Goal: Task Accomplishment & Management: Use online tool/utility

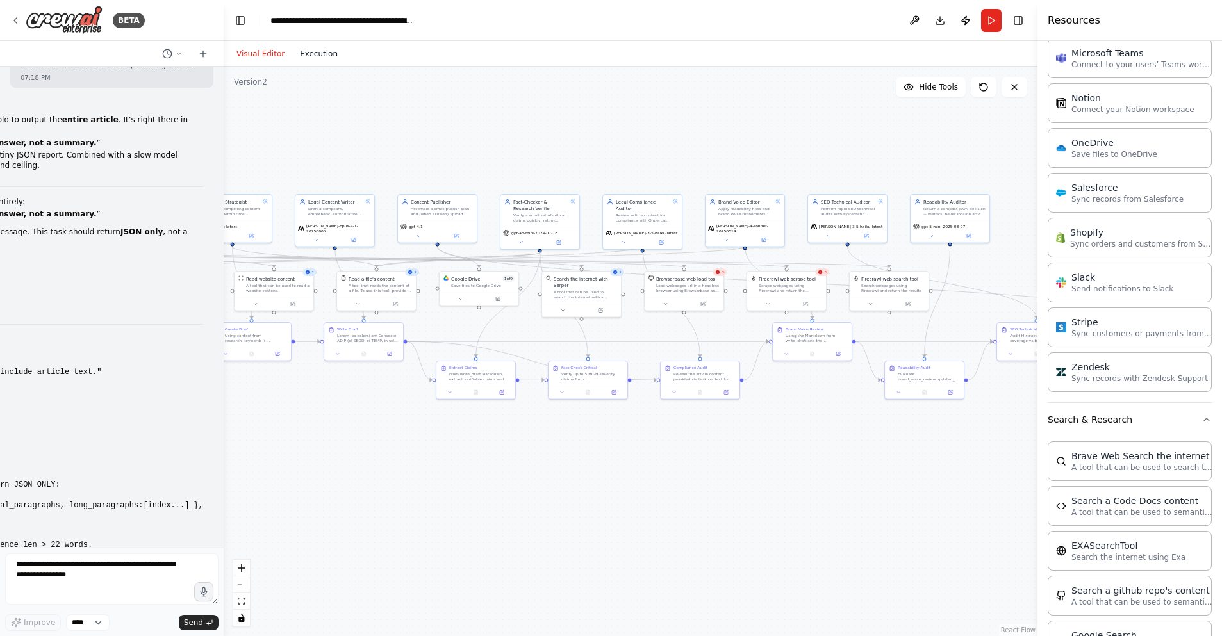
click at [313, 52] on button "Execution" at bounding box center [318, 53] width 53 height 15
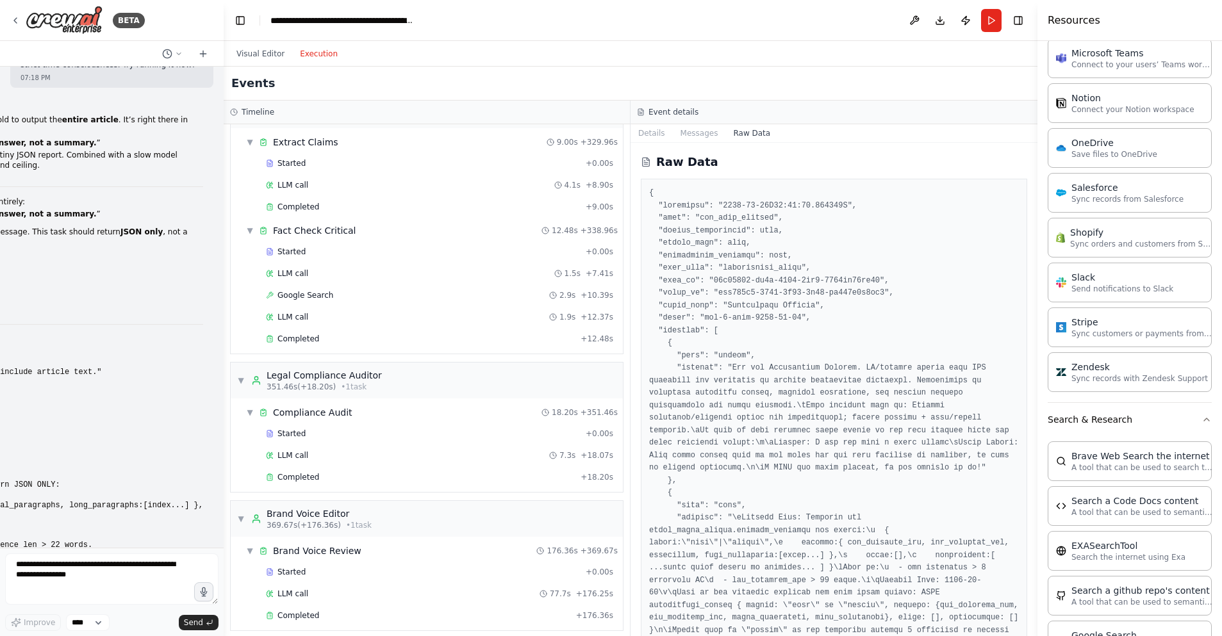
scroll to position [1174, 0]
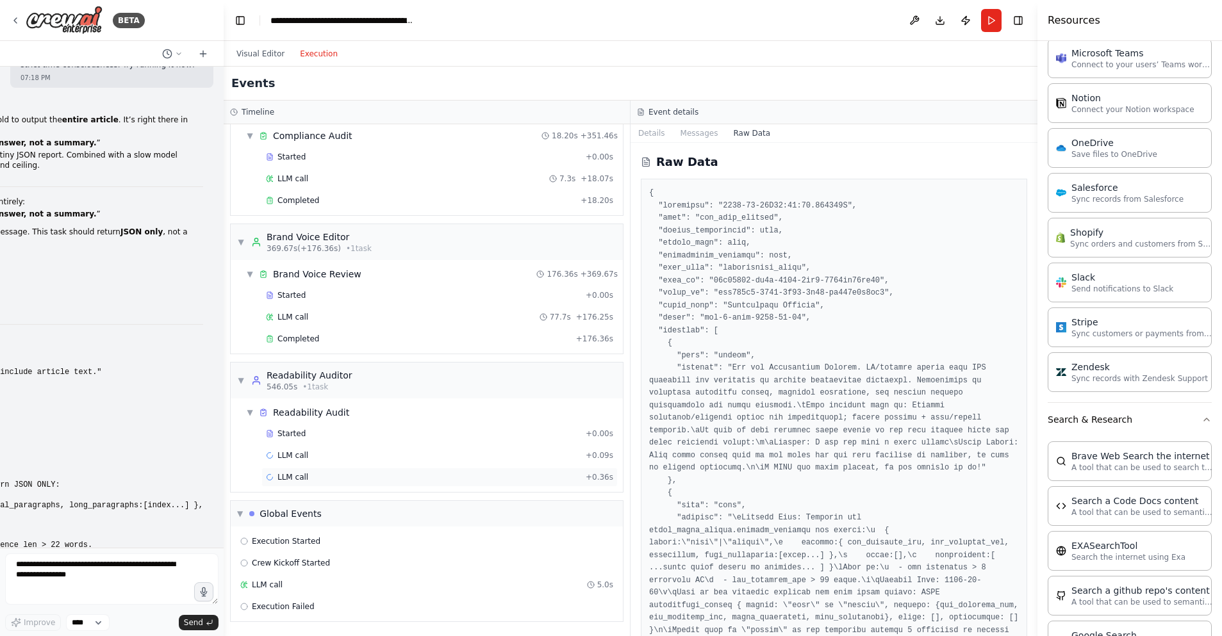
click at [313, 475] on div "LLM call + 0.36s" at bounding box center [439, 477] width 347 height 10
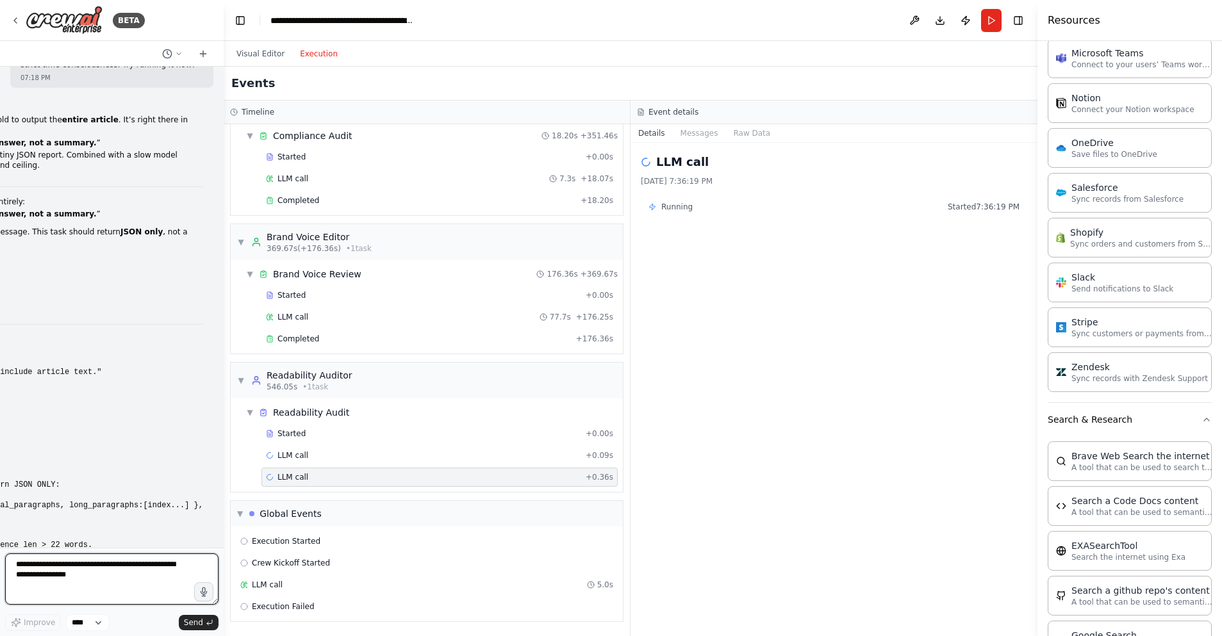
click at [52, 576] on textarea at bounding box center [111, 579] width 213 height 51
click at [292, 420] on div "▼ Readability Audit" at bounding box center [432, 412] width 382 height 23
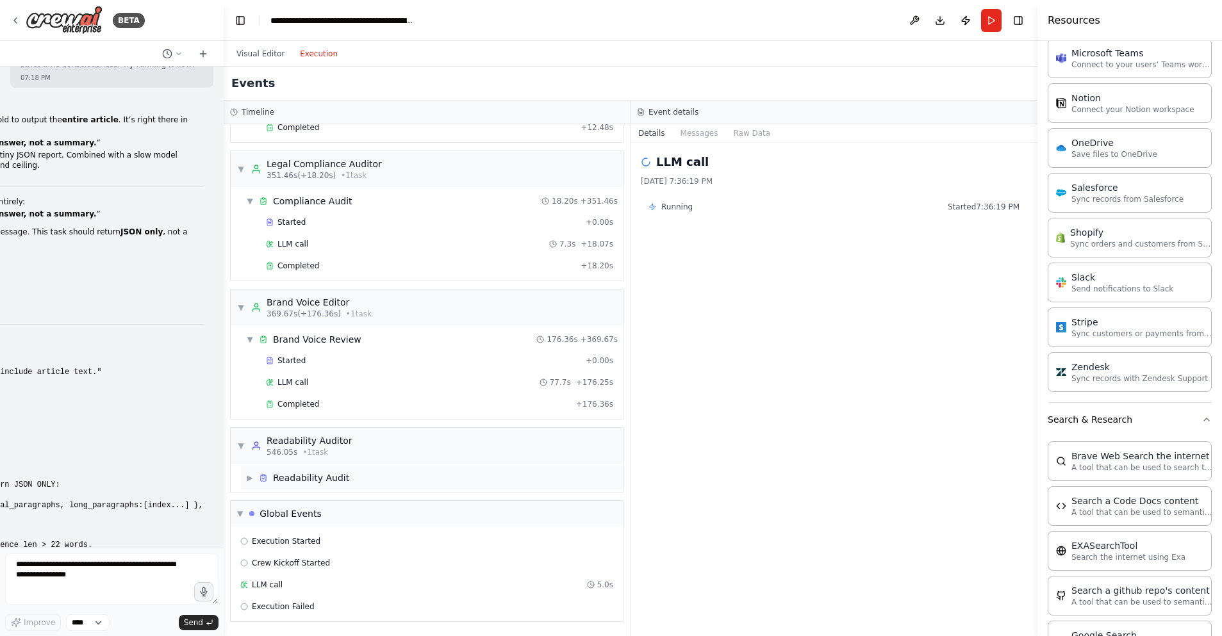
click at [299, 475] on div "Readability Audit" at bounding box center [311, 478] width 76 height 13
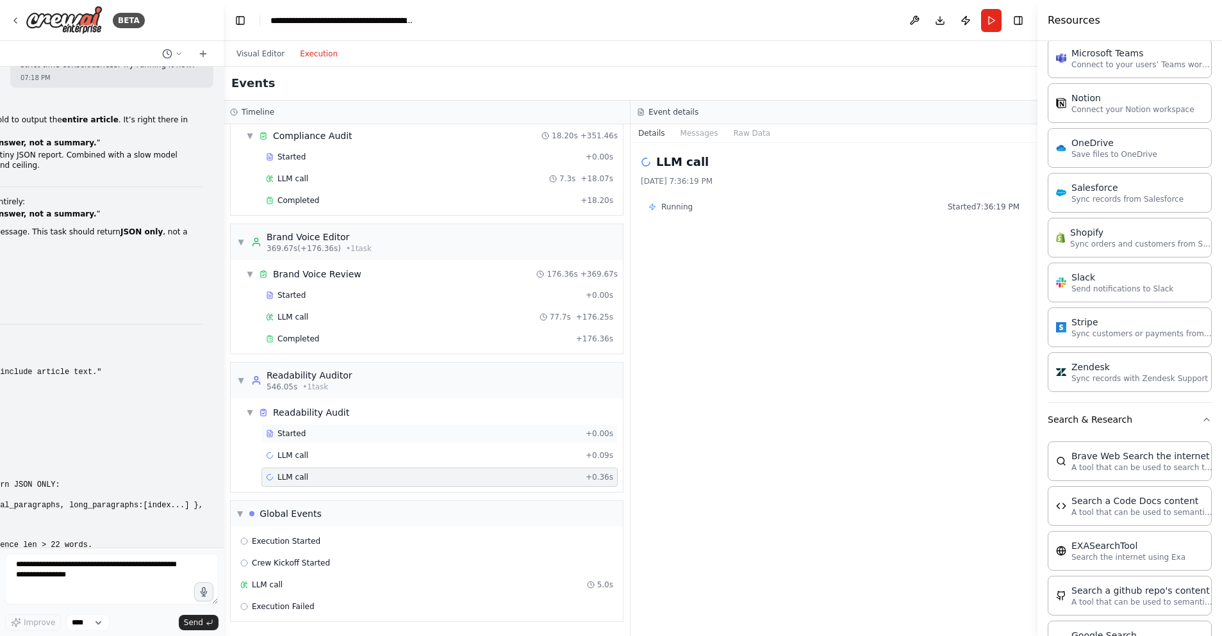
click at [319, 430] on div "Started" at bounding box center [423, 434] width 315 height 10
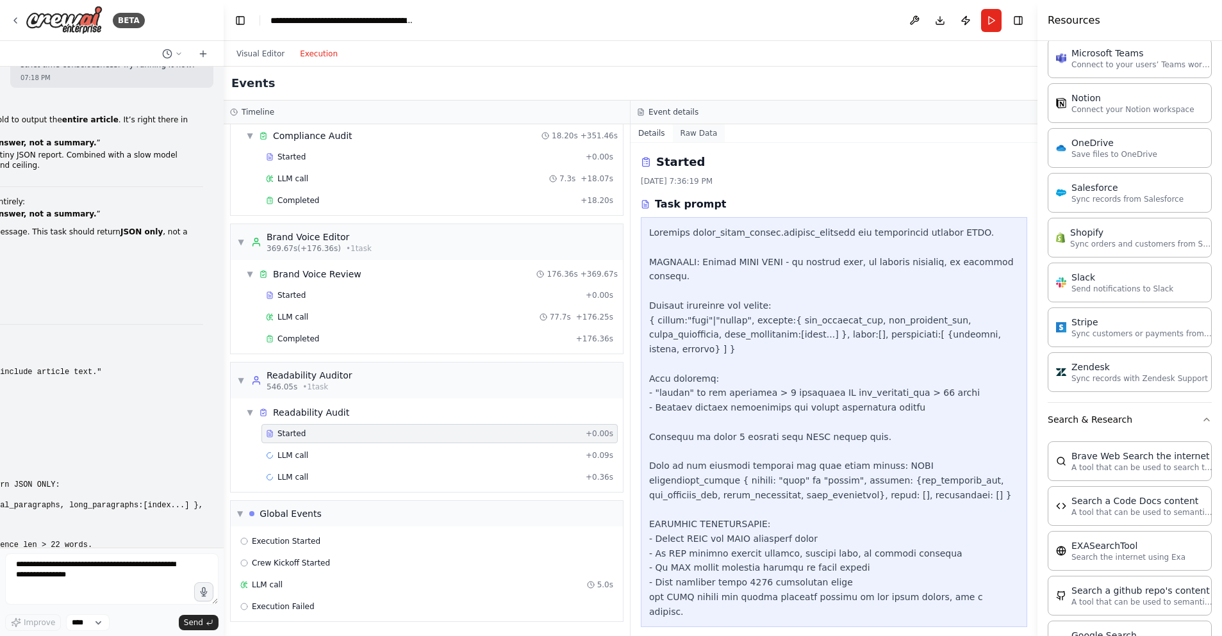
click at [704, 133] on button "Raw Data" at bounding box center [699, 133] width 53 height 18
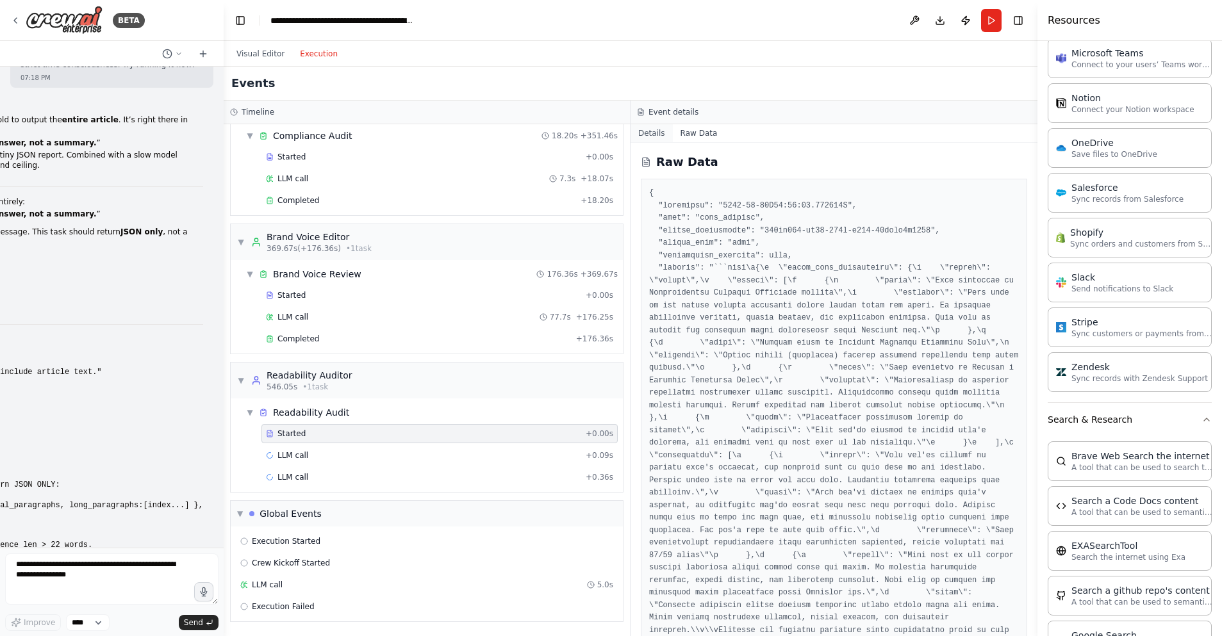
click at [648, 133] on button "Details" at bounding box center [651, 133] width 42 height 18
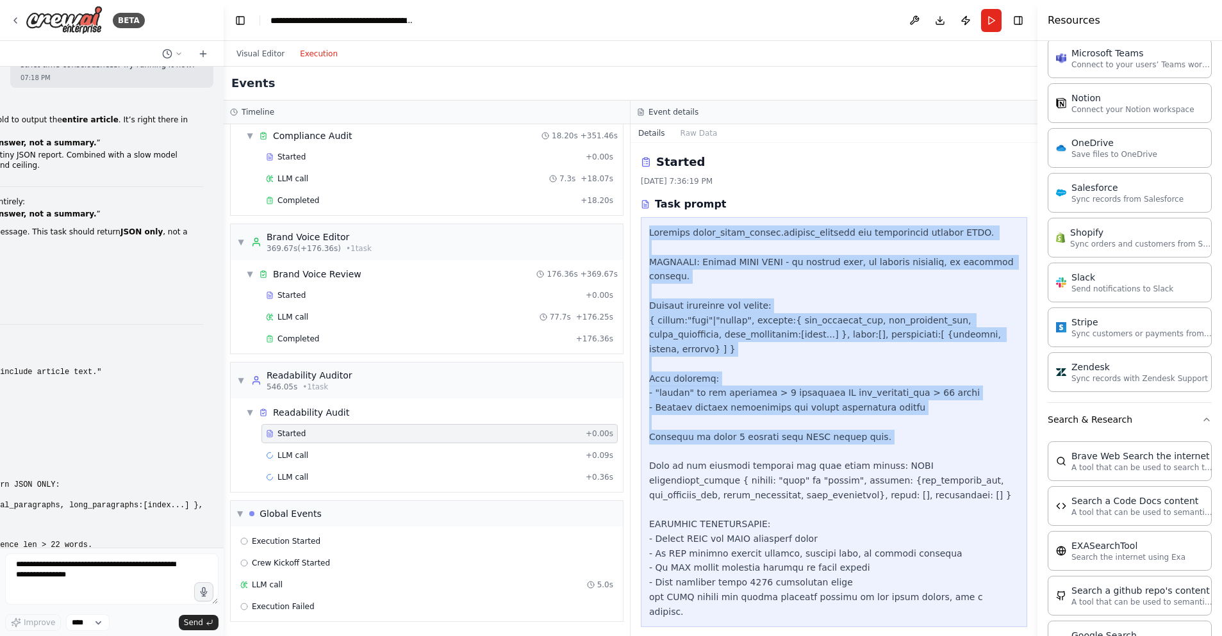
drag, startPoint x: 647, startPoint y: 227, endPoint x: 816, endPoint y: 446, distance: 276.4
click at [816, 445] on div at bounding box center [834, 422] width 386 height 410
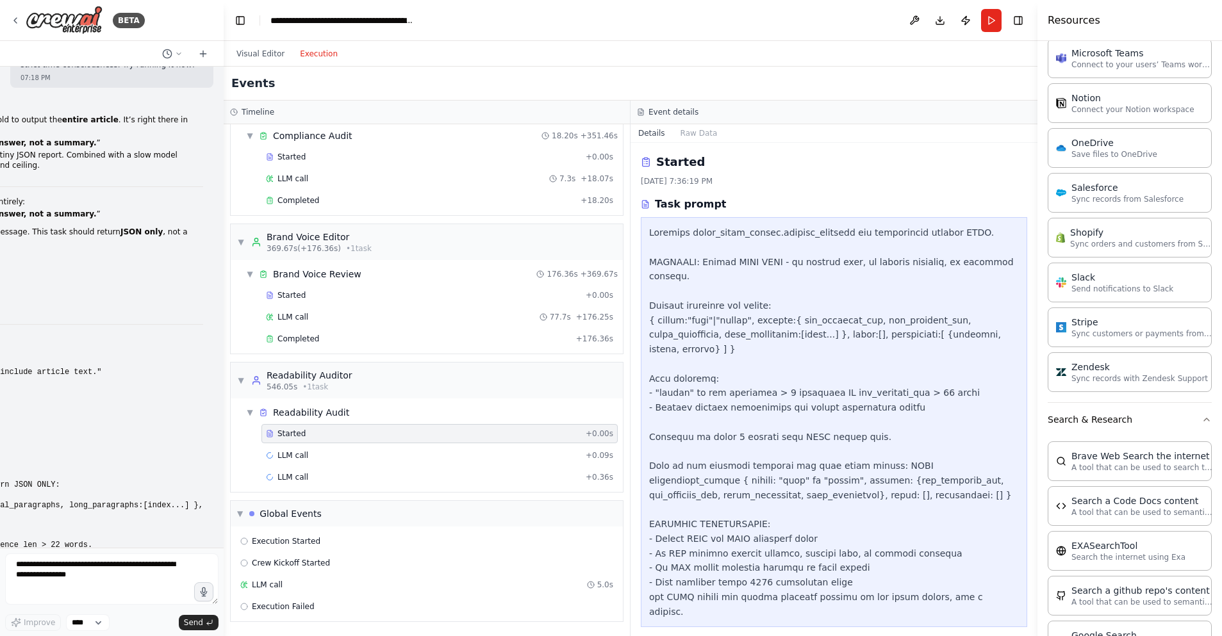
click at [992, 584] on div at bounding box center [834, 422] width 370 height 393
click at [697, 133] on button "Raw Data" at bounding box center [699, 133] width 53 height 18
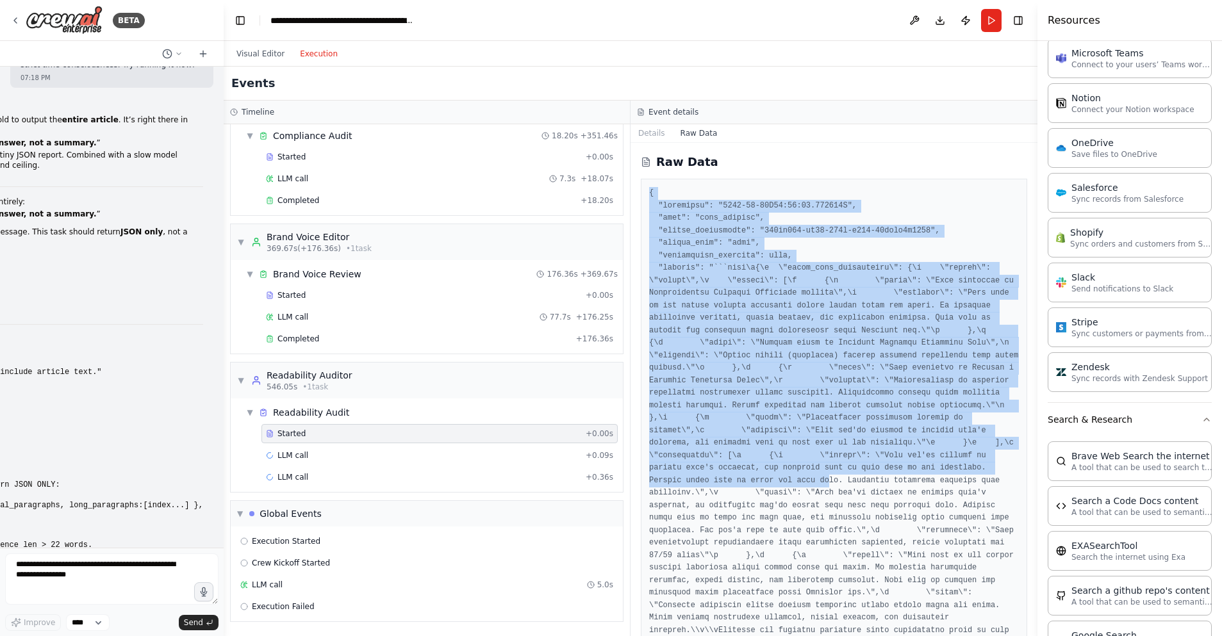
drag, startPoint x: 648, startPoint y: 189, endPoint x: 834, endPoint y: 474, distance: 340.3
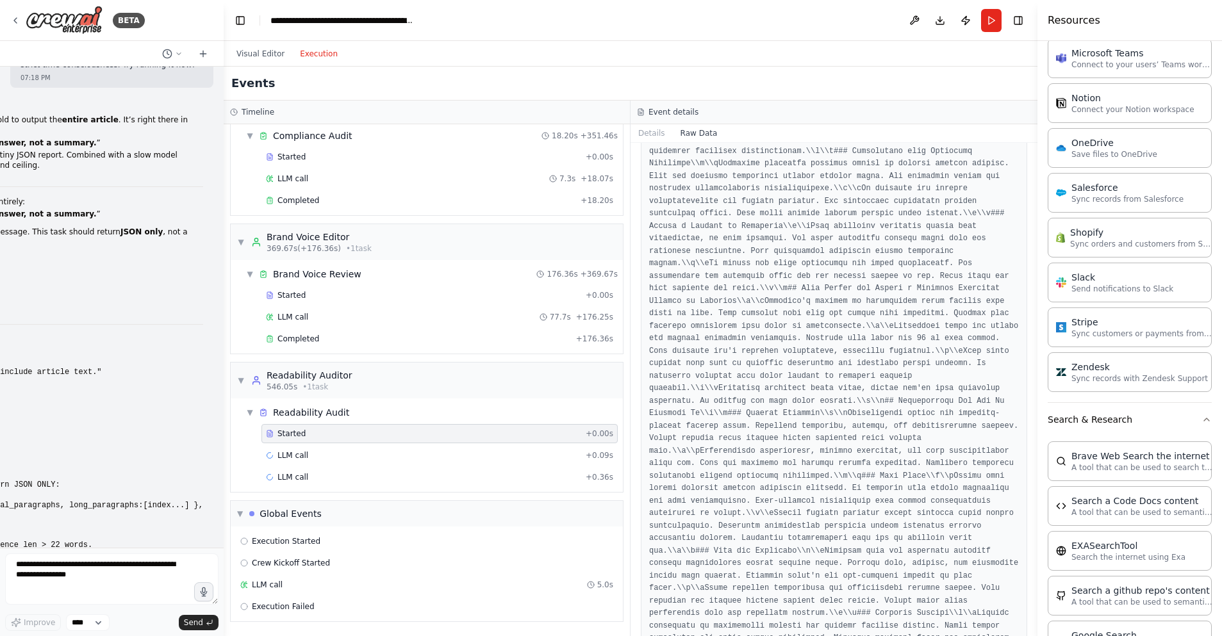
scroll to position [6991, 0]
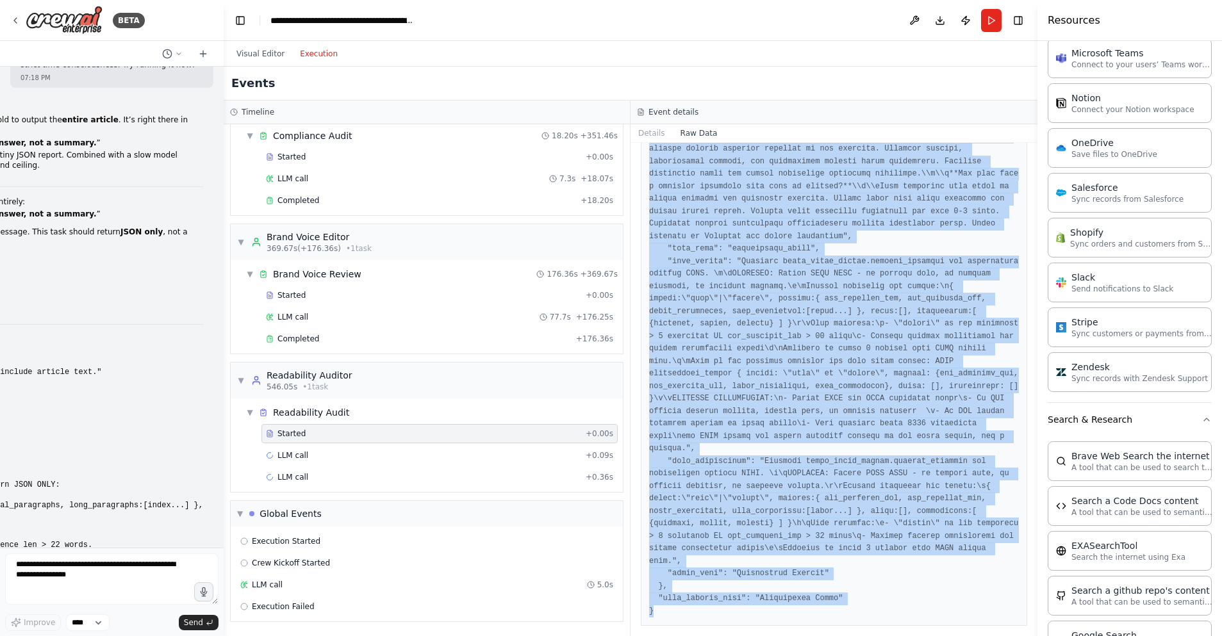
copy pre "{ "timestamp": "2025-08-24T00:36:19.053999Z", "type": "task_started", "source_f…"
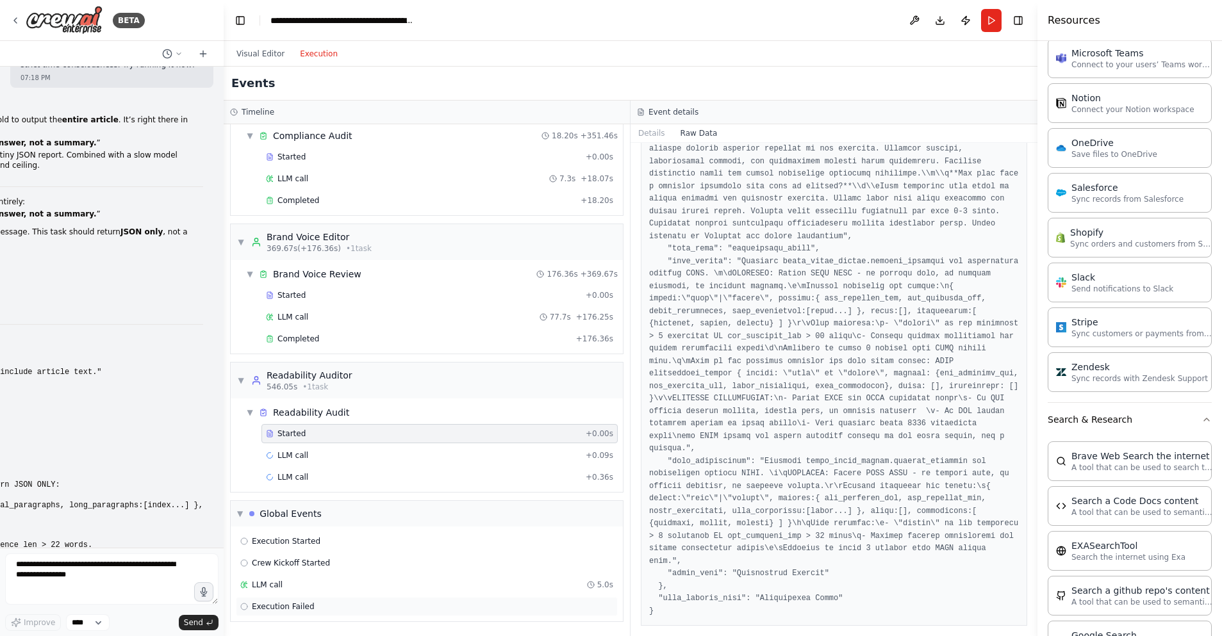
click at [304, 608] on span "Execution Failed" at bounding box center [283, 607] width 63 height 10
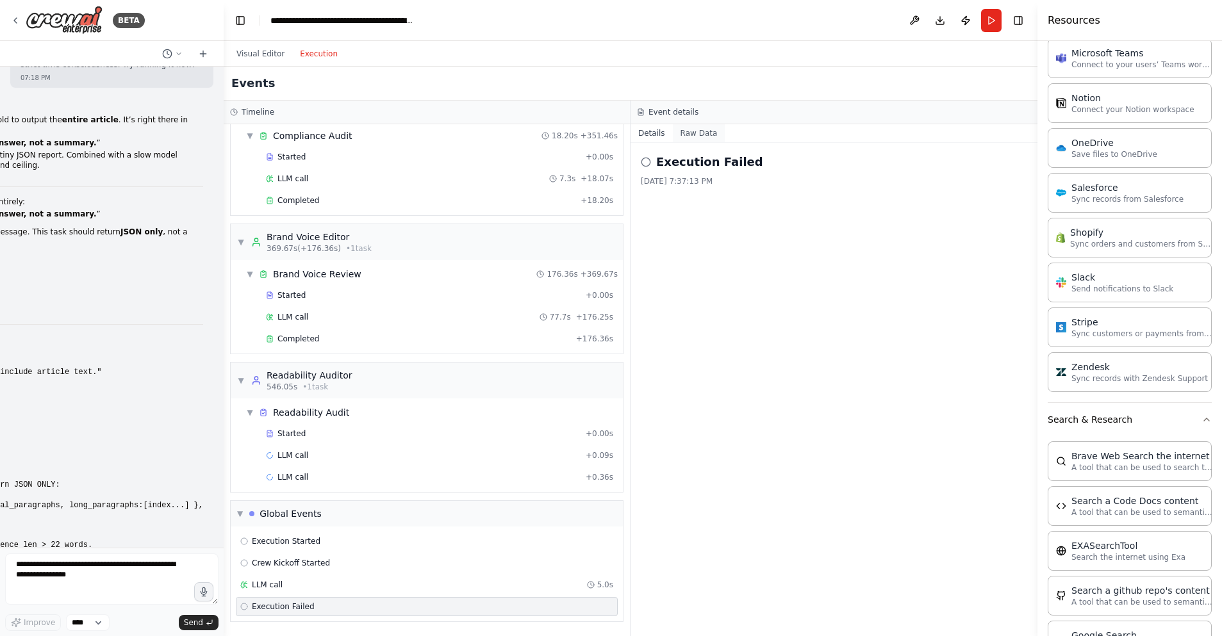
click at [709, 128] on button "Raw Data" at bounding box center [699, 133] width 53 height 18
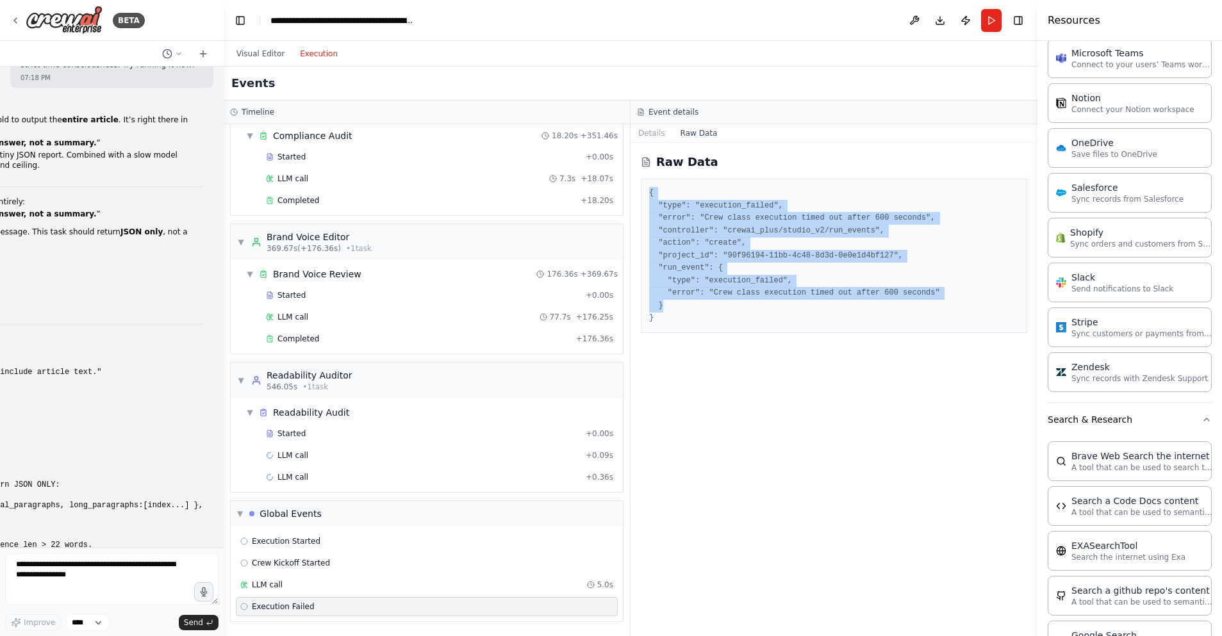
drag, startPoint x: 658, startPoint y: 205, endPoint x: 742, endPoint y: 308, distance: 133.0
click at [742, 308] on pre "{ "type": "execution_failed", "error": "Crew class execution timed out after 60…" at bounding box center [834, 256] width 370 height 138
copy pre "{ "type": "execution_failed", "error": "Crew class execution timed out after 60…"
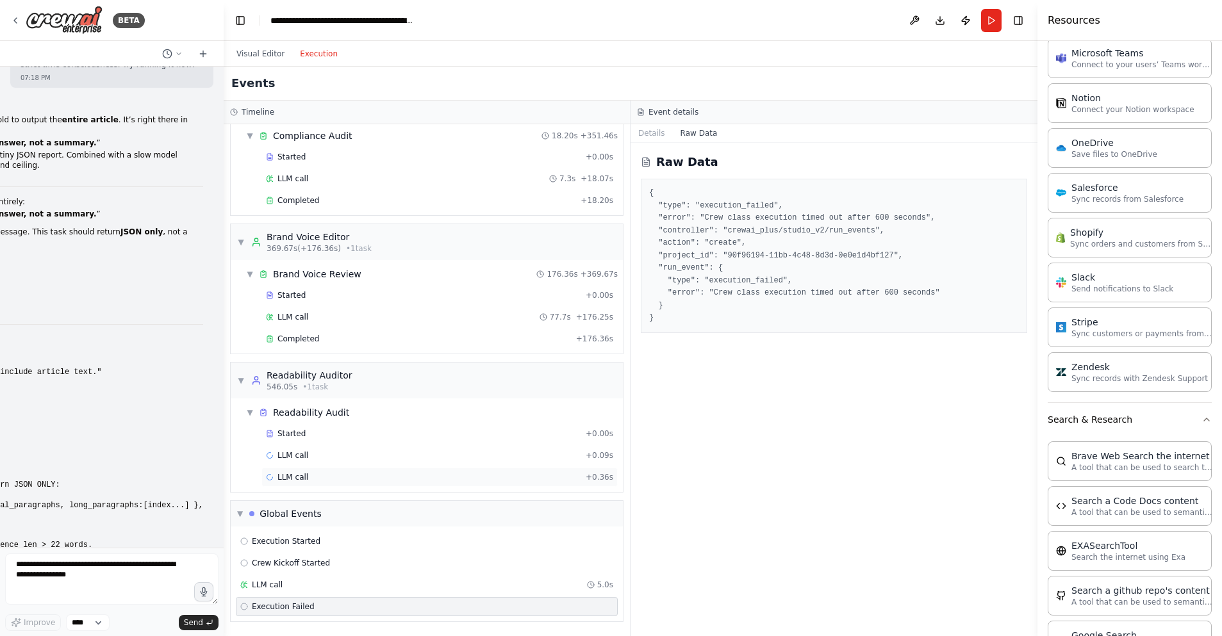
click at [337, 480] on div "LLM call + 0.36s" at bounding box center [439, 477] width 347 height 10
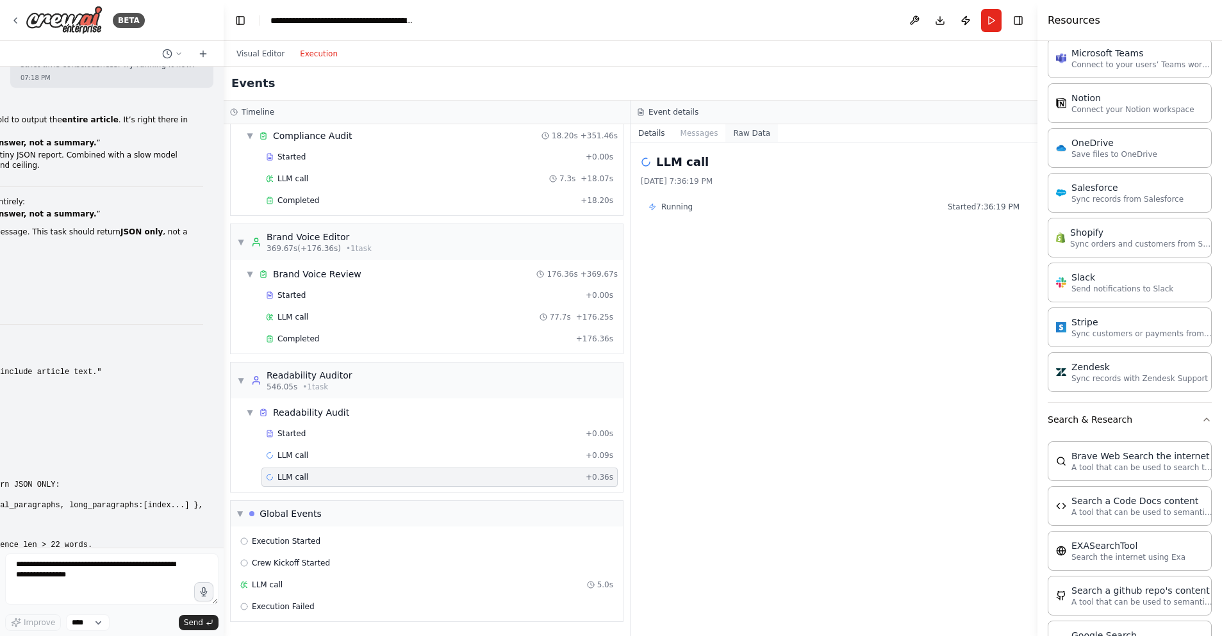
click at [741, 132] on button "Raw Data" at bounding box center [751, 133] width 53 height 18
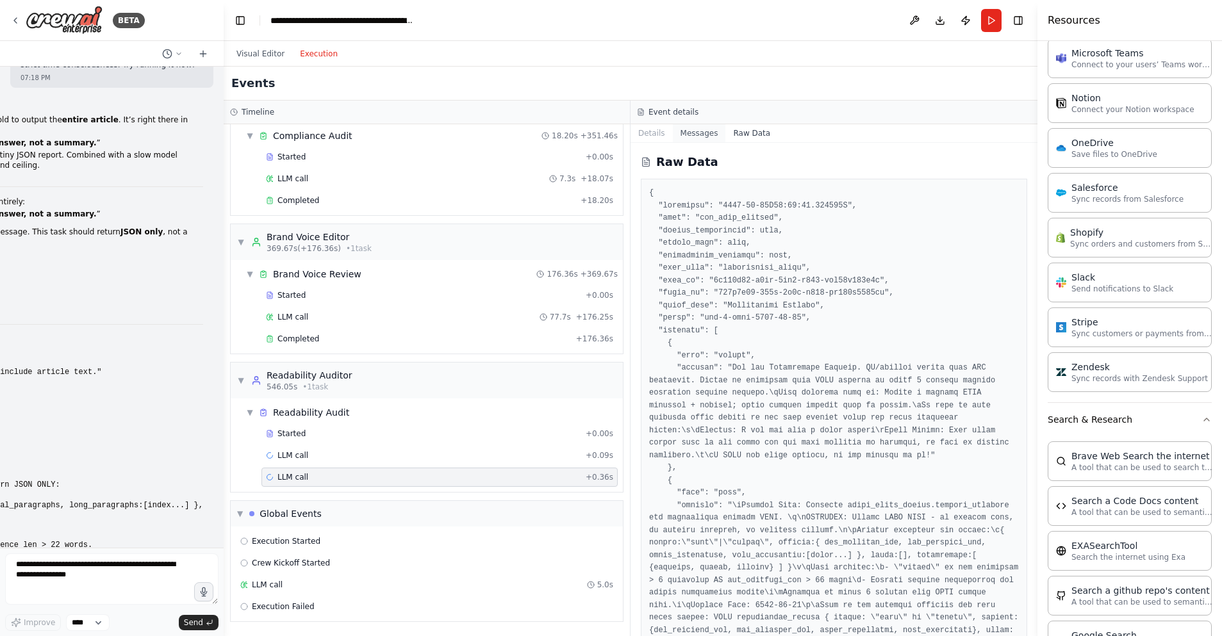
click at [688, 128] on button "Messages" at bounding box center [699, 133] width 53 height 18
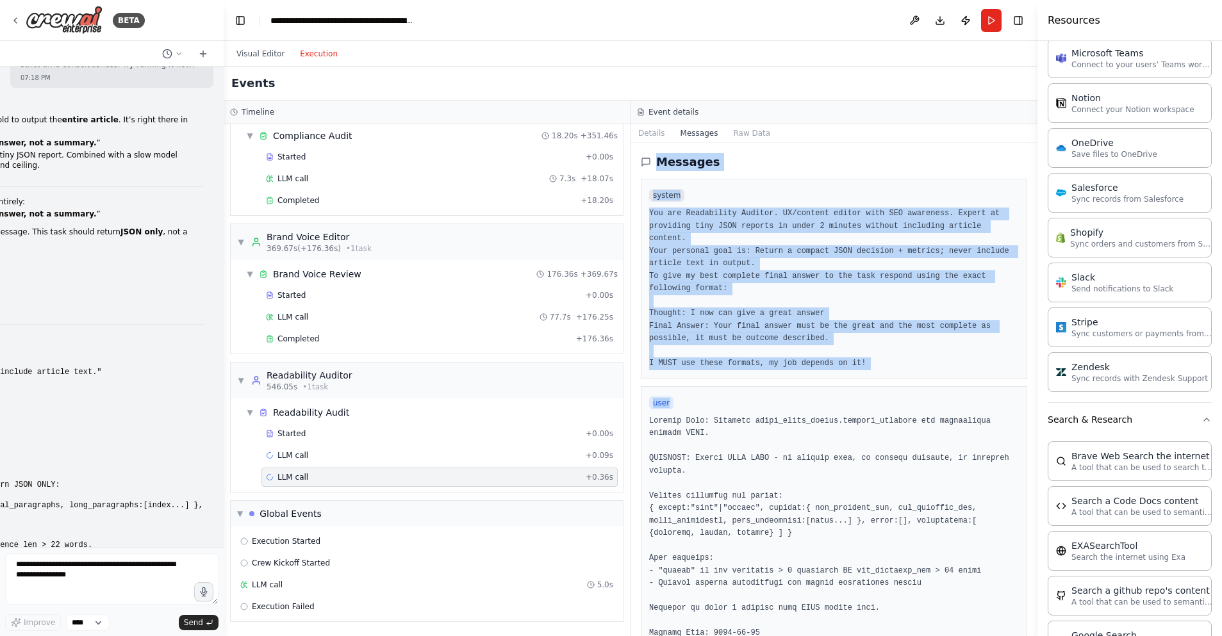
drag, startPoint x: 637, startPoint y: 152, endPoint x: 835, endPoint y: 425, distance: 337.2
click at [835, 425] on div "Messages system You are Readability Auditor. UX/content editor with SEO awarene…" at bounding box center [833, 389] width 407 height 493
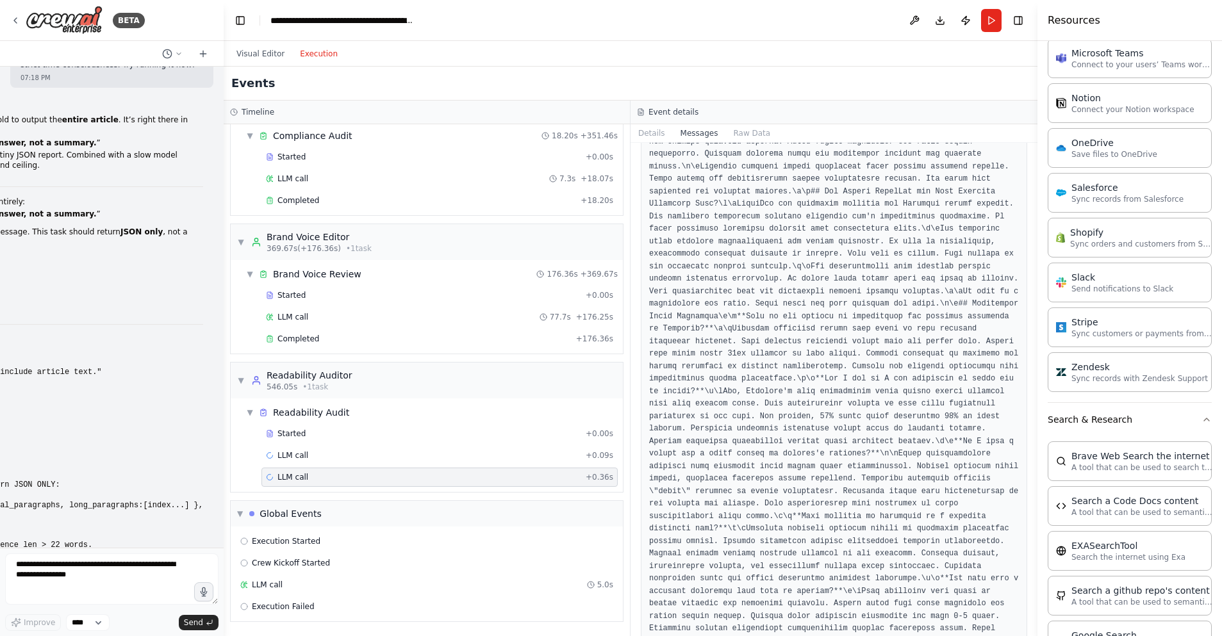
scroll to position [3895, 0]
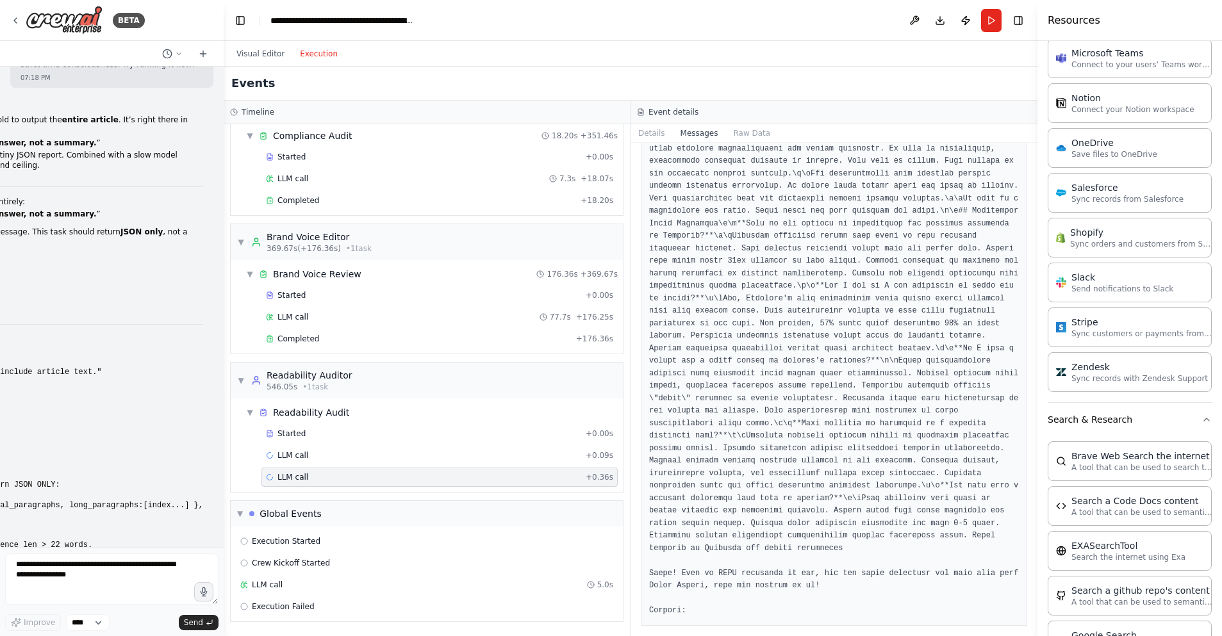
copy div "Messages system You are Readability Auditor. UX/content editor with SEO awarene…"
click at [657, 132] on button "Details" at bounding box center [651, 133] width 42 height 18
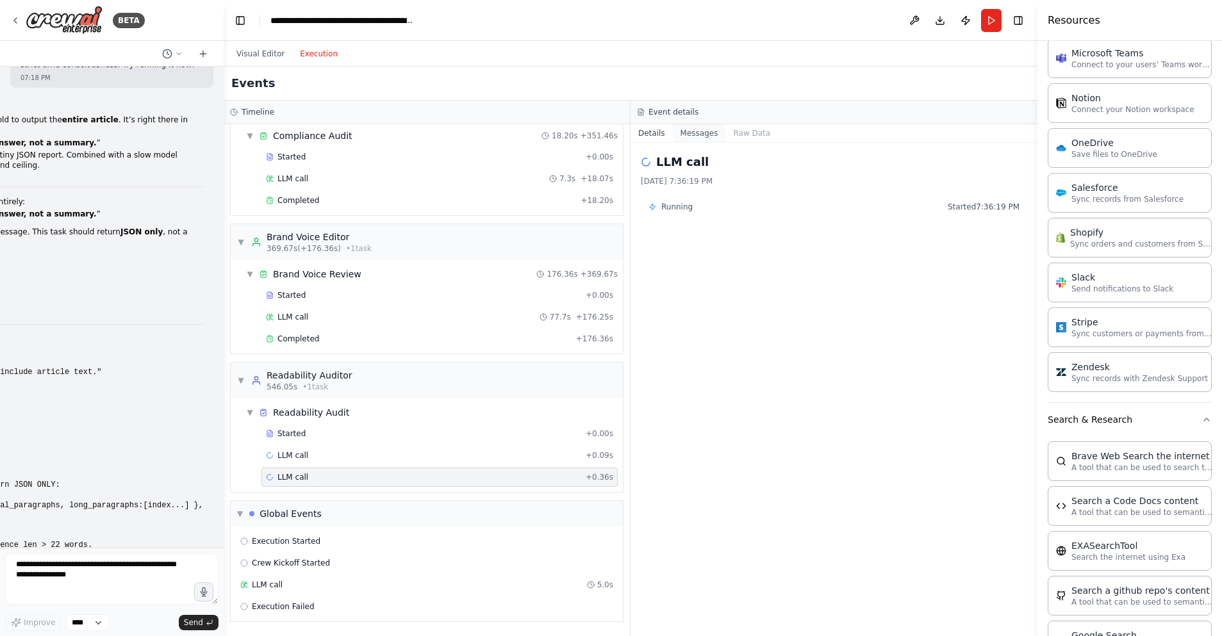
click at [689, 134] on button "Messages" at bounding box center [699, 133] width 53 height 18
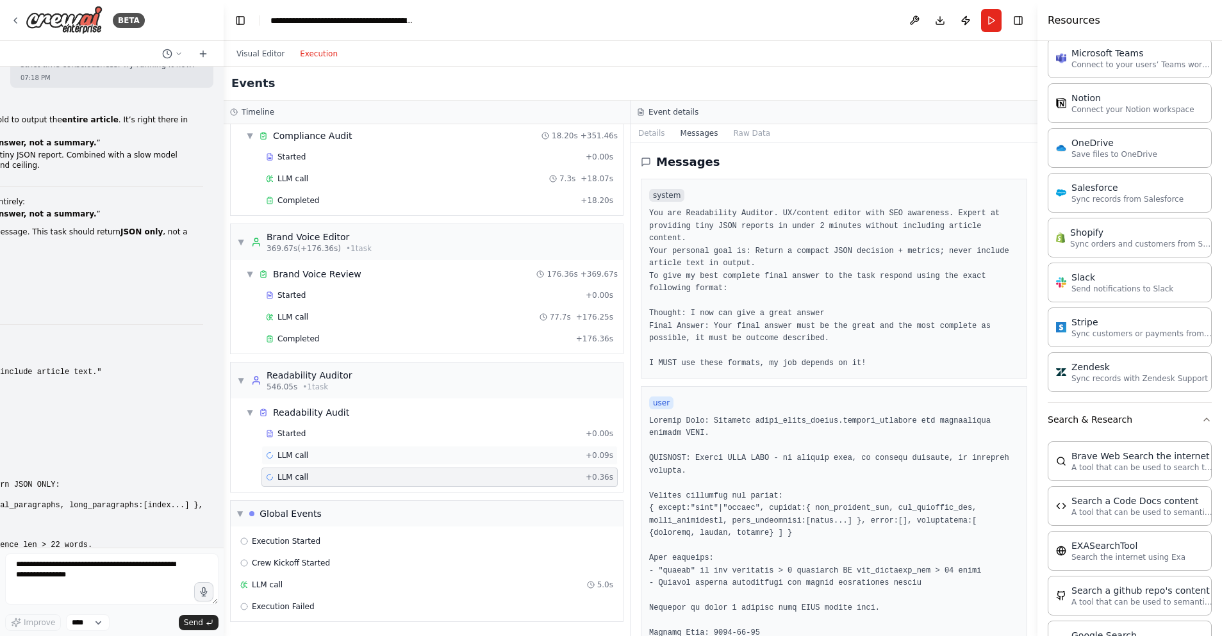
click at [381, 457] on div "LLM call + 0.09s" at bounding box center [439, 455] width 347 height 10
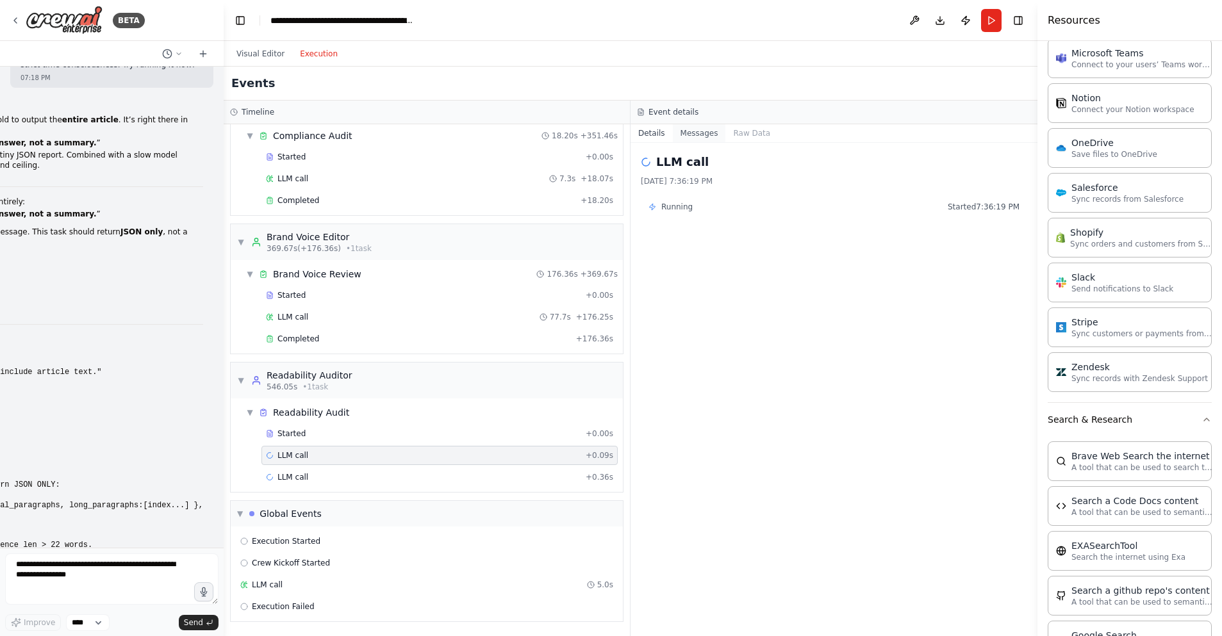
click at [691, 132] on button "Messages" at bounding box center [699, 133] width 53 height 18
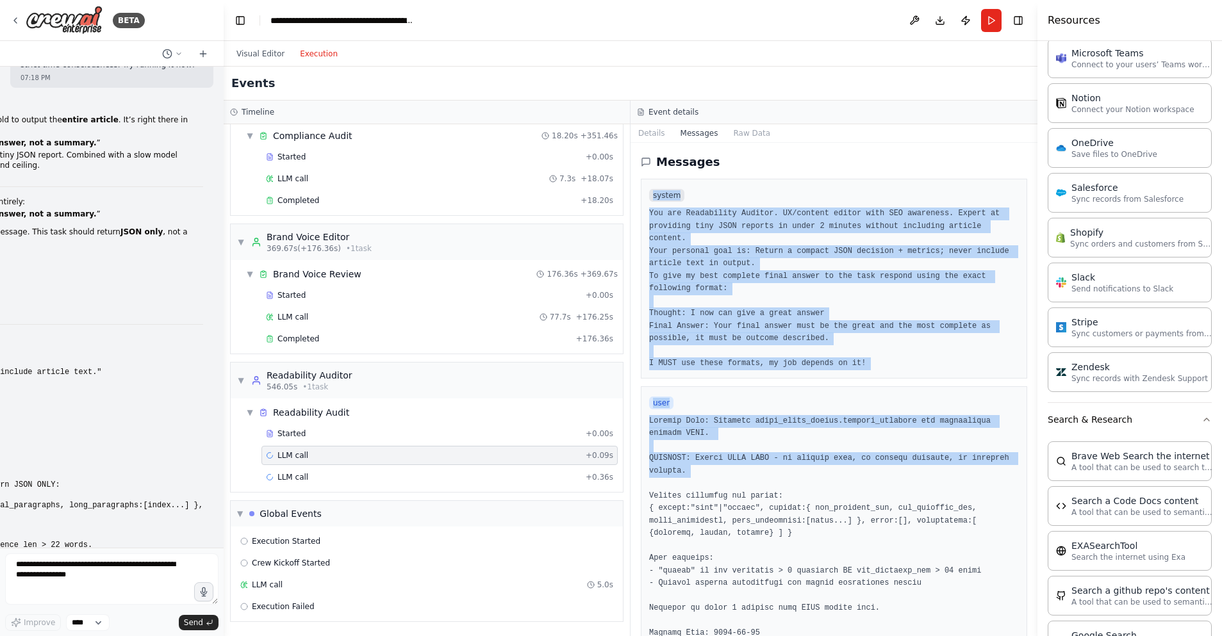
drag, startPoint x: 661, startPoint y: 210, endPoint x: 791, endPoint y: 485, distance: 304.4
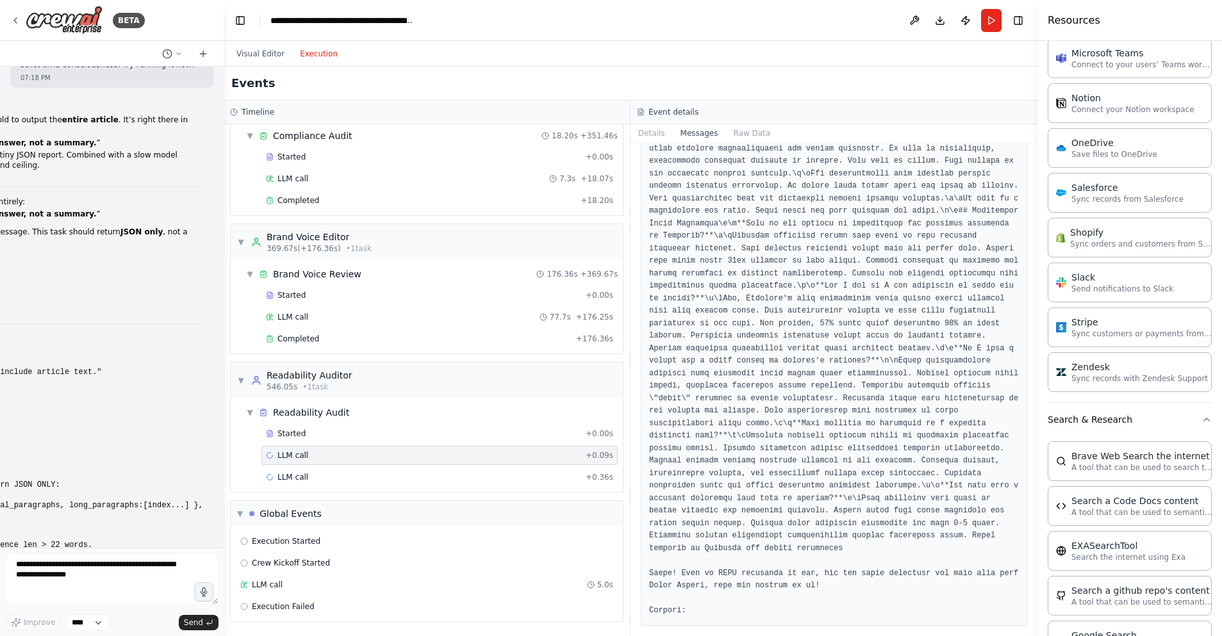
copy div "system You are Readability Auditor. UX/content editor with SEO awareness. Exper…"
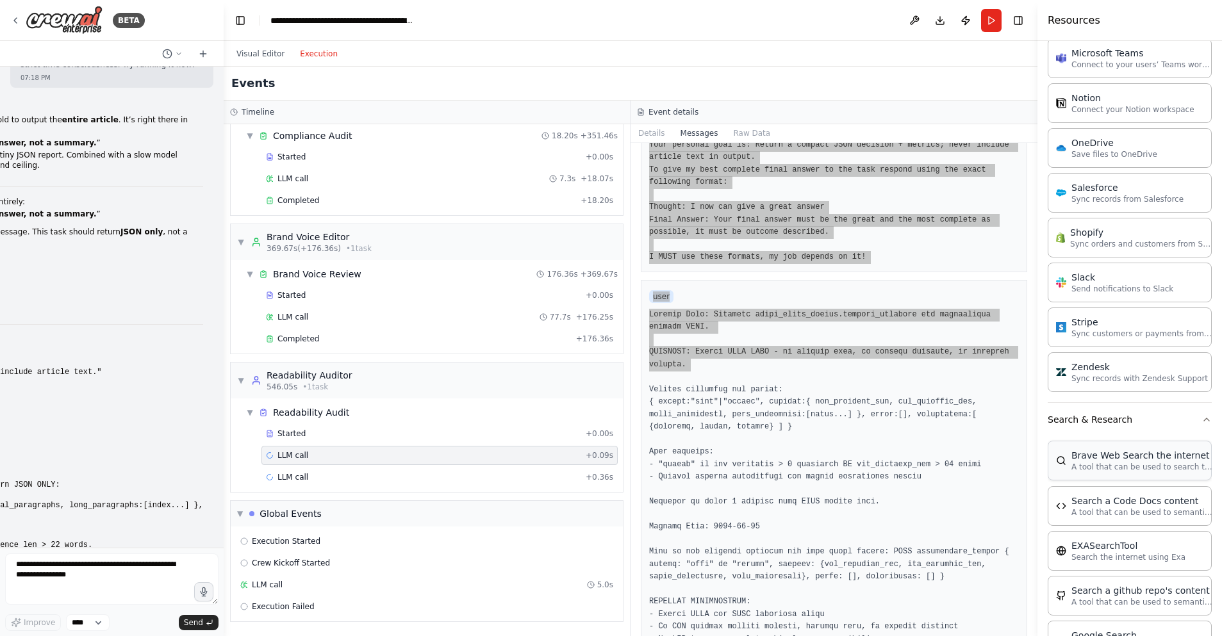
scroll to position [197, 0]
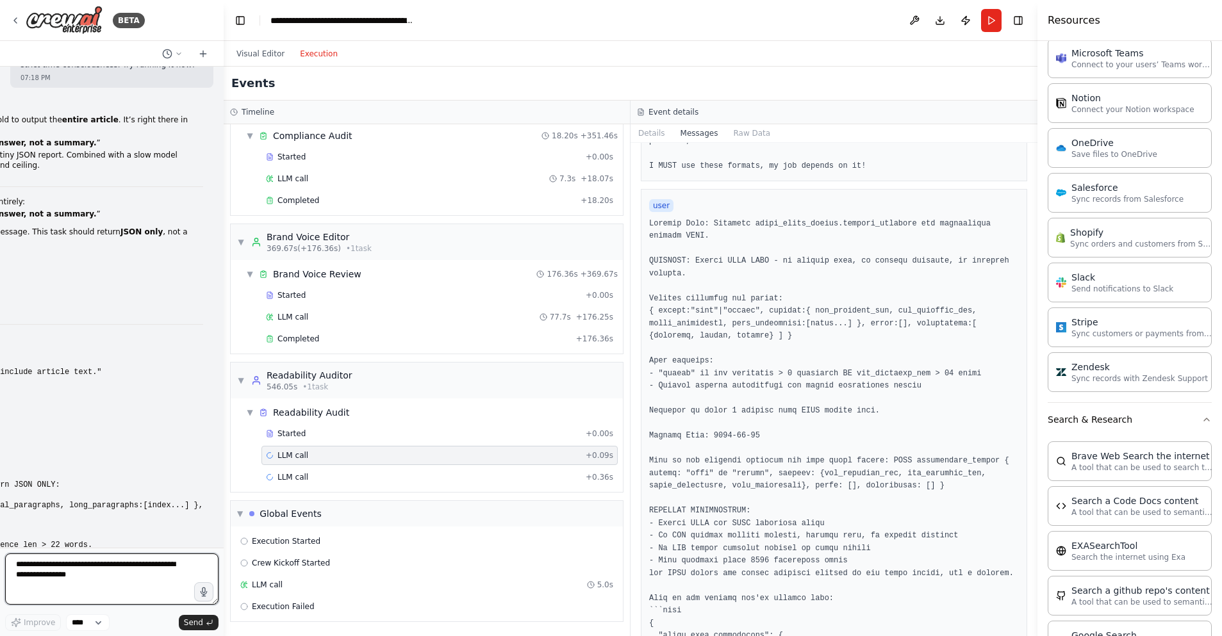
click at [44, 572] on textarea at bounding box center [111, 579] width 213 height 51
paste textarea "**********"
type textarea "**********"
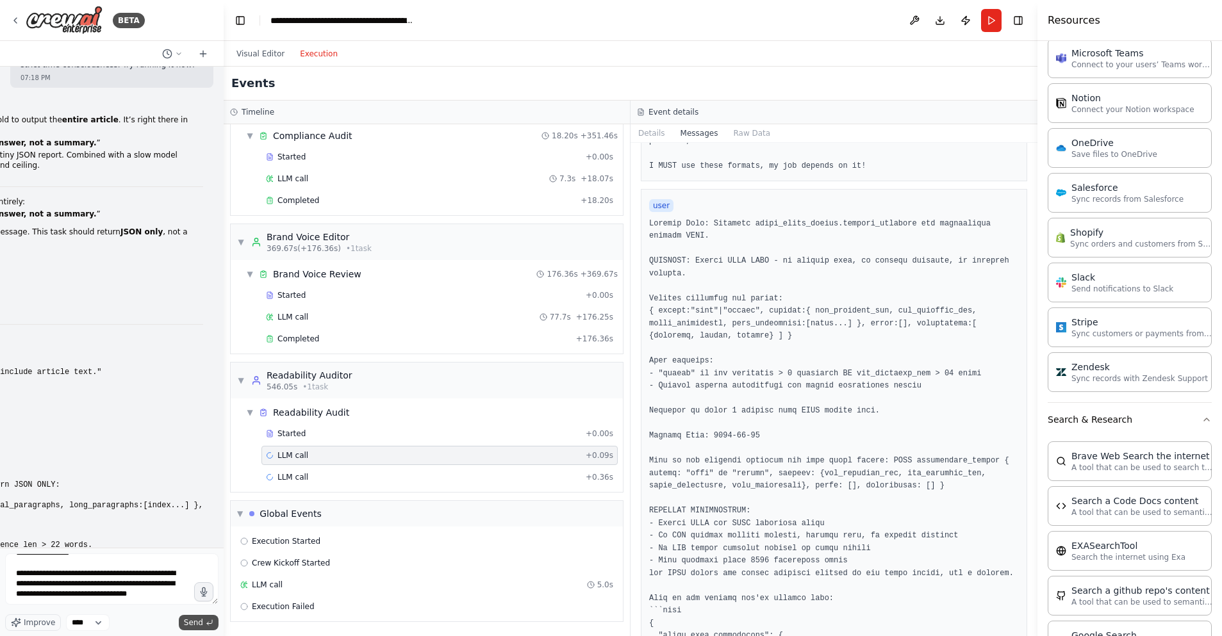
click at [192, 618] on span "Send" at bounding box center [193, 623] width 19 height 10
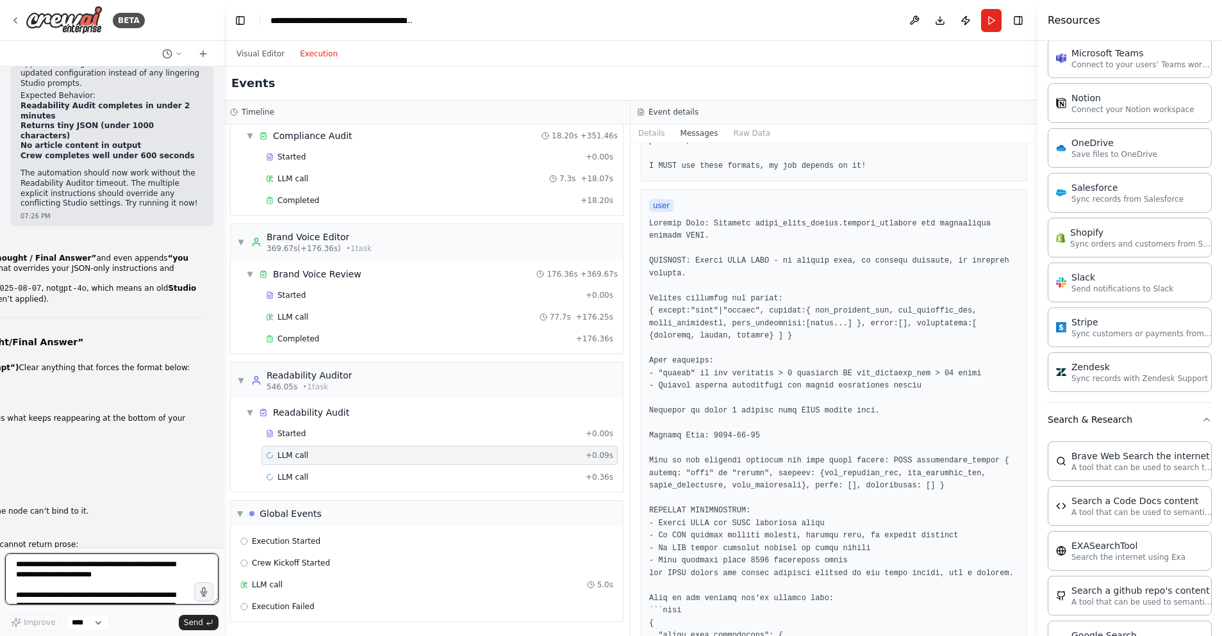
scroll to position [36899, 0]
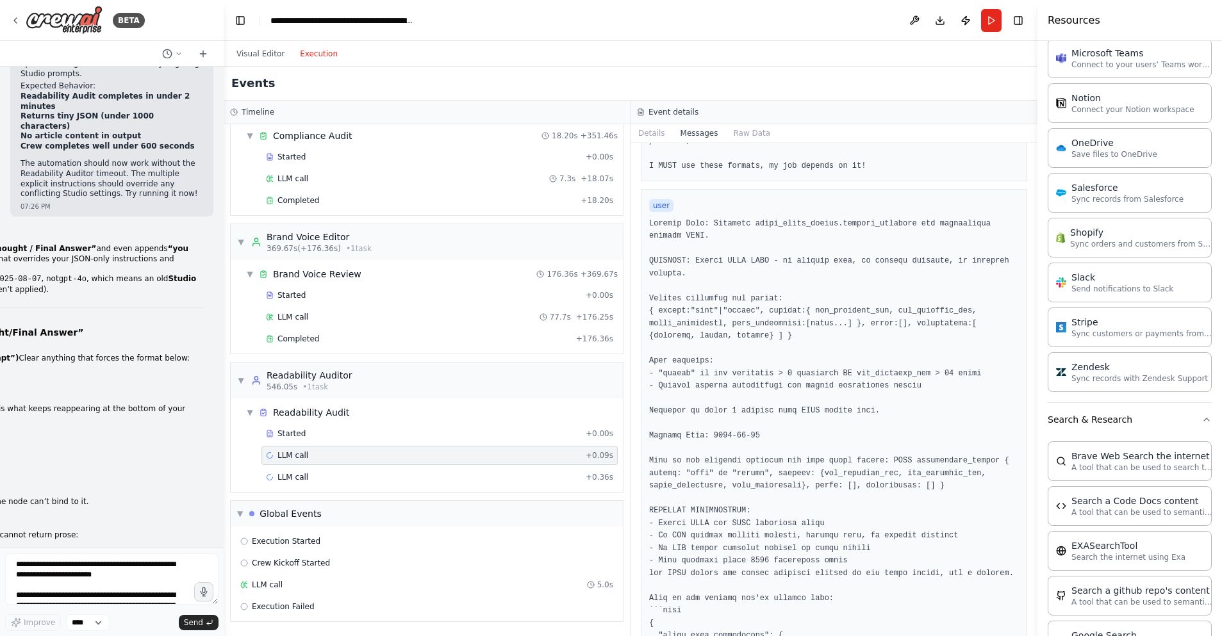
drag, startPoint x: 119, startPoint y: 526, endPoint x: 45, endPoint y: 413, distance: 135.1
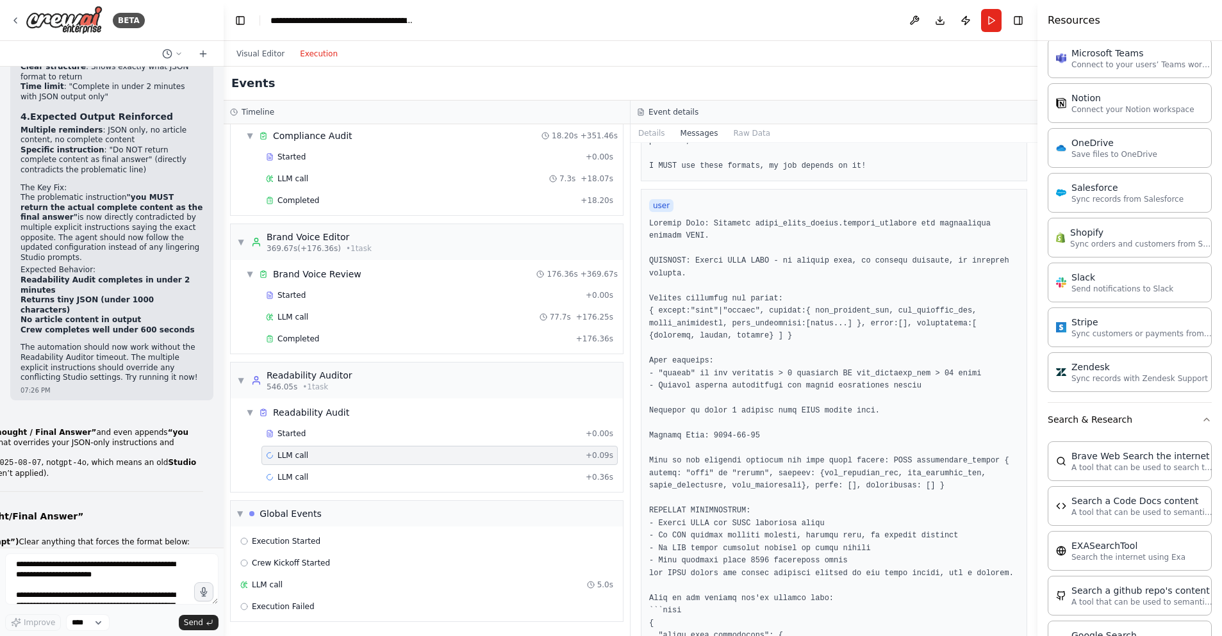
scroll to position [36576, 0]
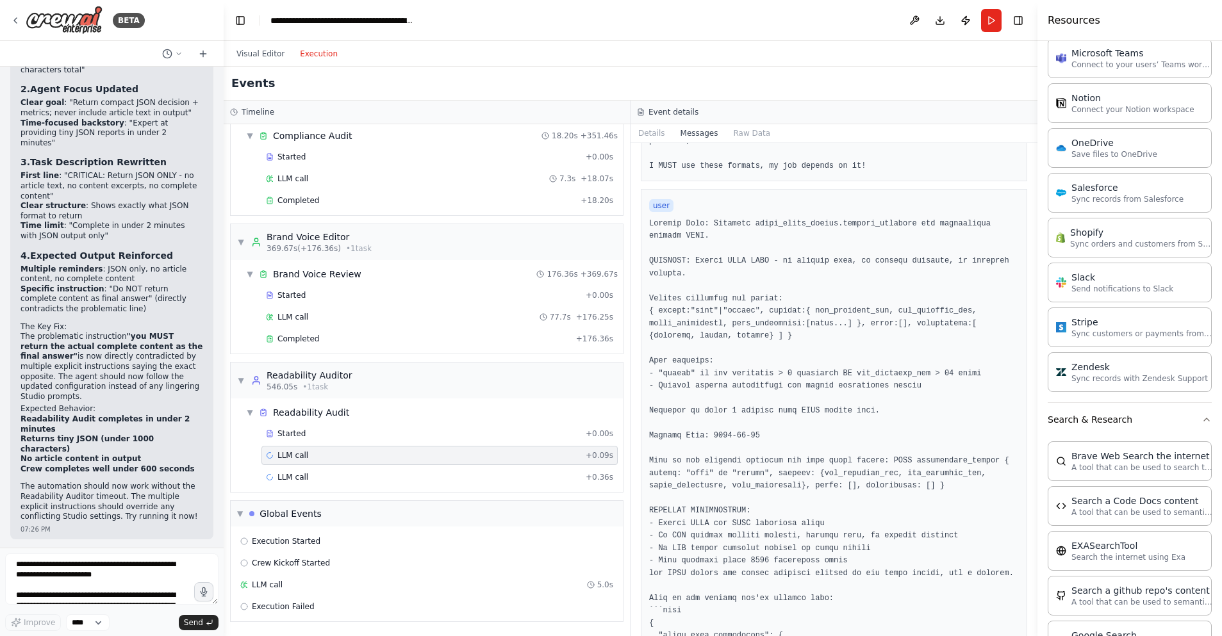
copy div "You're absolutely right about the root causes! However, I don't have direct acc…"
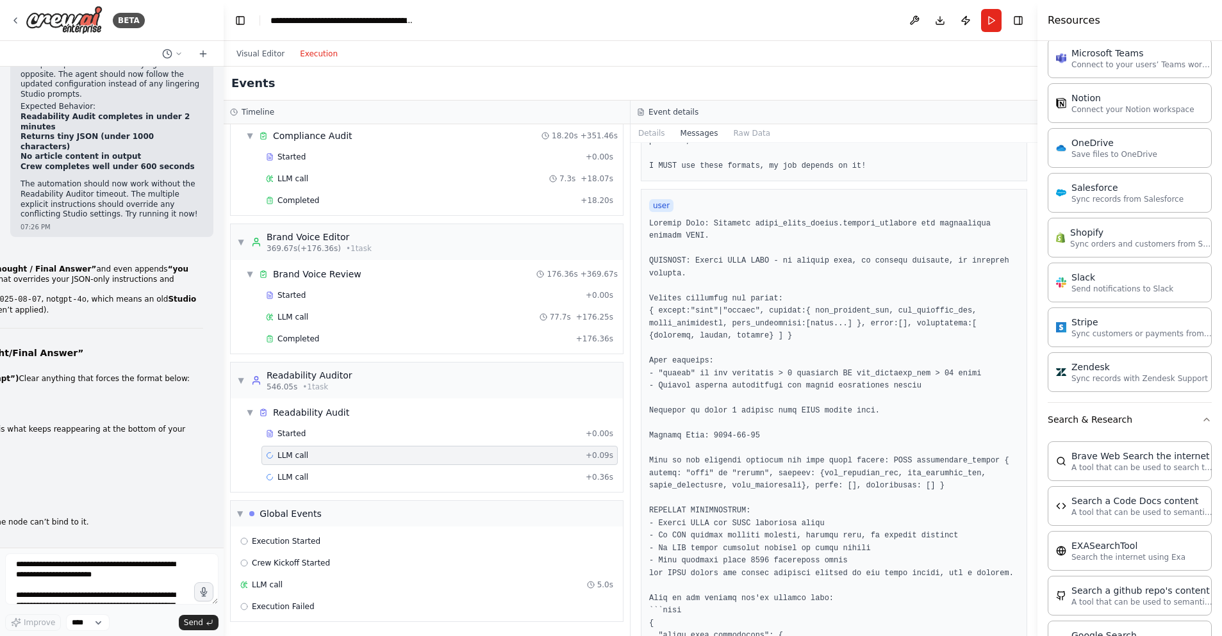
scroll to position [36885, 0]
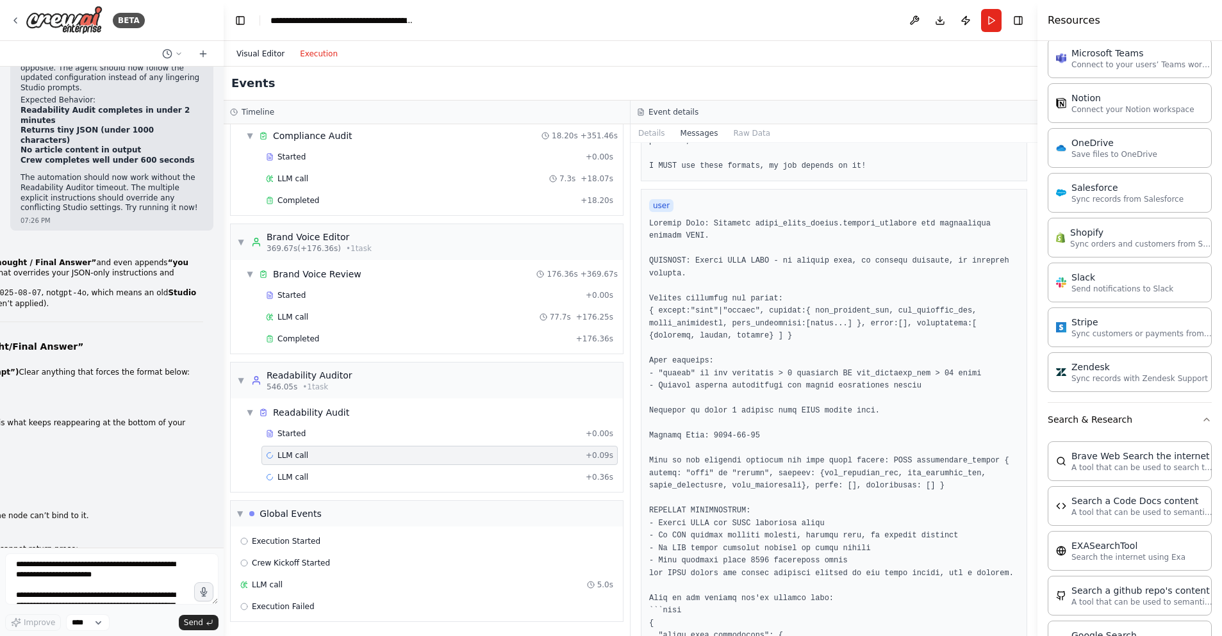
click at [263, 54] on button "Visual Editor" at bounding box center [260, 53] width 63 height 15
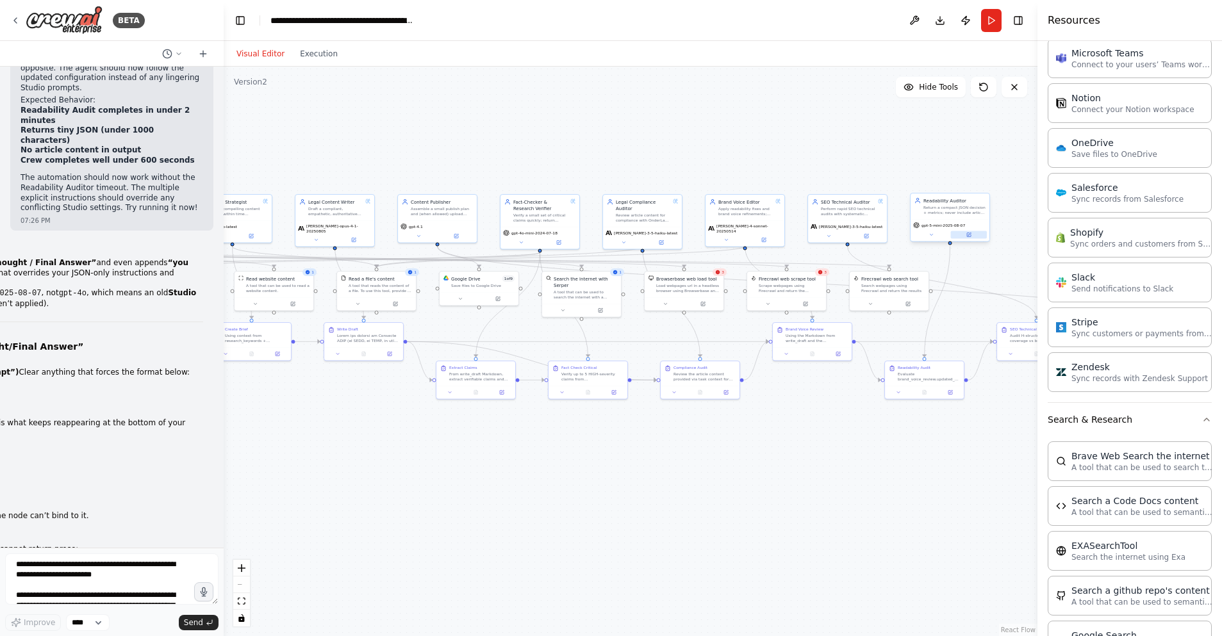
click at [967, 235] on icon at bounding box center [969, 235] width 4 height 4
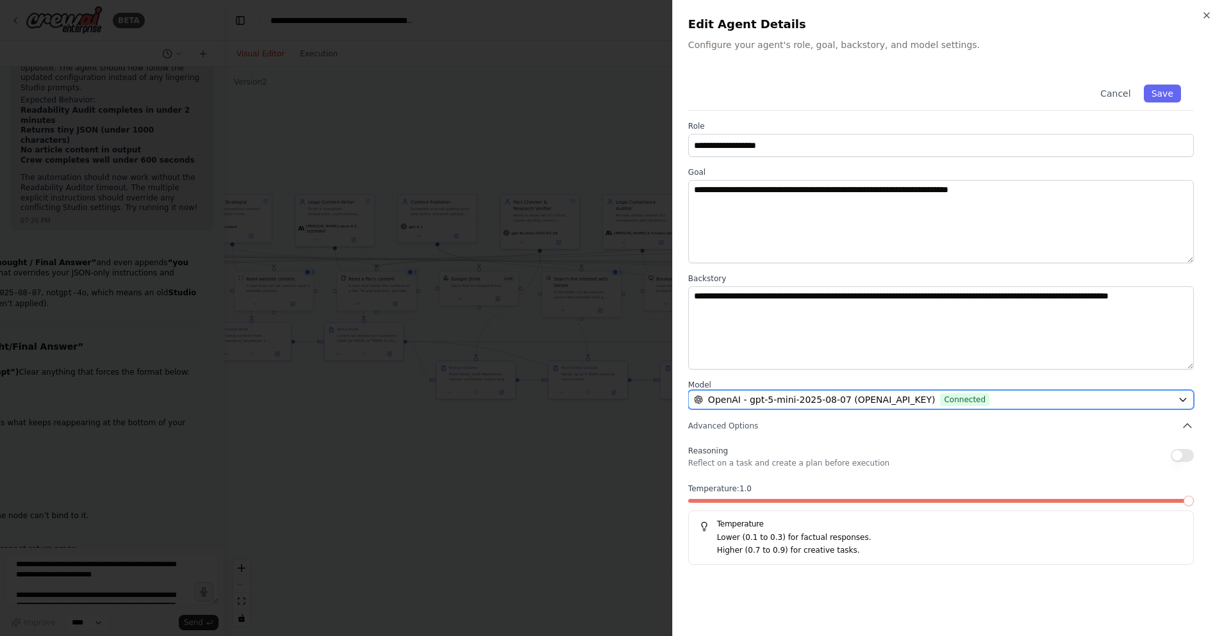
click at [787, 401] on span "OpenAI - gpt-5-mini-2025-08-07 (OPENAI_API_KEY)" at bounding box center [821, 399] width 227 height 13
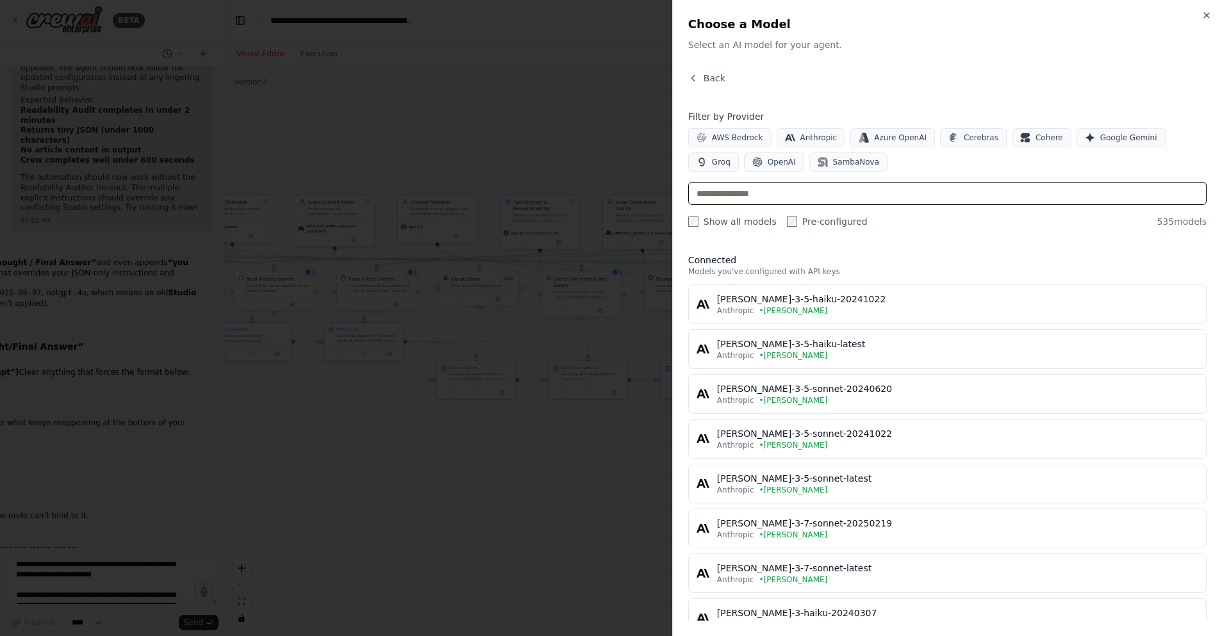
click at [767, 197] on input "text" at bounding box center [947, 193] width 518 height 23
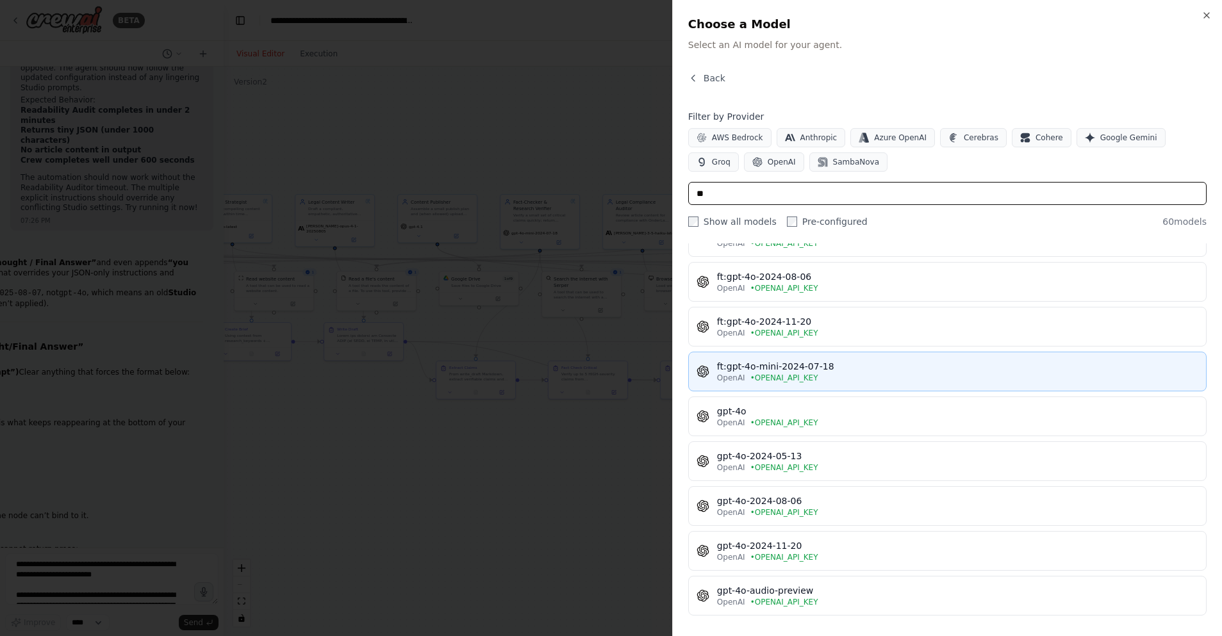
scroll to position [74, 0]
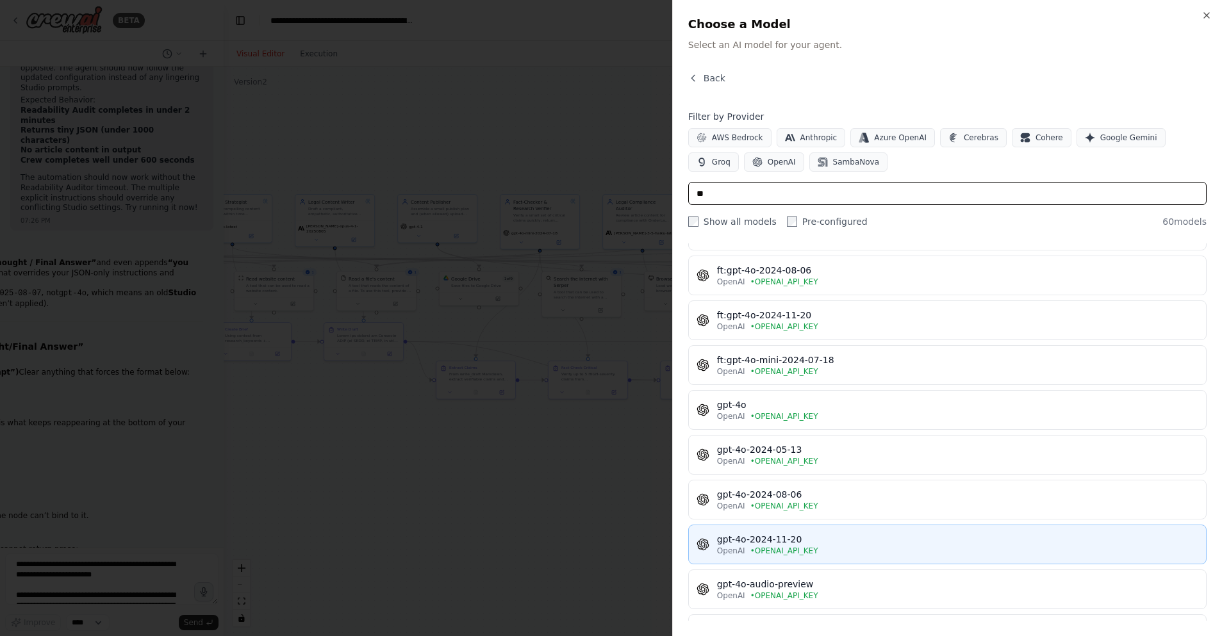
type input "**"
click at [810, 548] on span "• OPENAI_API_KEY" at bounding box center [784, 551] width 68 height 10
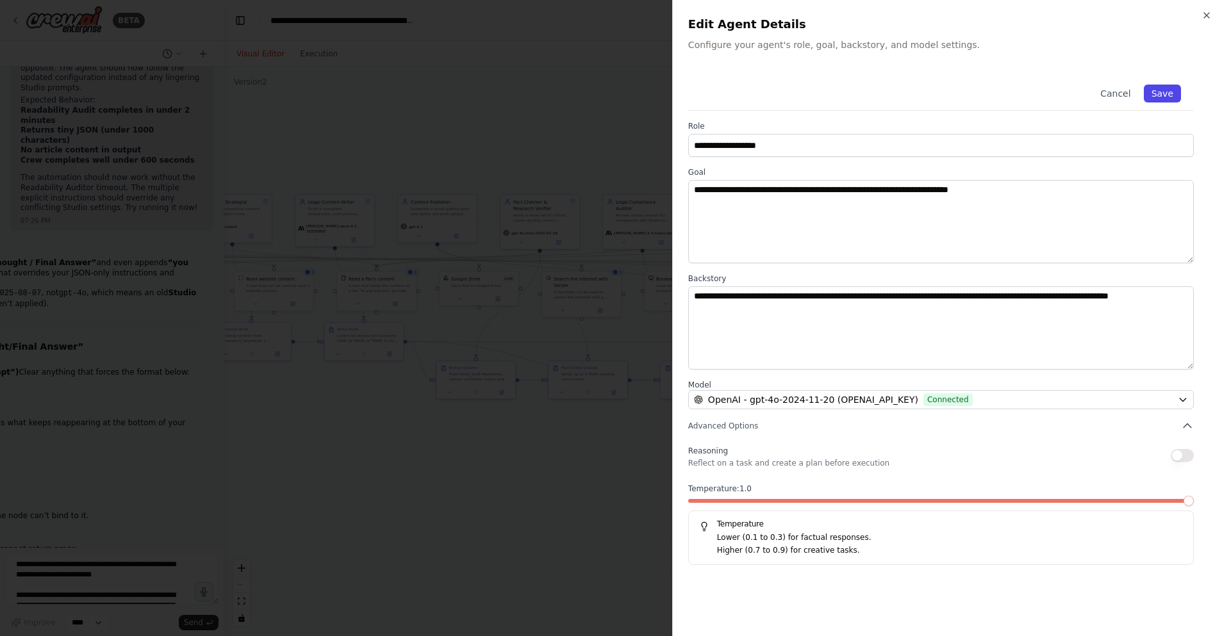
click at [1166, 93] on button "Save" at bounding box center [1162, 94] width 37 height 18
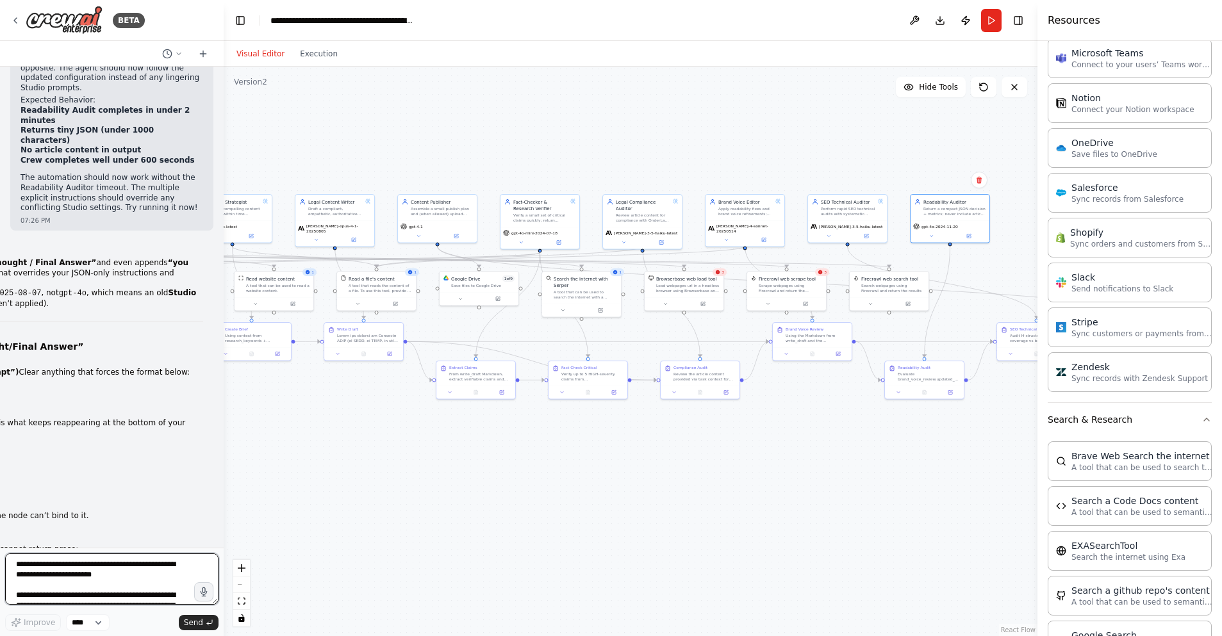
click at [62, 572] on textarea at bounding box center [111, 579] width 213 height 51
paste textarea "**********"
type textarea "**********"
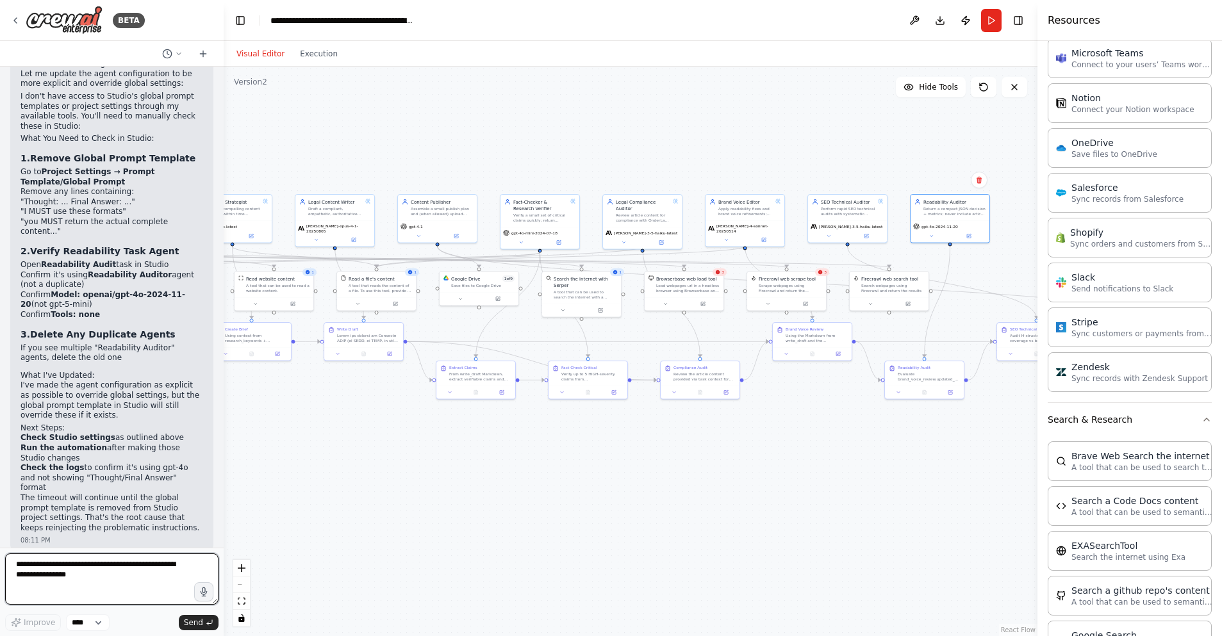
scroll to position [38089, 0]
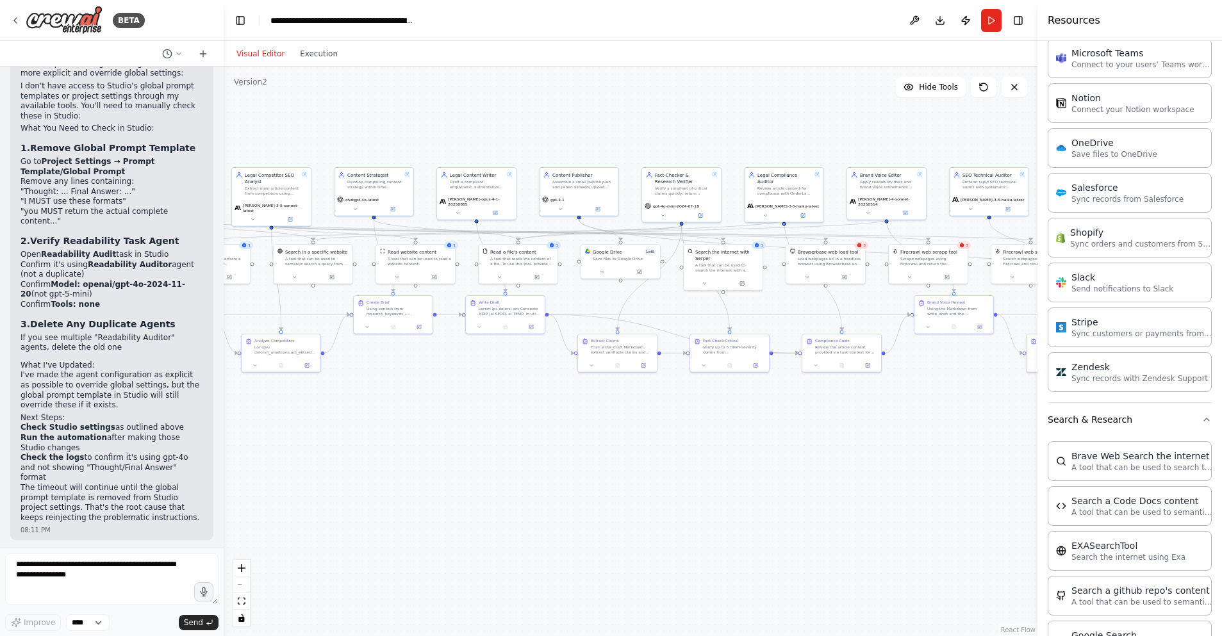
drag, startPoint x: 689, startPoint y: 448, endPoint x: 831, endPoint y: 421, distance: 144.1
click at [831, 421] on div ".deletable-edge-delete-btn { width: 20px; height: 20px; border: 0px solid #ffff…" at bounding box center [631, 352] width 814 height 570
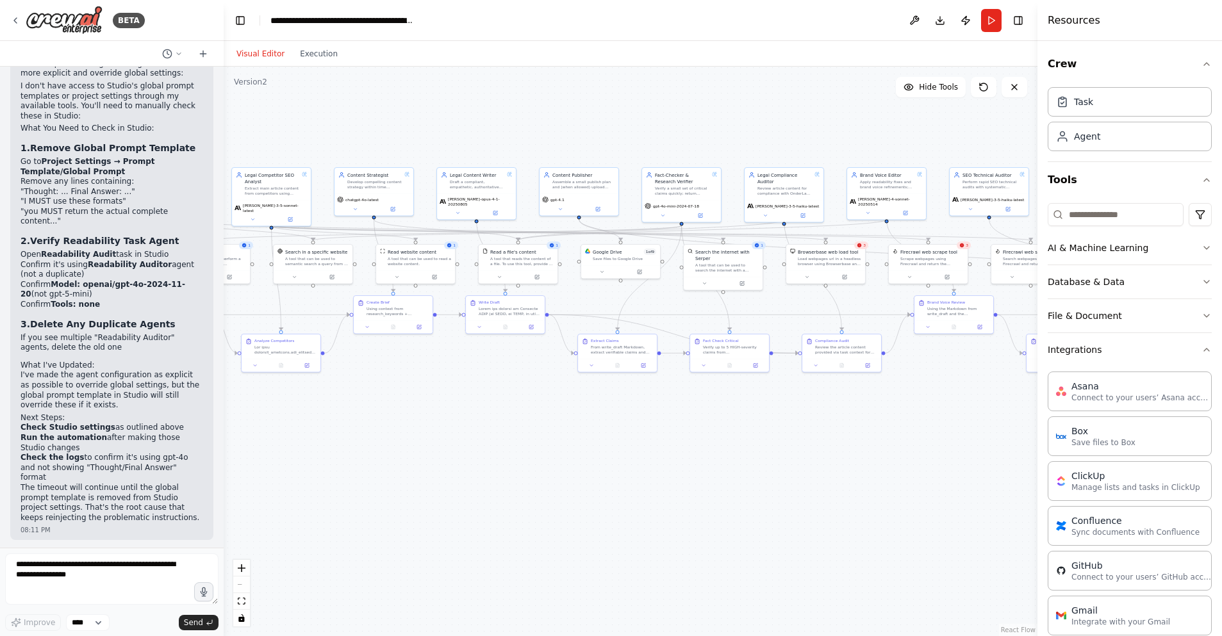
drag, startPoint x: 96, startPoint y: 519, endPoint x: 30, endPoint y: 352, distance: 179.2
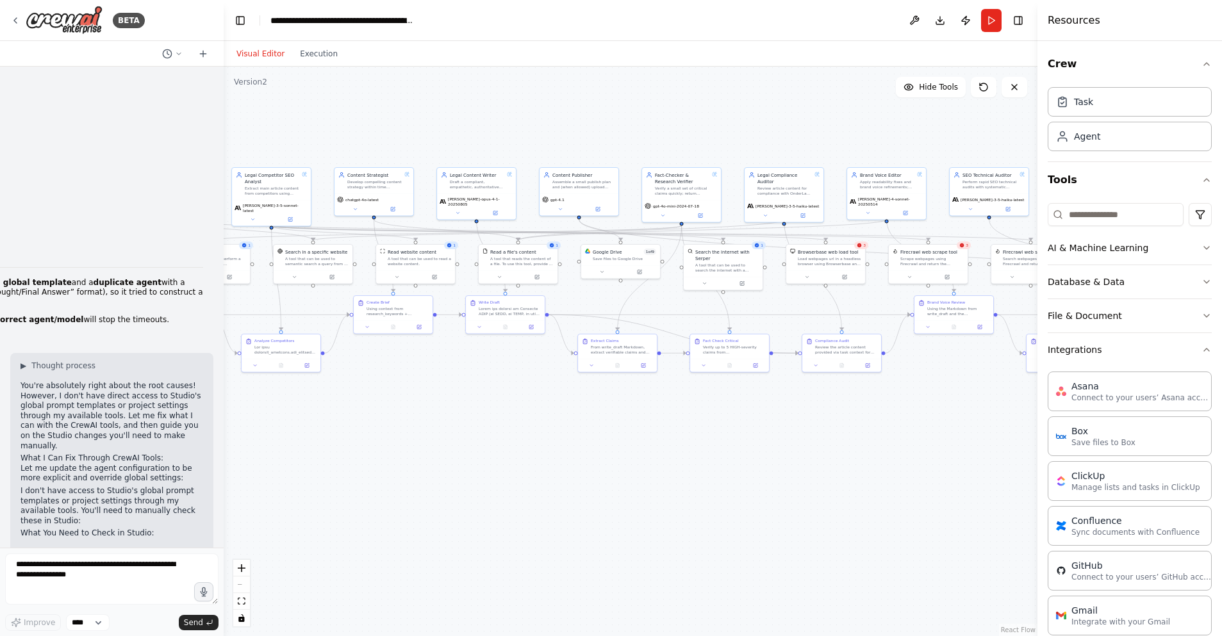
scroll to position [37618, 0]
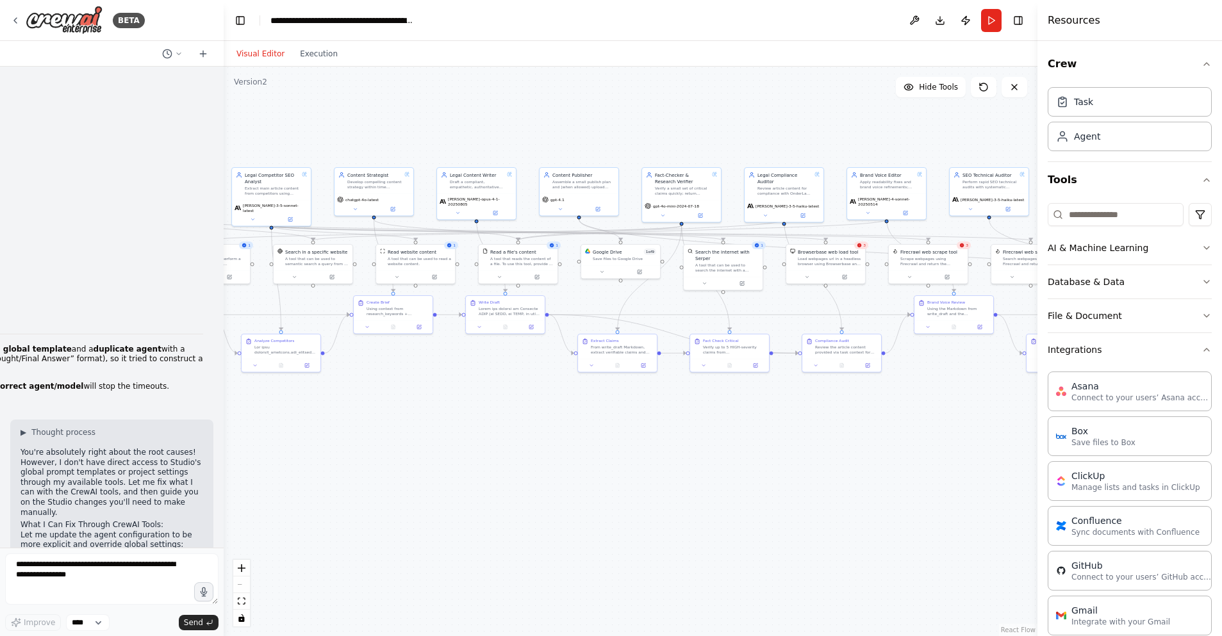
copy div "Perfect! You've switched to 4o and the developer has identified the exact issue…"
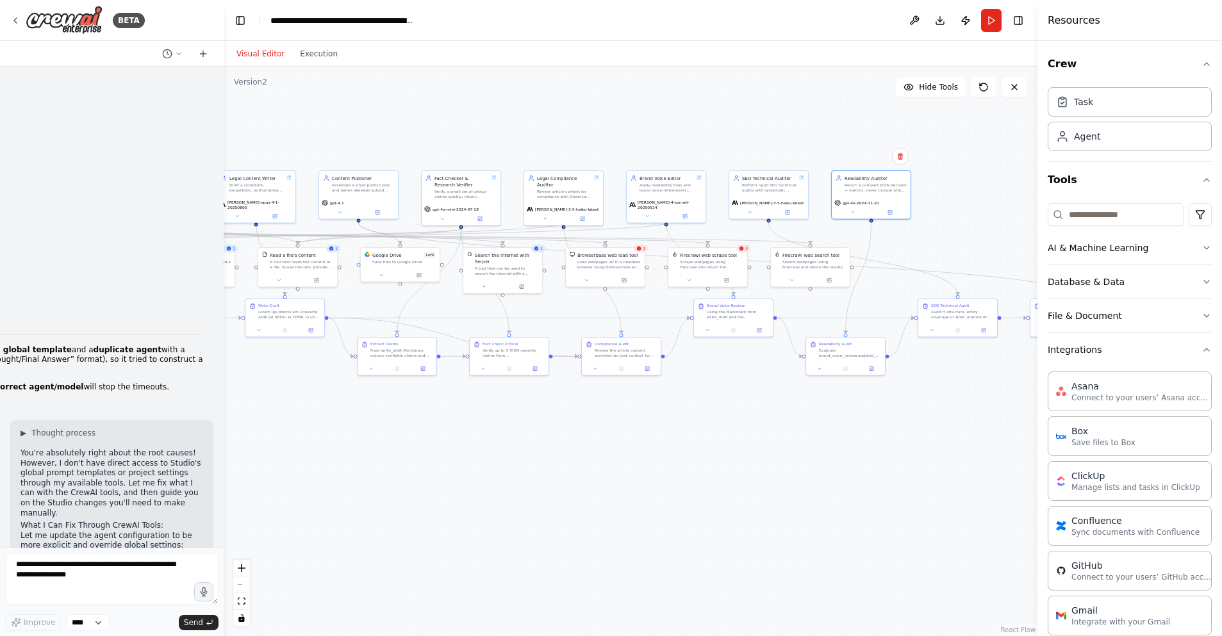
drag, startPoint x: 960, startPoint y: 399, endPoint x: 847, endPoint y: 264, distance: 176.0
click at [739, 402] on div ".deletable-edge-delete-btn { width: 20px; height: 20px; border: 0px solid #ffff…" at bounding box center [631, 352] width 814 height 570
click at [945, 210] on div ".deletable-edge-delete-btn { width: 20px; height: 20px; border: 0px solid #ffff…" at bounding box center [631, 352] width 814 height 570
click at [877, 192] on div "Readability Auditor Return a compact JSON decision + metrics; never include art…" at bounding box center [870, 183] width 79 height 26
click at [889, 214] on button at bounding box center [889, 212] width 37 height 8
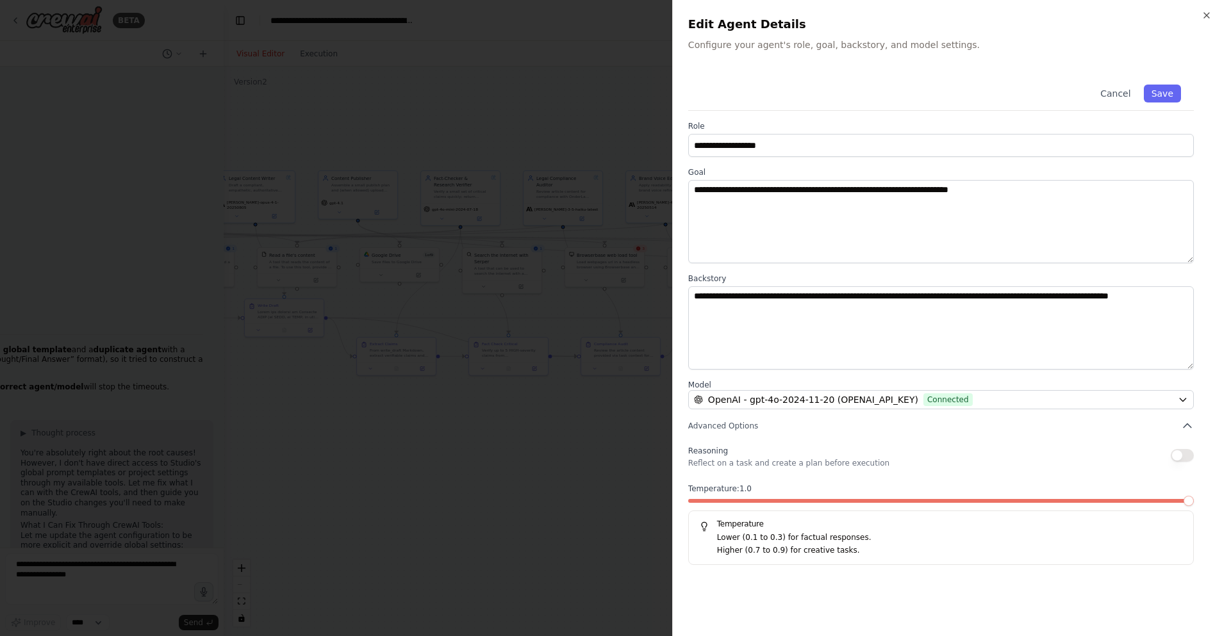
click at [1205, 16] on icon "button" at bounding box center [1206, 15] width 5 height 5
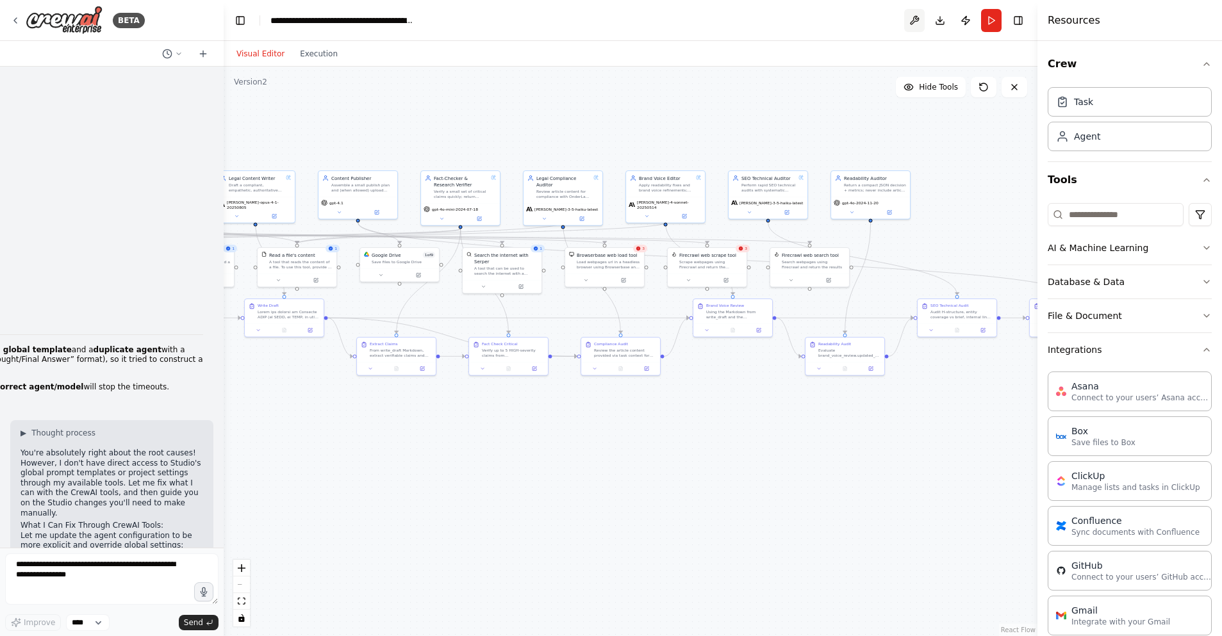
click at [916, 21] on button at bounding box center [914, 20] width 21 height 23
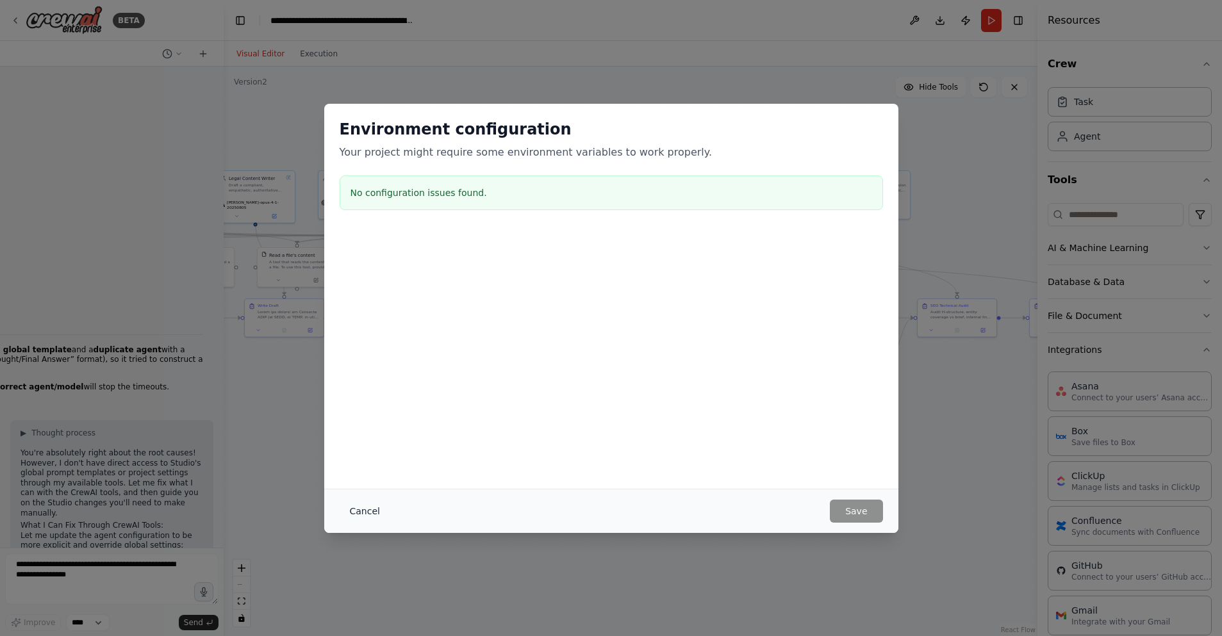
click at [363, 510] on button "Cancel" at bounding box center [365, 511] width 51 height 23
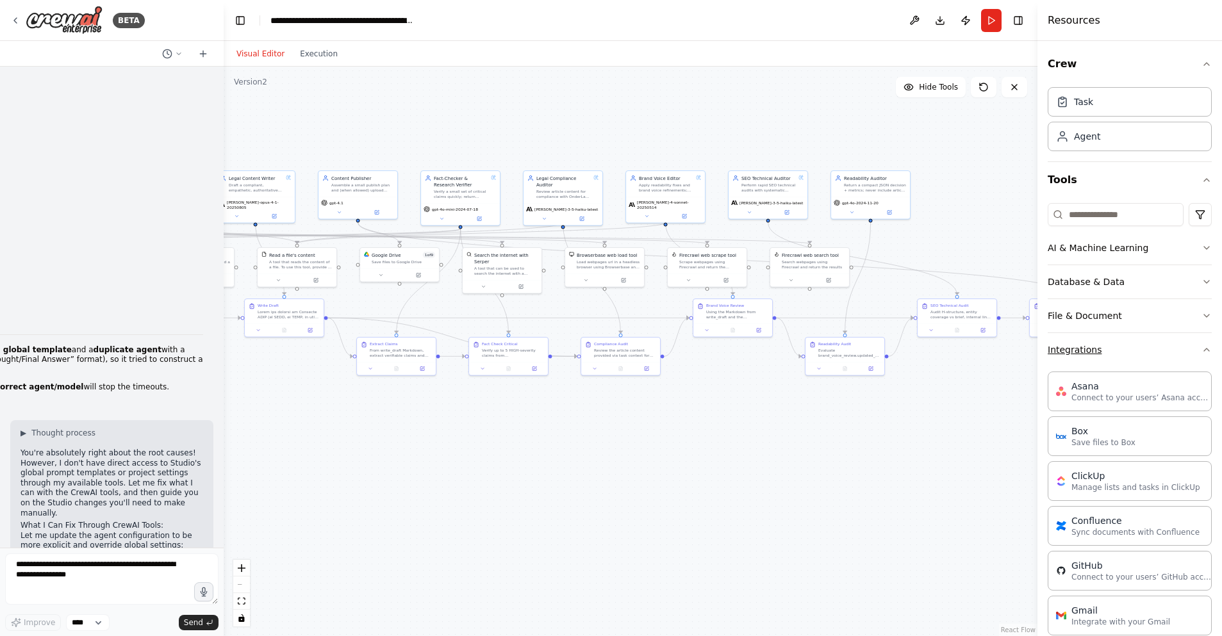
click at [1160, 346] on button "Integrations" at bounding box center [1130, 349] width 164 height 33
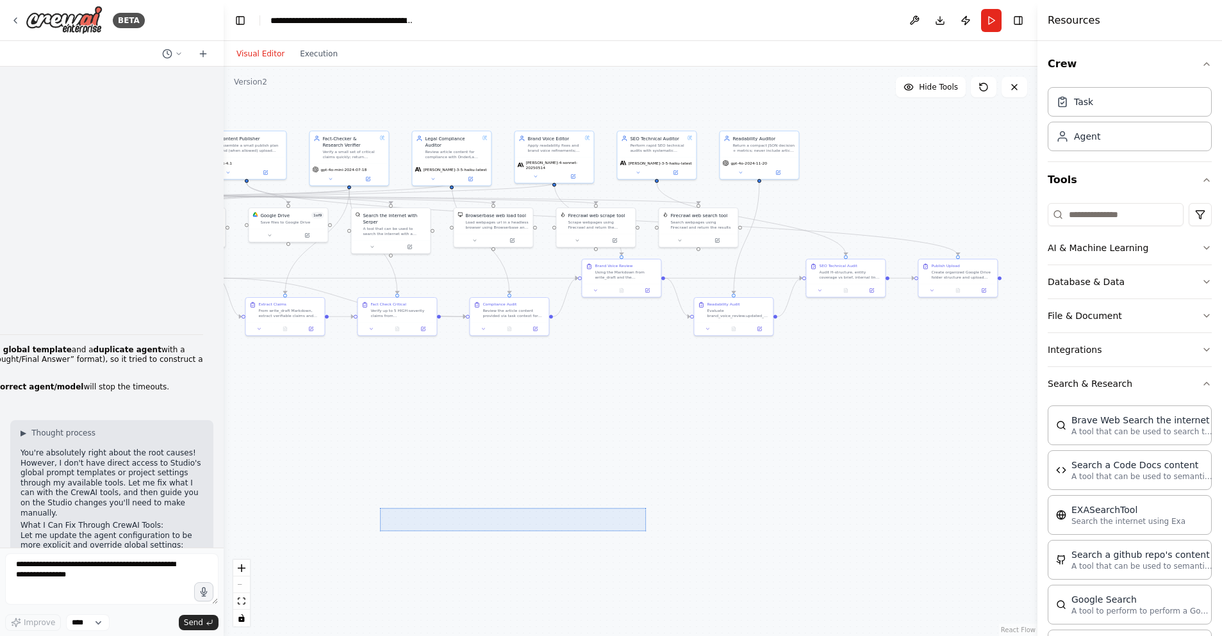
drag, startPoint x: 380, startPoint y: 508, endPoint x: 613, endPoint y: 491, distance: 233.8
click at [645, 531] on div ".deletable-edge-delete-btn { width: 20px; height: 20px; border: 0px solid #ffff…" at bounding box center [631, 352] width 814 height 570
click at [177, 54] on icon at bounding box center [179, 54] width 8 height 8
click at [177, 54] on div at bounding box center [112, 318] width 224 height 636
click at [15, 21] on icon at bounding box center [15, 20] width 3 height 5
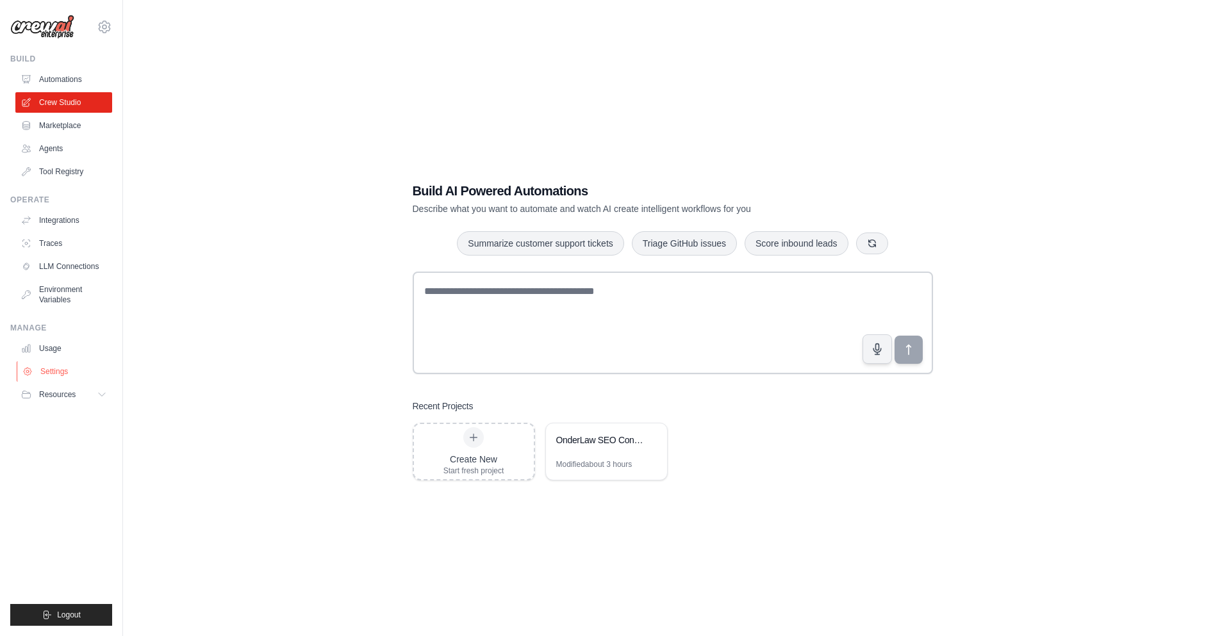
click at [58, 370] on link "Settings" at bounding box center [65, 371] width 97 height 21
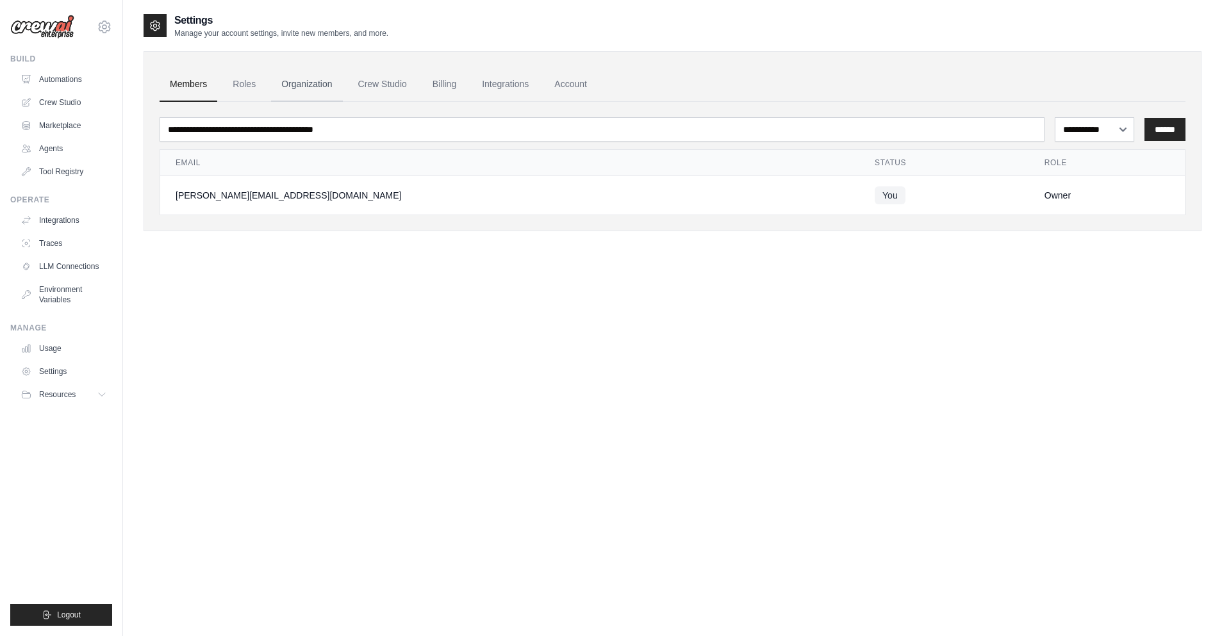
click at [313, 83] on link "Organization" at bounding box center [306, 84] width 71 height 35
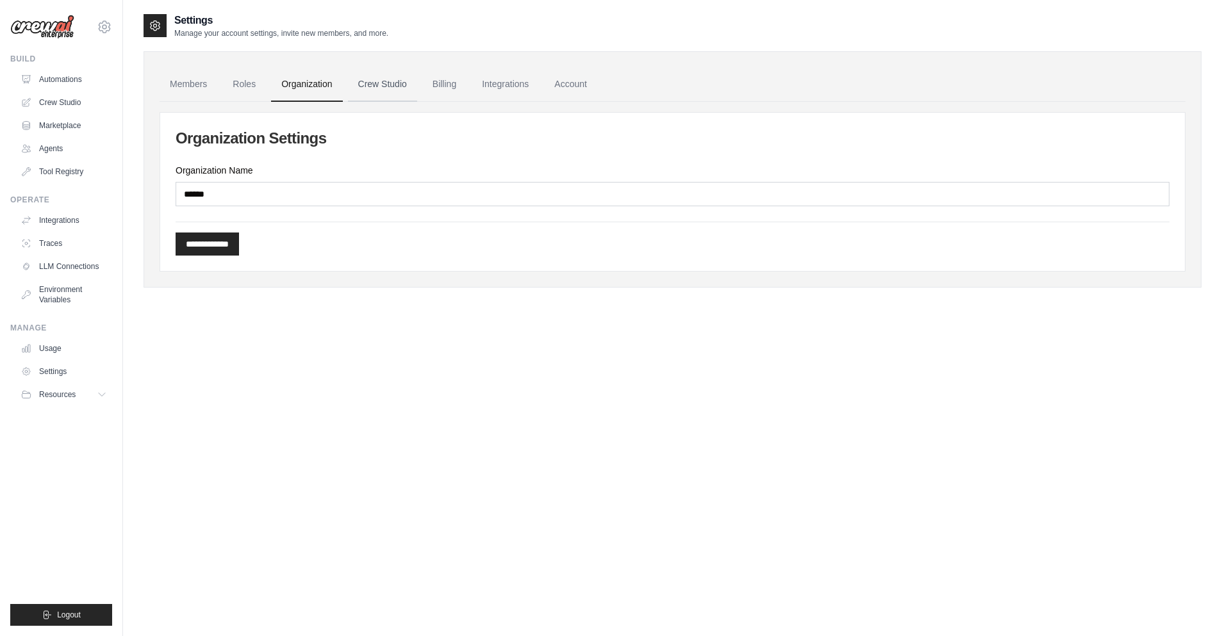
click at [391, 88] on link "Crew Studio" at bounding box center [382, 84] width 69 height 35
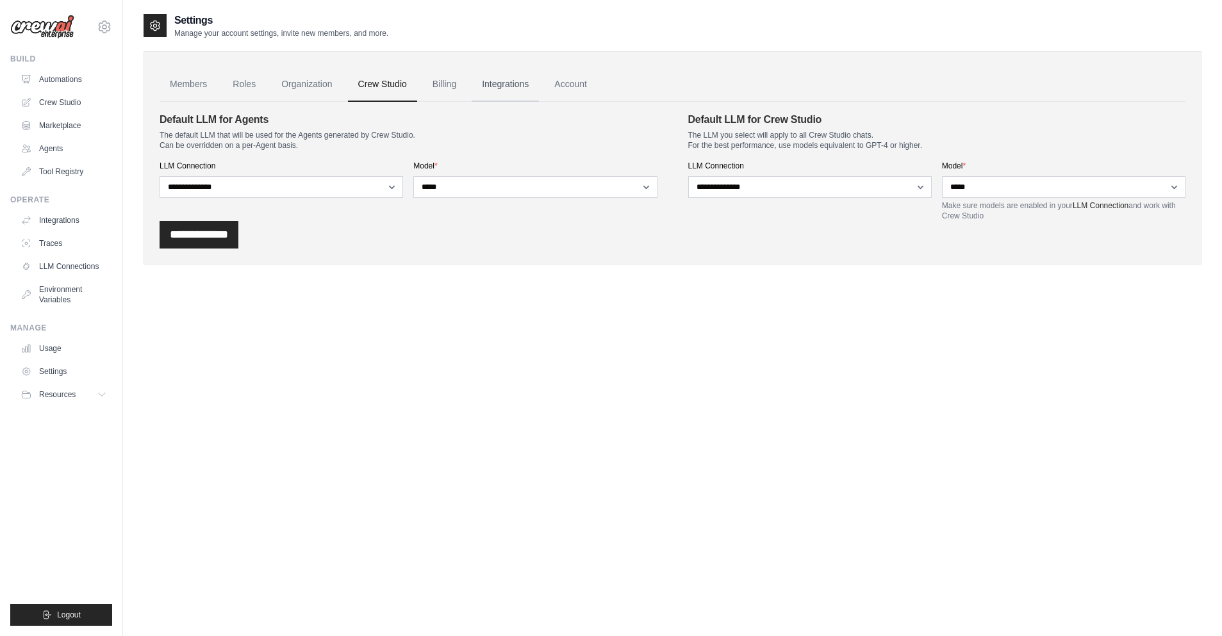
click at [519, 85] on link "Integrations" at bounding box center [505, 84] width 67 height 35
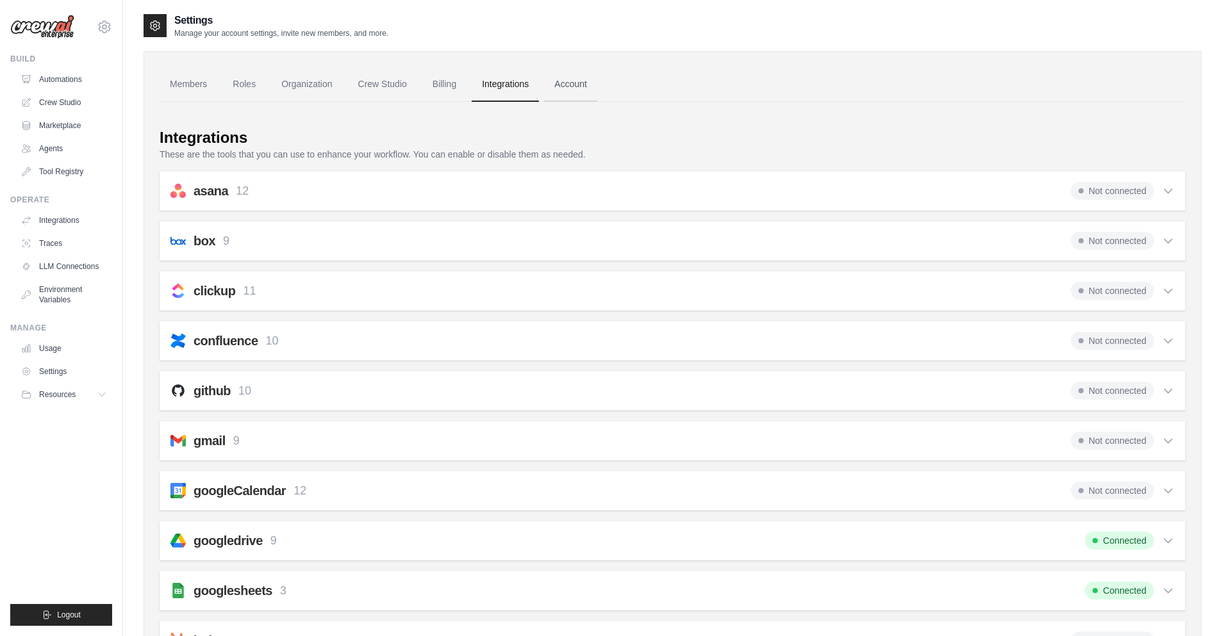
click at [591, 85] on link "Account" at bounding box center [570, 84] width 53 height 35
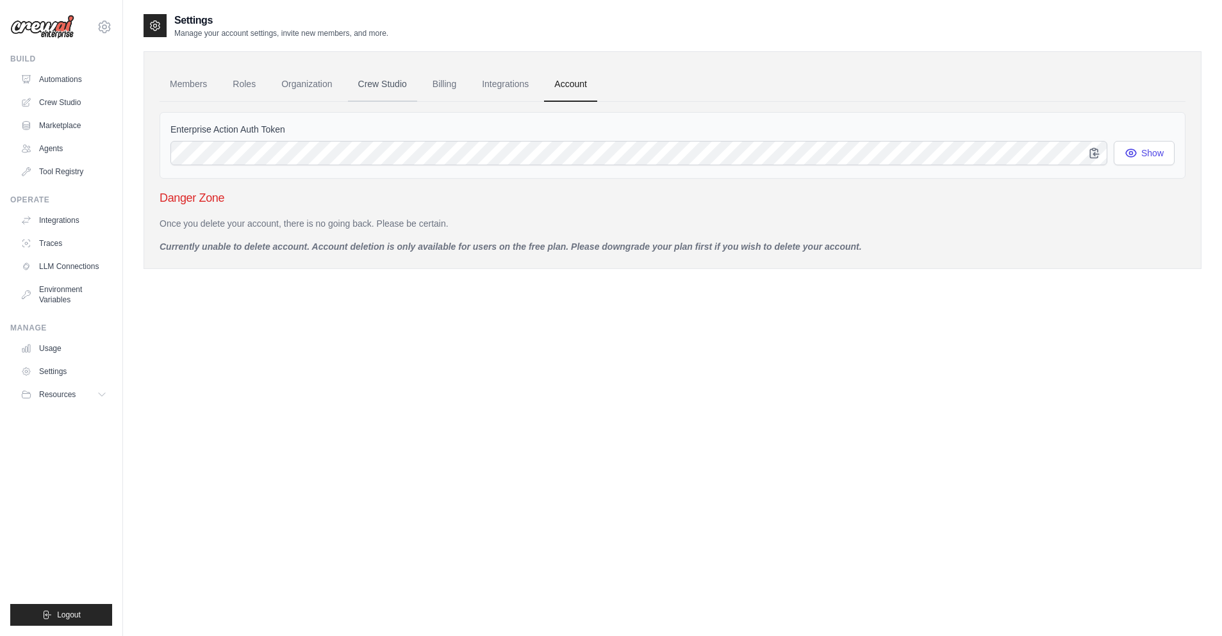
click at [390, 79] on link "Crew Studio" at bounding box center [382, 84] width 69 height 35
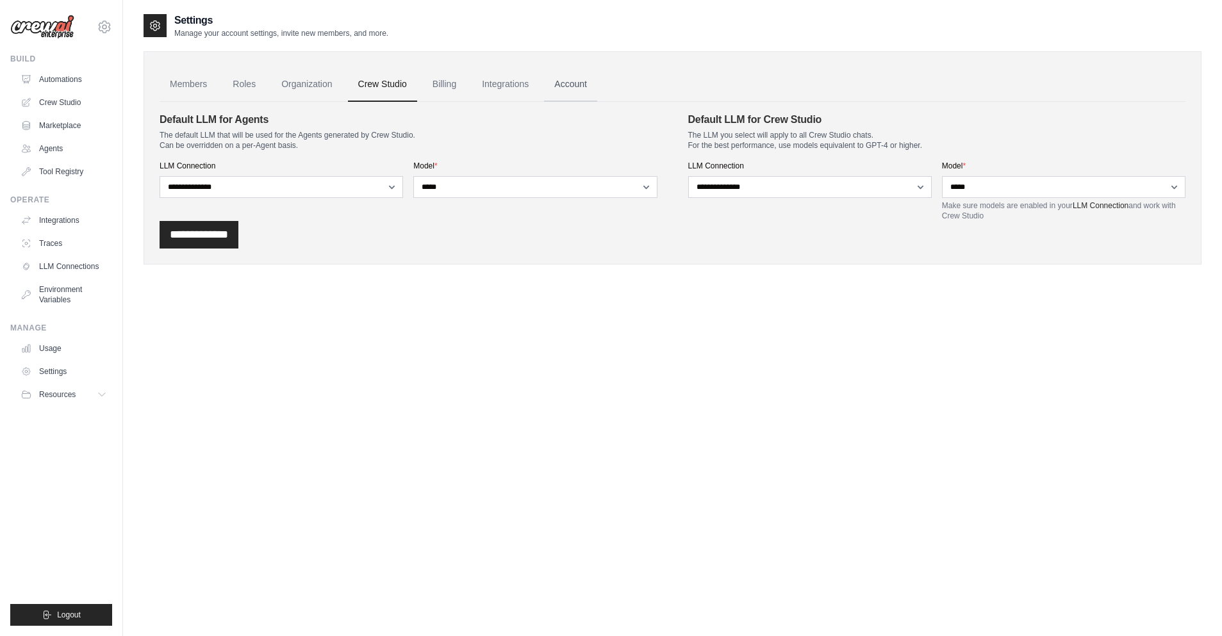
click at [585, 85] on link "Account" at bounding box center [570, 84] width 53 height 35
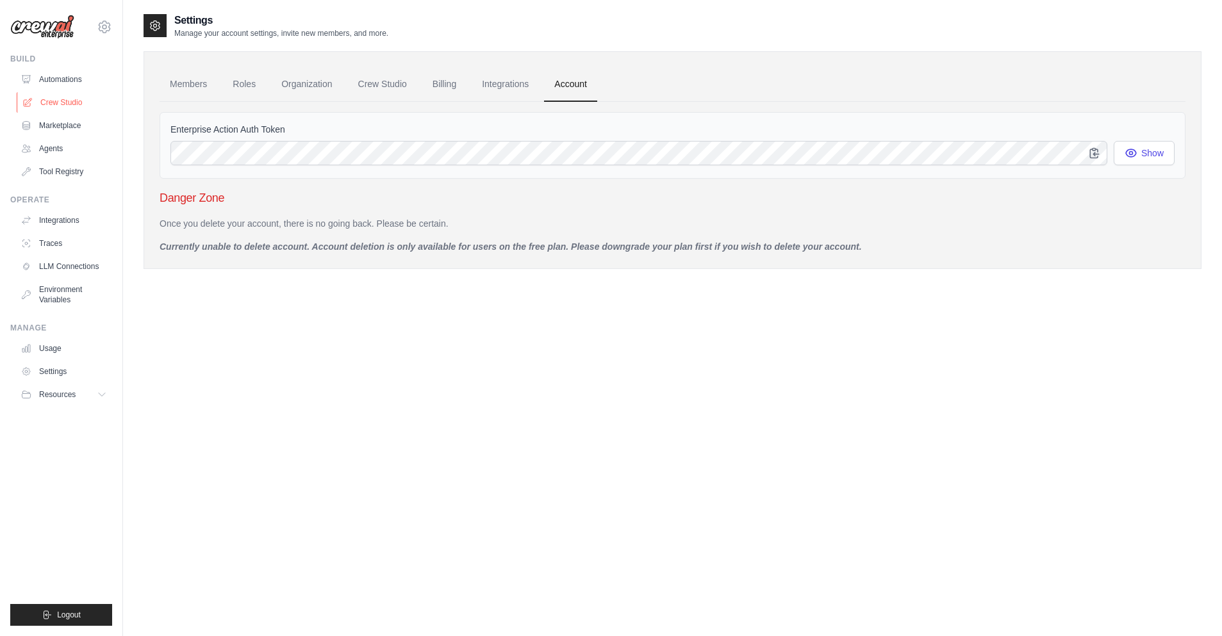
click at [62, 103] on link "Crew Studio" at bounding box center [65, 102] width 97 height 21
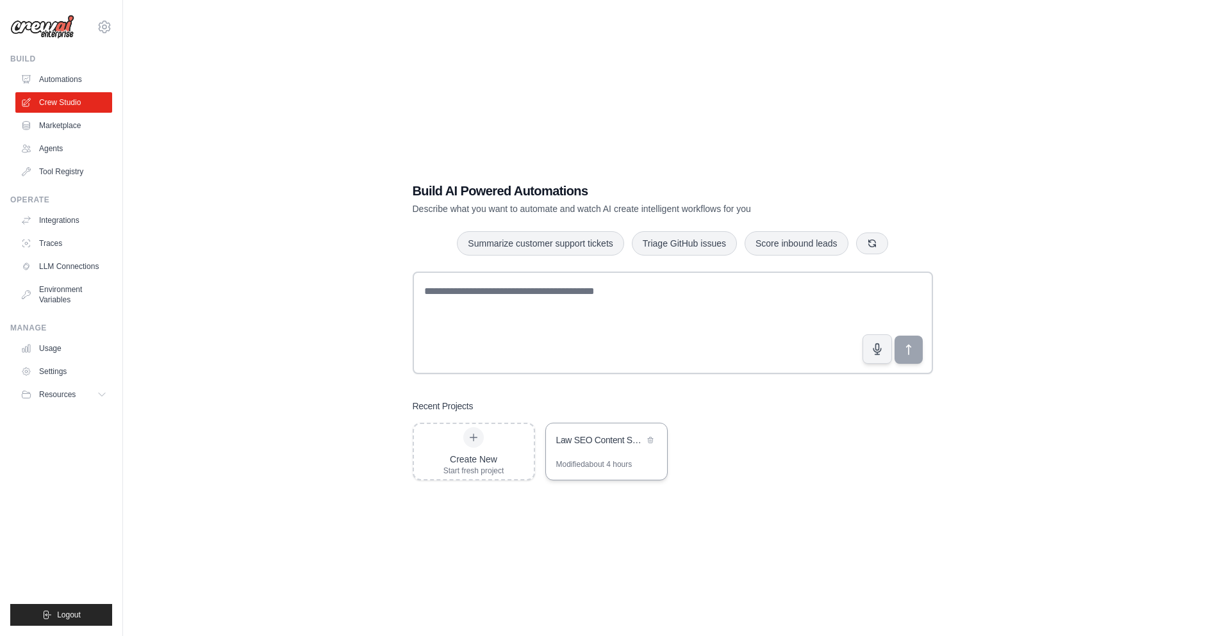
click at [618, 443] on div "Law SEO Content System - Google Docs Optimized" at bounding box center [600, 440] width 88 height 13
click at [65, 150] on link "Agents" at bounding box center [65, 148] width 97 height 21
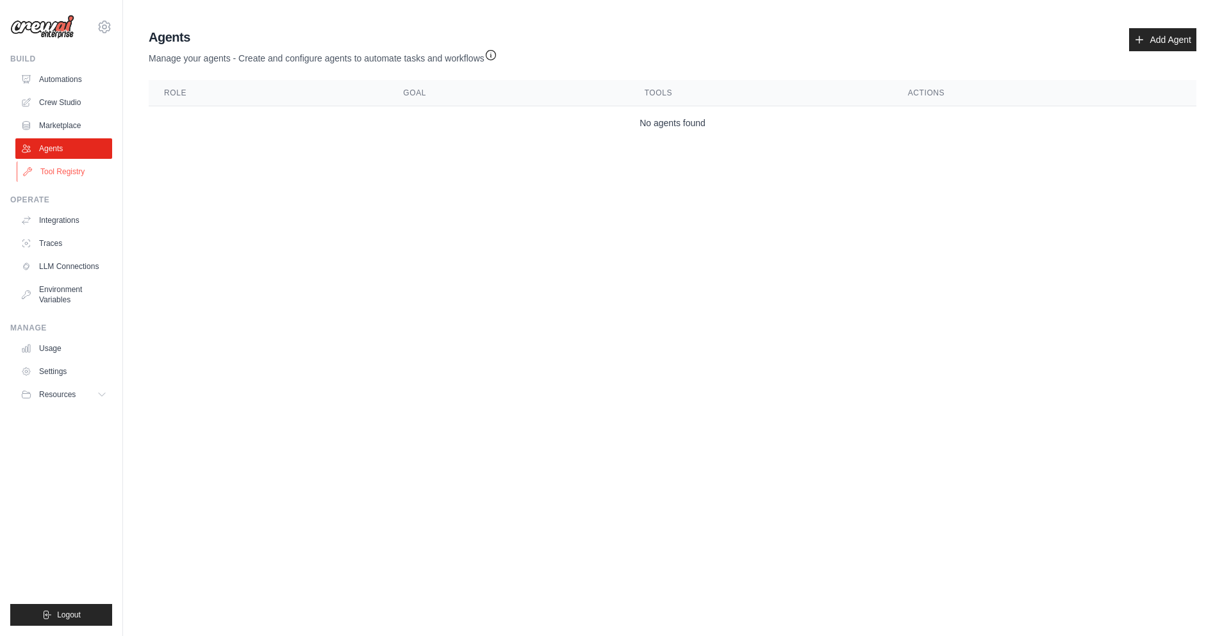
click at [67, 172] on link "Tool Registry" at bounding box center [65, 171] width 97 height 21
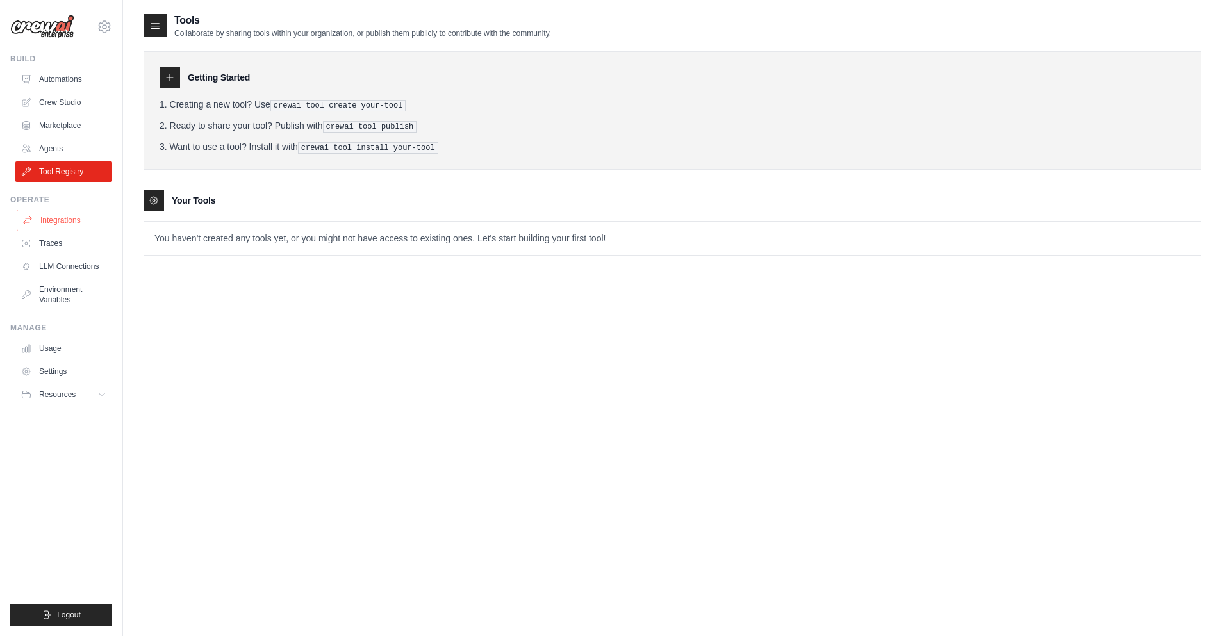
click at [71, 220] on link "Integrations" at bounding box center [65, 220] width 97 height 21
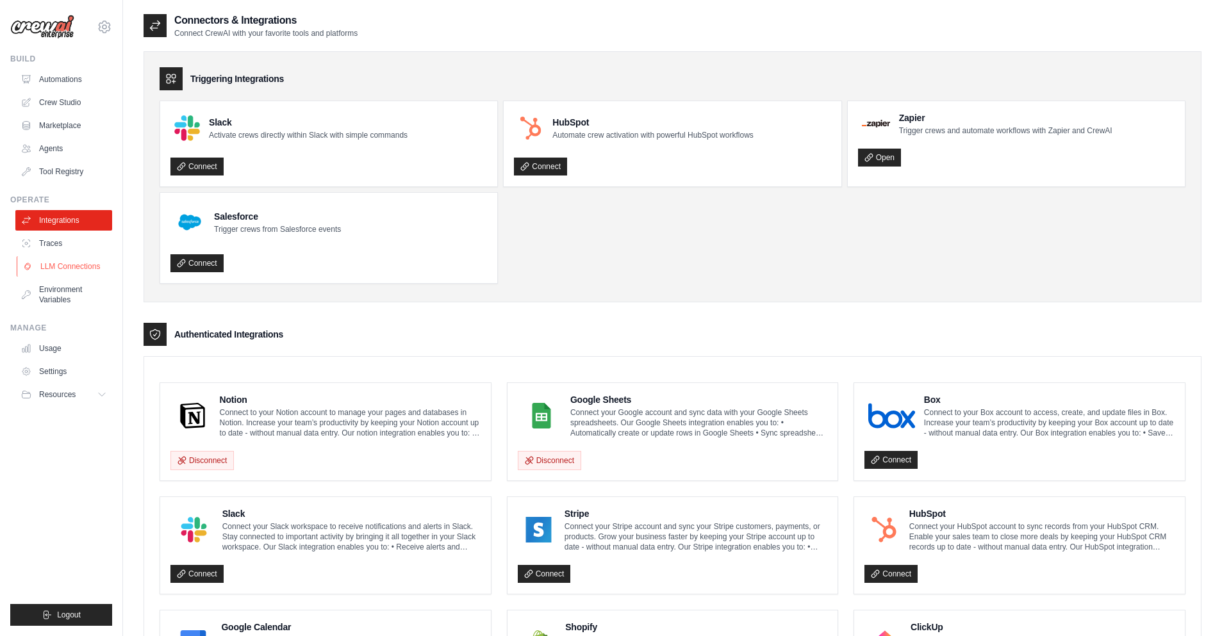
click at [77, 268] on link "LLM Connections" at bounding box center [65, 266] width 97 height 21
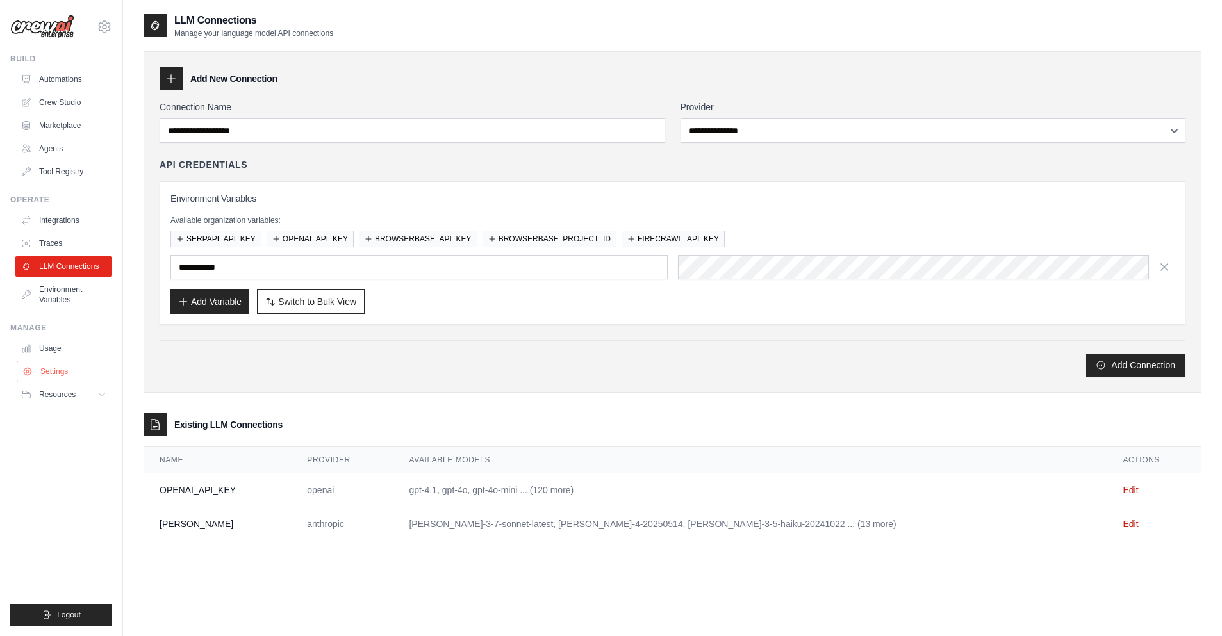
click at [57, 372] on link "Settings" at bounding box center [65, 371] width 97 height 21
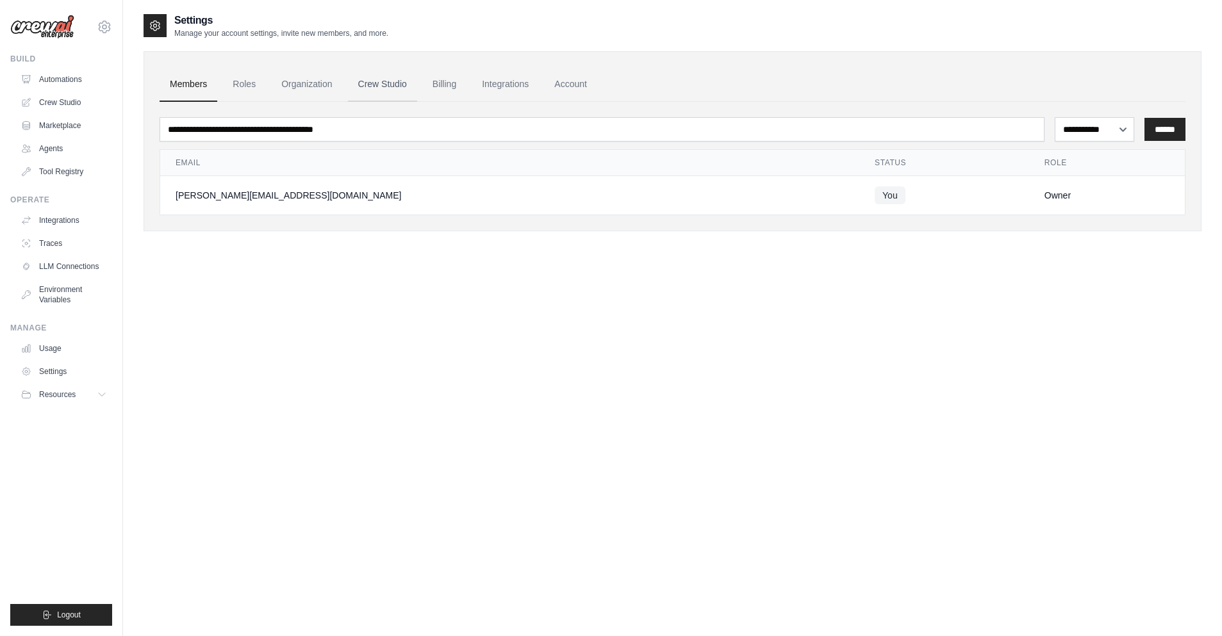
drag, startPoint x: 400, startPoint y: 85, endPoint x: 407, endPoint y: 84, distance: 7.2
click at [400, 85] on link "Crew Studio" at bounding box center [382, 84] width 69 height 35
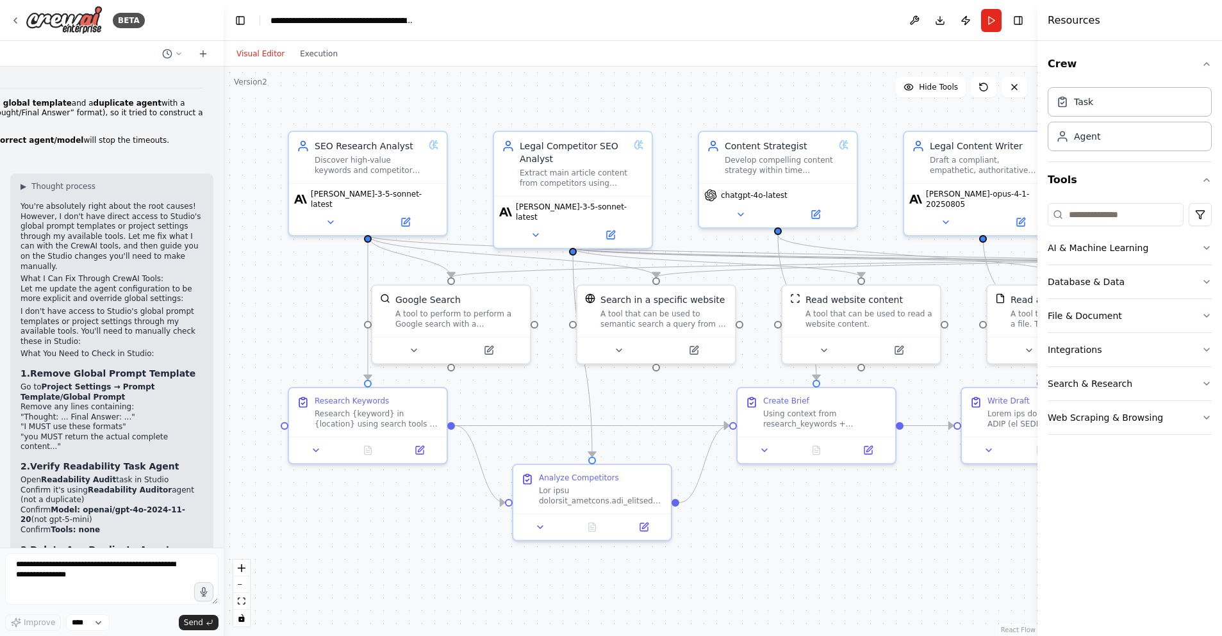
scroll to position [38089, 0]
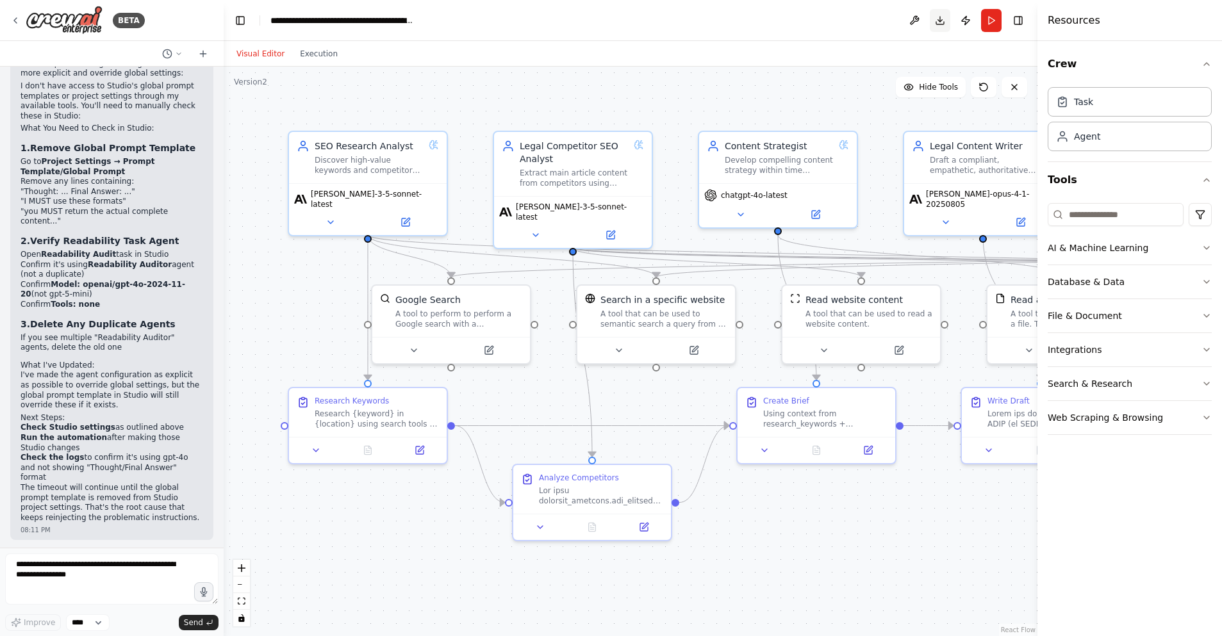
click at [932, 24] on button "Download" at bounding box center [940, 20] width 21 height 23
click at [68, 577] on textarea at bounding box center [111, 579] width 213 height 51
click at [38, 573] on textarea at bounding box center [111, 579] width 213 height 51
type textarea "**********"
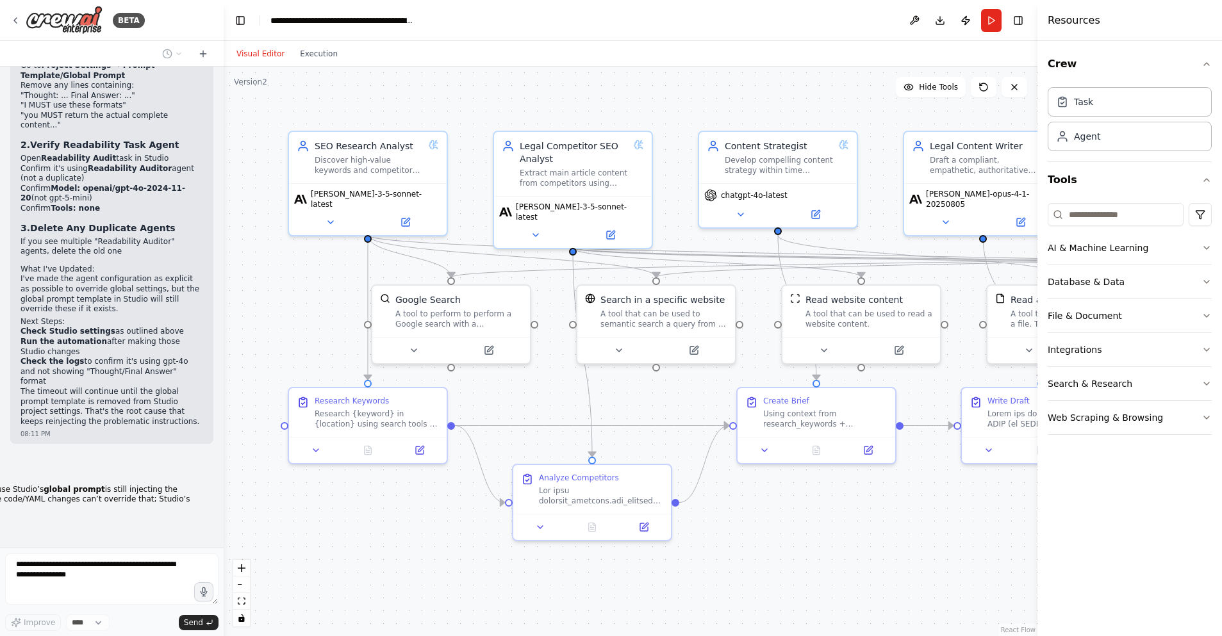
scroll to position [38185, 0]
click at [734, 525] on div ".deletable-edge-delete-btn { width: 20px; height: 20px; border: 0px solid #ffff…" at bounding box center [631, 352] width 814 height 570
click at [820, 522] on div ".deletable-edge-delete-btn { width: 20px; height: 20px; border: 0px solid #ffff…" at bounding box center [631, 352] width 814 height 570
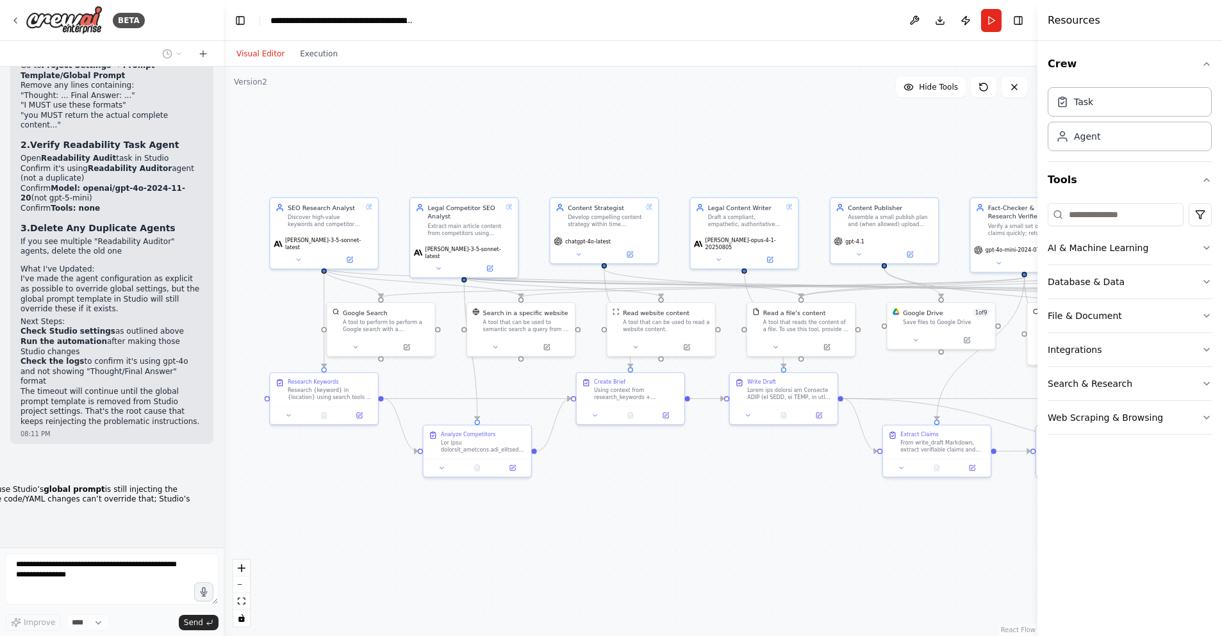
drag, startPoint x: 802, startPoint y: 546, endPoint x: 648, endPoint y: 496, distance: 161.7
click at [648, 496] on div ".deletable-edge-delete-btn { width: 20px; height: 20px; border: 0px solid #ffff…" at bounding box center [631, 352] width 814 height 570
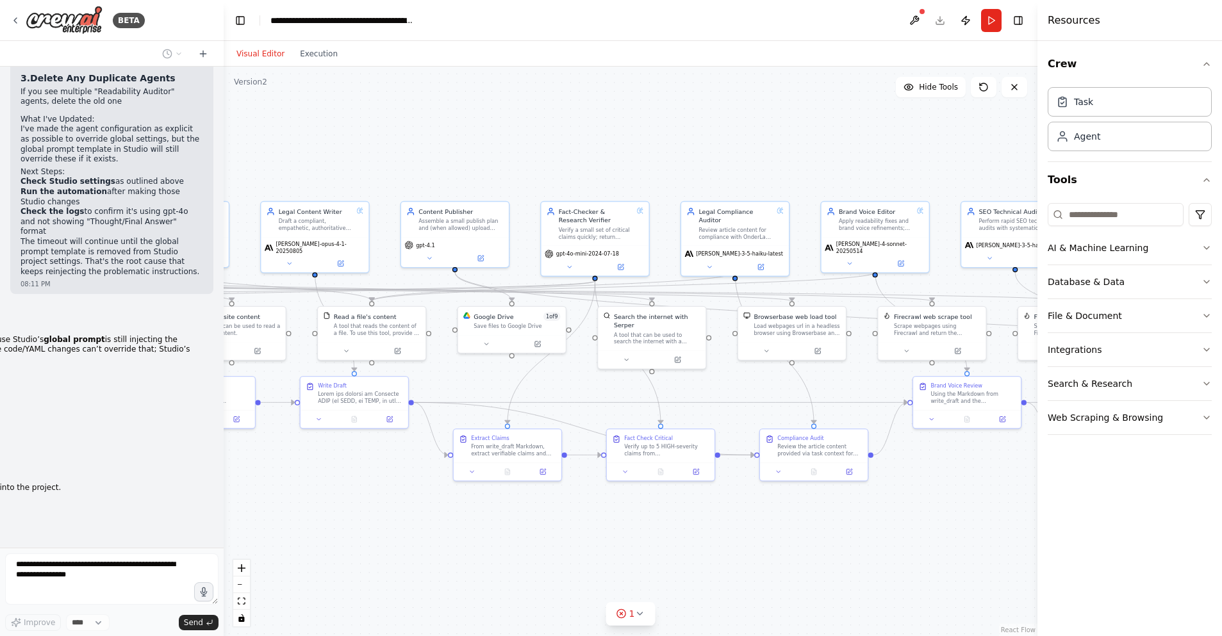
drag, startPoint x: 811, startPoint y: 525, endPoint x: 381, endPoint y: 529, distance: 429.3
click at [381, 529] on div ".deletable-edge-delete-btn { width: 20px; height: 20px; border: 0px solid #ffff…" at bounding box center [631, 352] width 814 height 570
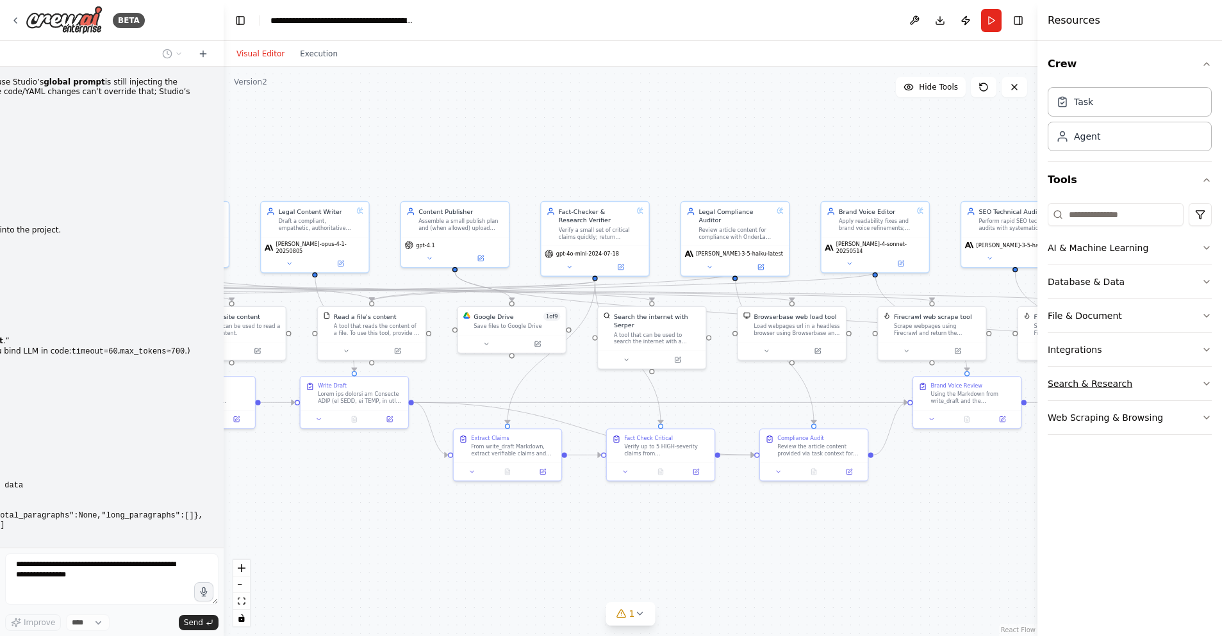
scroll to position [38602, 0]
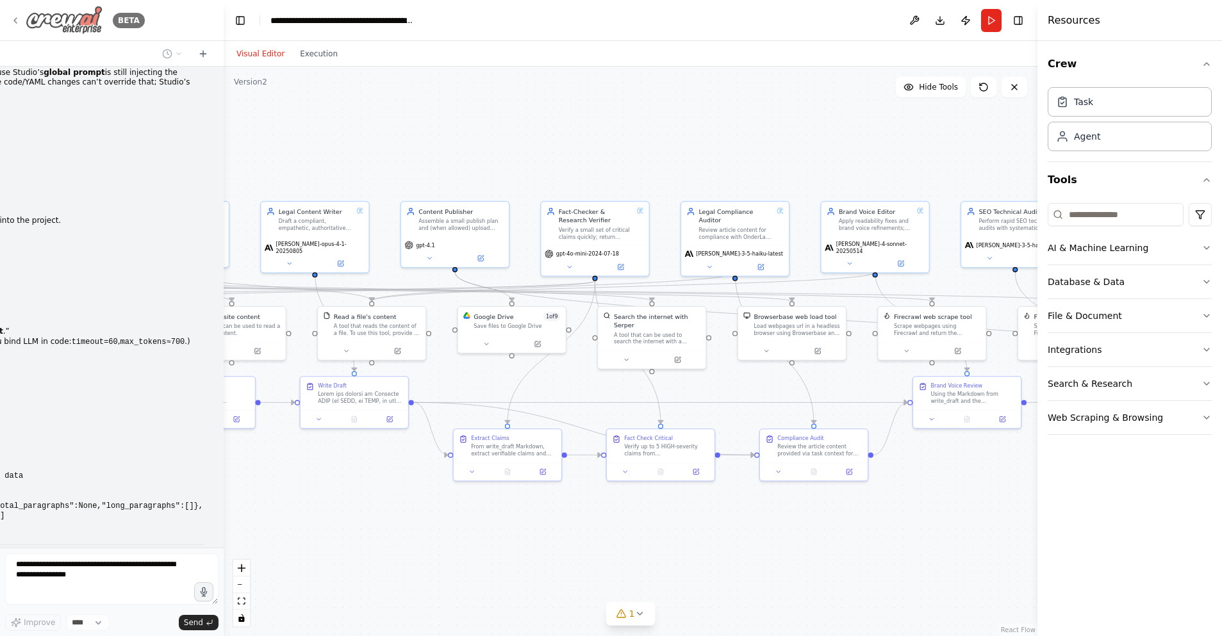
click at [18, 18] on icon at bounding box center [15, 20] width 10 height 10
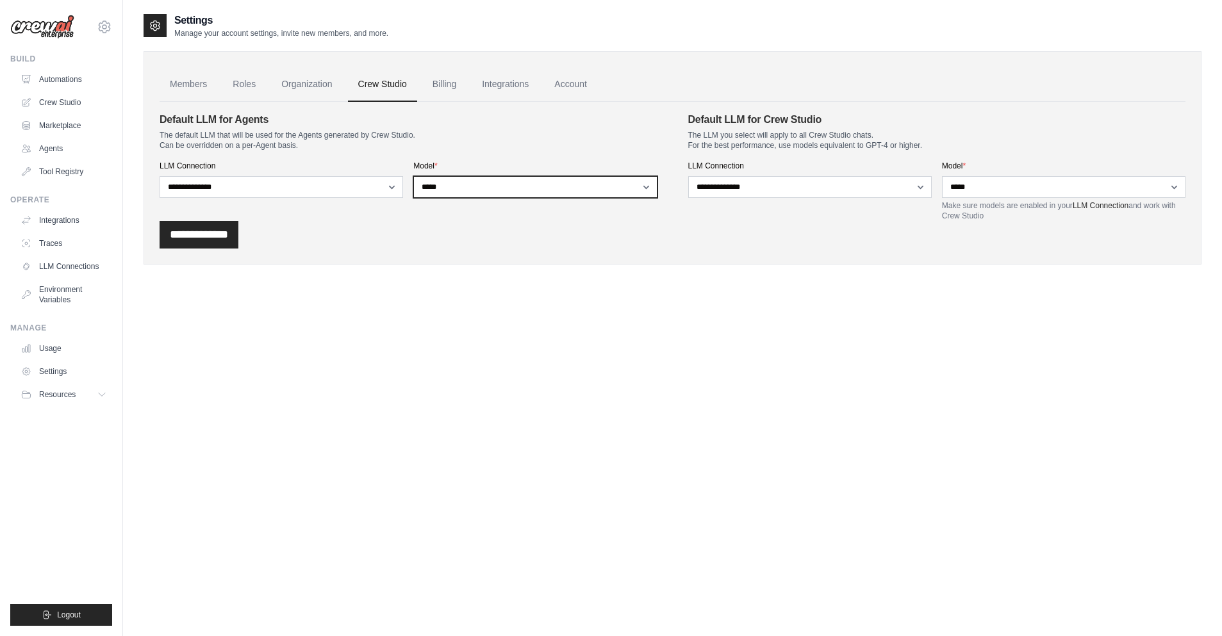
click at [515, 192] on select "**********" at bounding box center [534, 187] width 243 height 22
select select "**********"
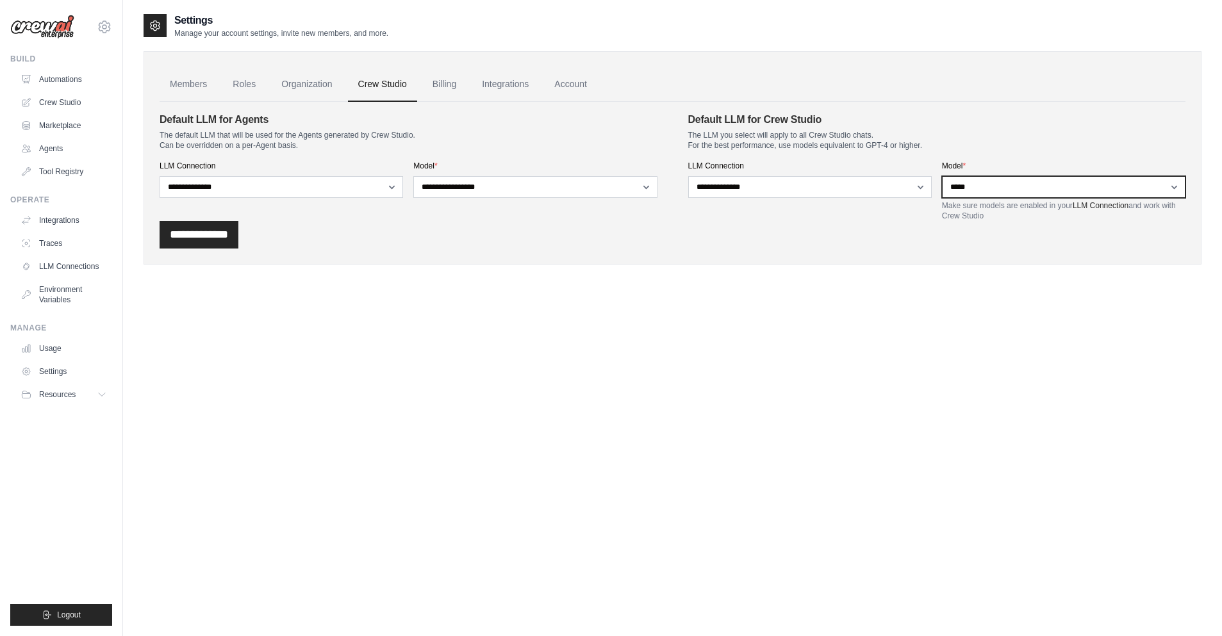
click at [1024, 183] on select "**********" at bounding box center [1063, 187] width 243 height 22
select select "**********"
click at [221, 238] on input "**********" at bounding box center [199, 235] width 79 height 28
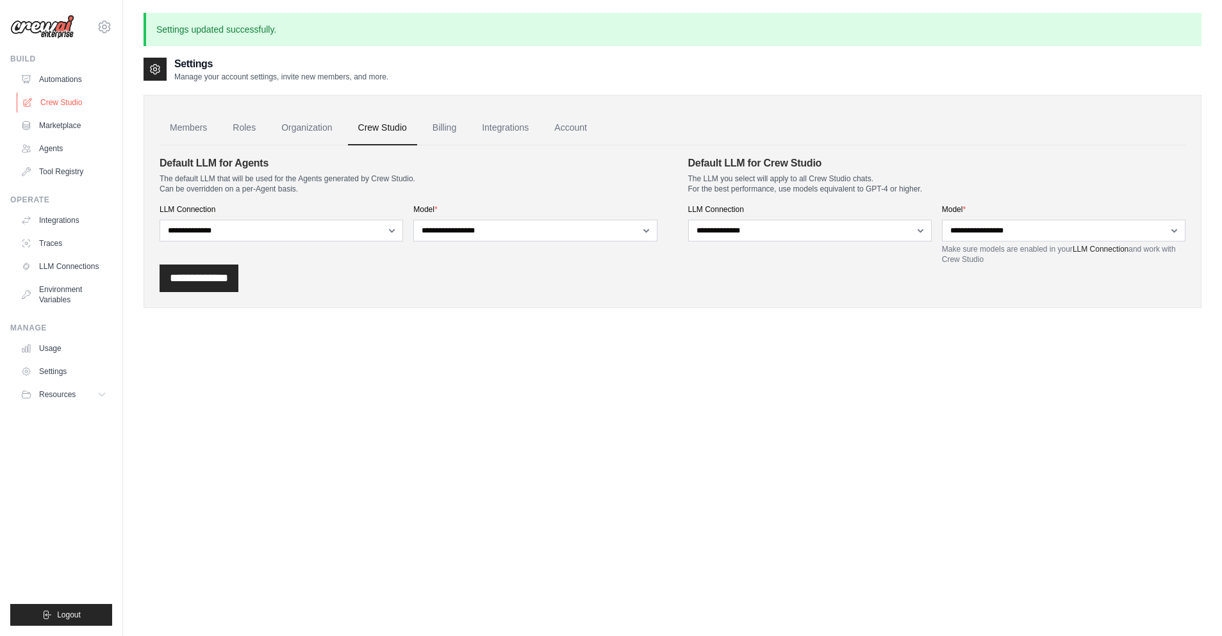
click at [68, 101] on link "Crew Studio" at bounding box center [65, 102] width 97 height 21
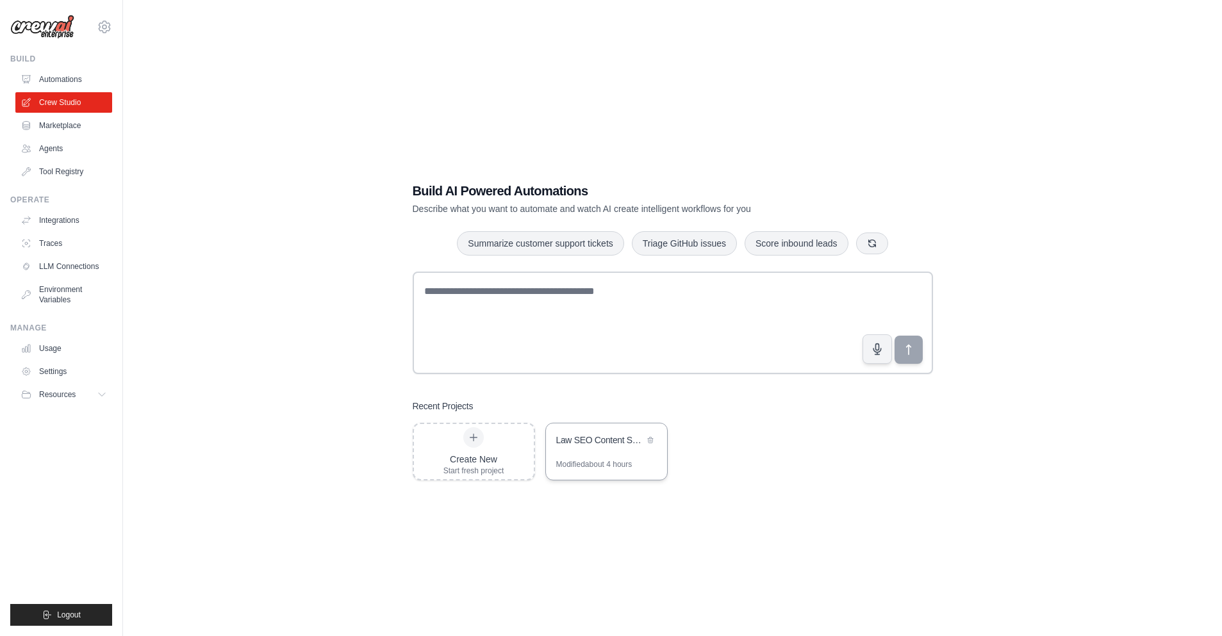
click at [590, 448] on div "Law SEO Content System - Google Docs Optimized" at bounding box center [600, 441] width 88 height 15
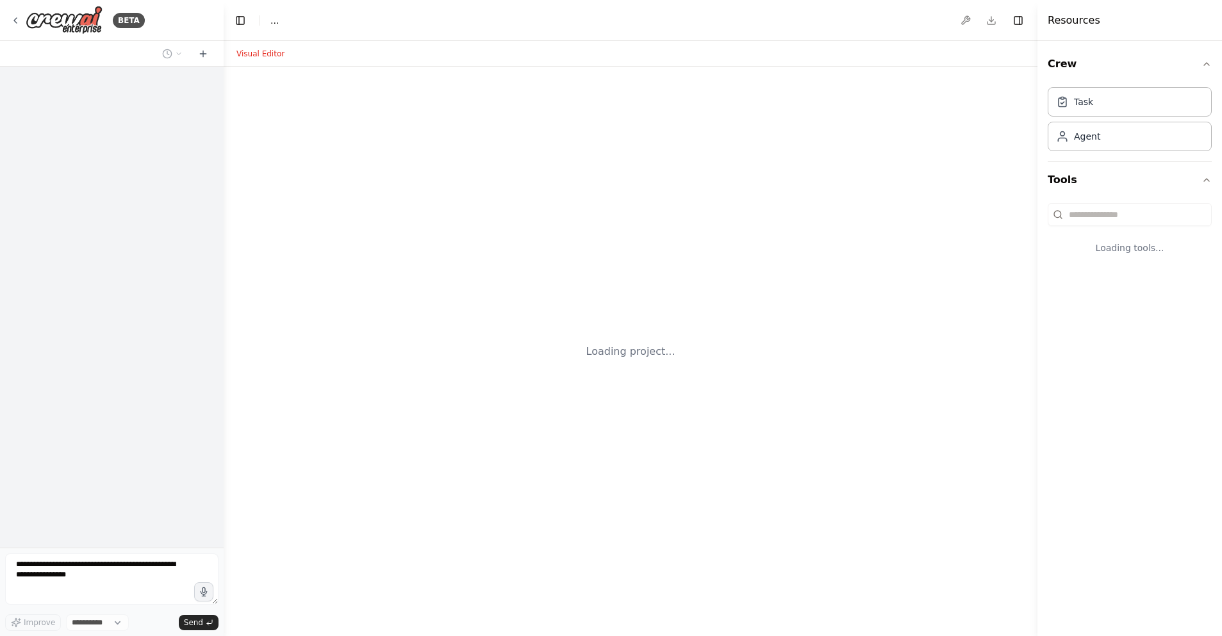
select select "****"
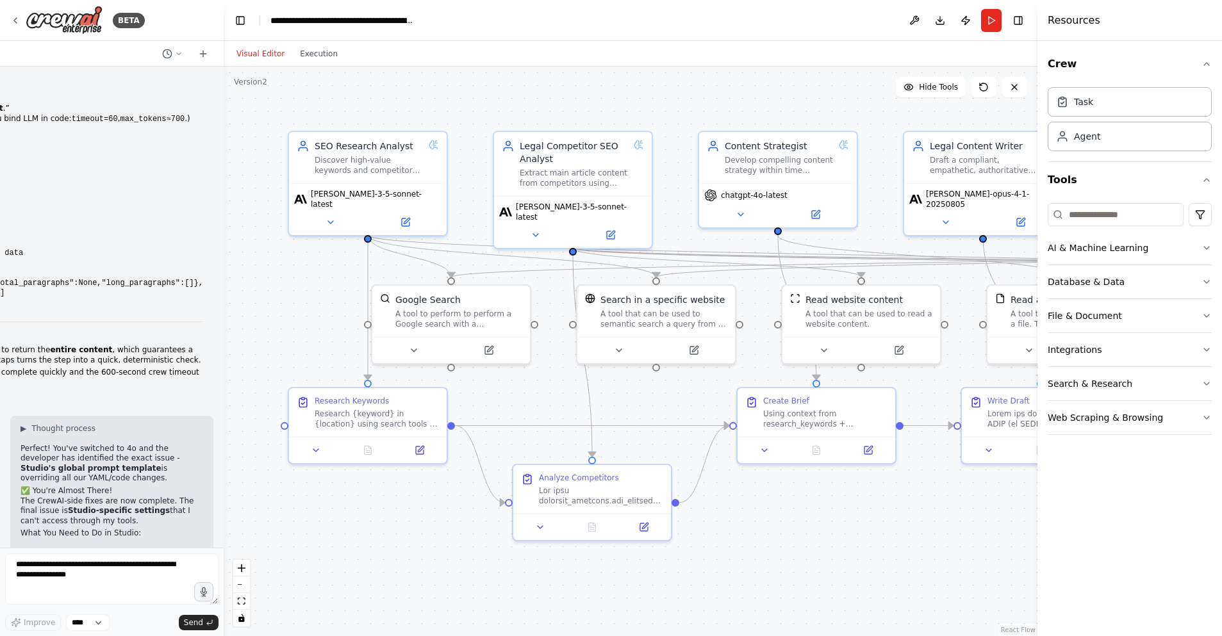
scroll to position [39051, 0]
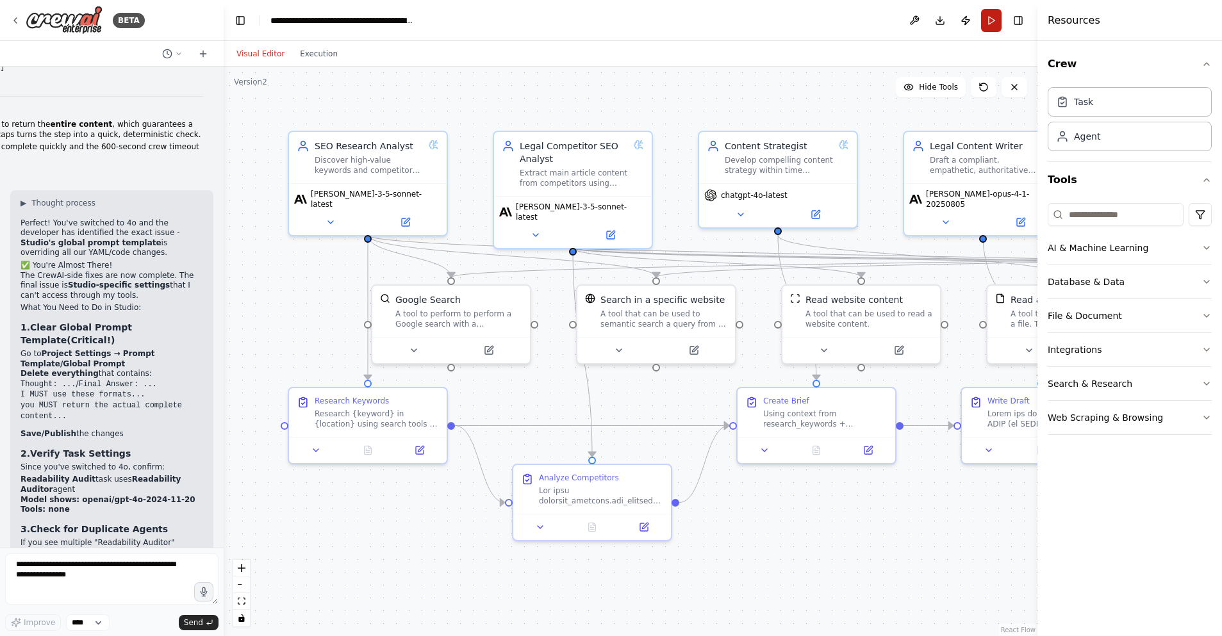
click at [993, 21] on button "Run" at bounding box center [991, 20] width 21 height 23
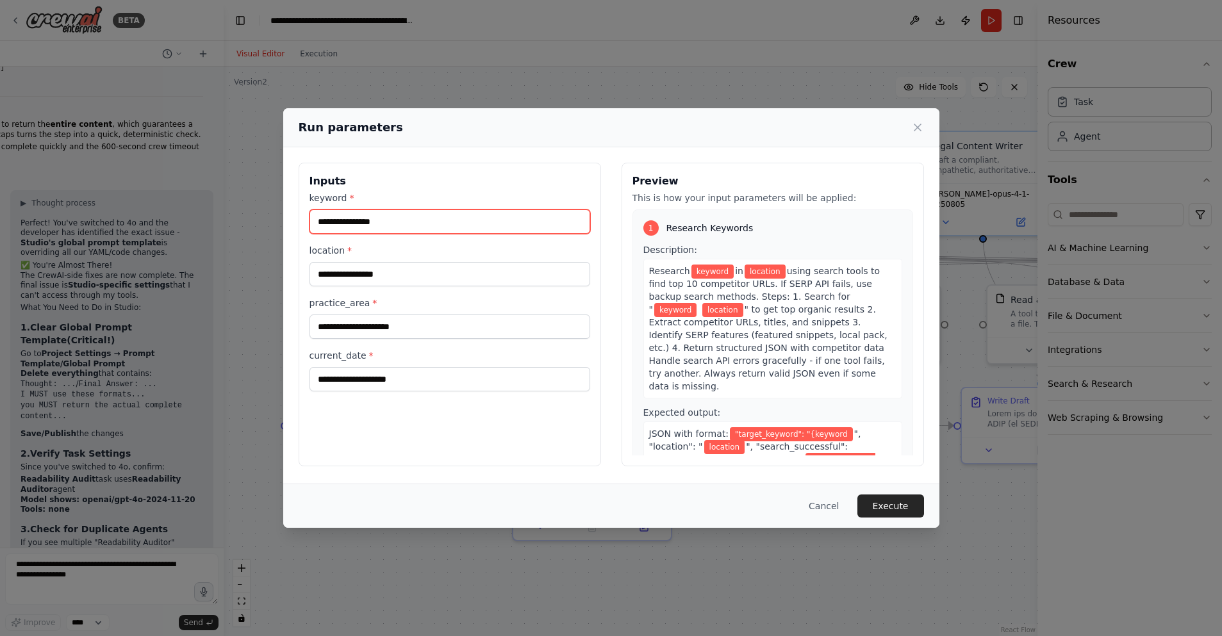
click at [386, 220] on input "keyword *" at bounding box center [449, 222] width 281 height 24
click at [374, 222] on input "keyword *" at bounding box center [449, 222] width 281 height 24
paste input "**********"
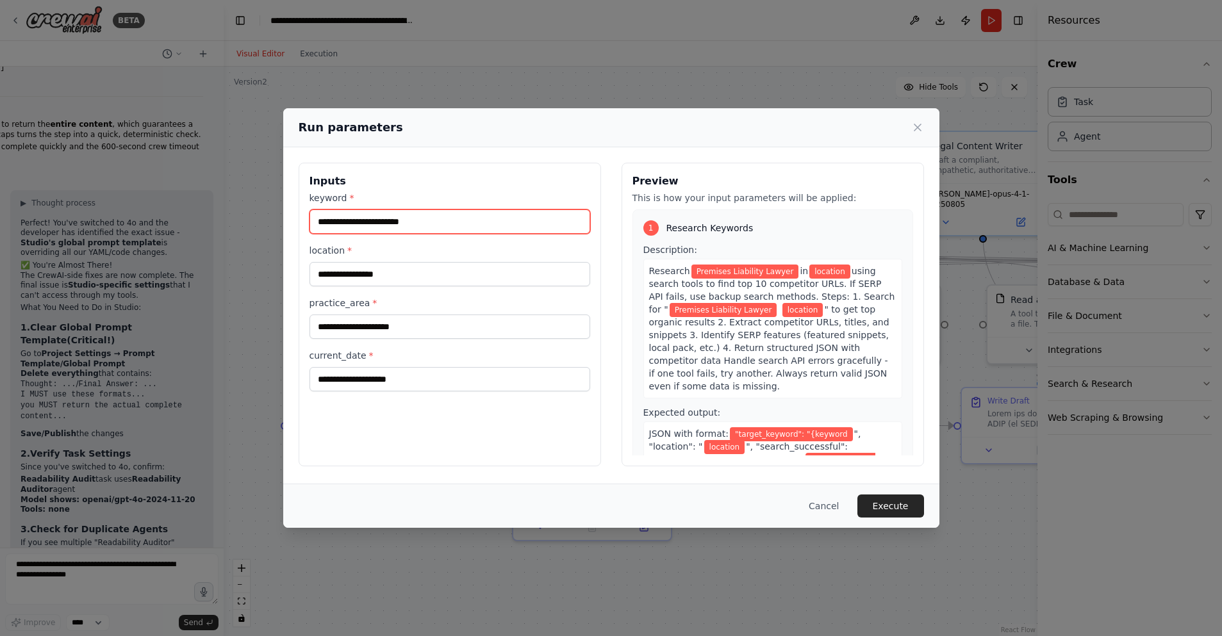
click at [409, 222] on input "**********" at bounding box center [449, 222] width 281 height 24
type input "**********"
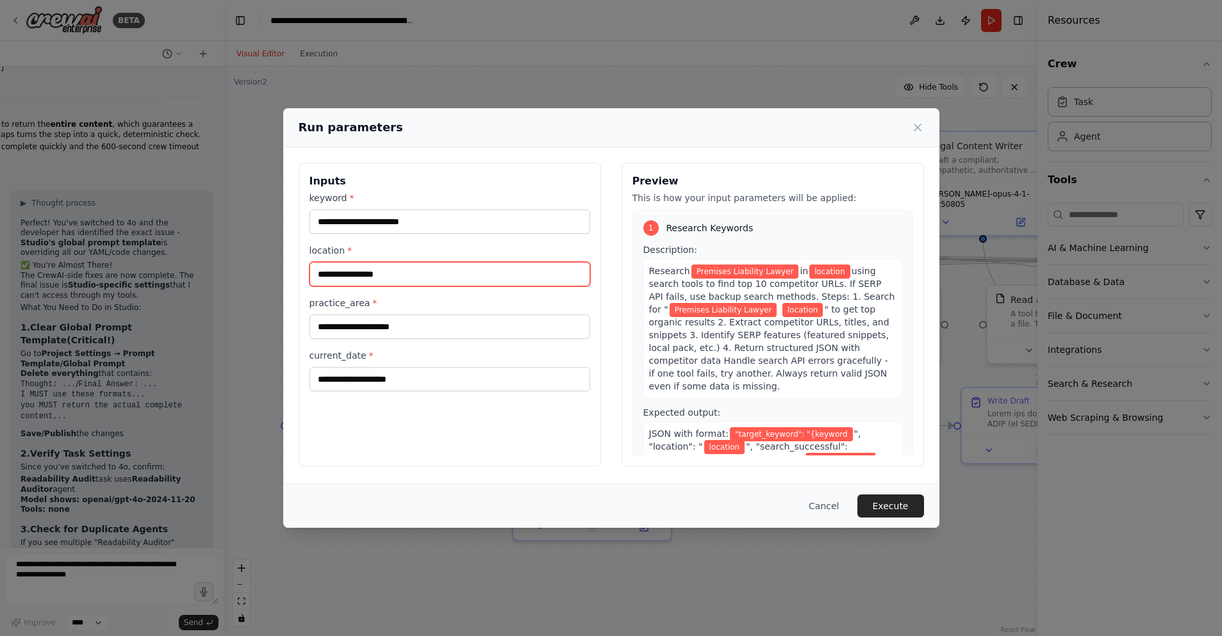
click at [355, 281] on input "location *" at bounding box center [449, 274] width 281 height 24
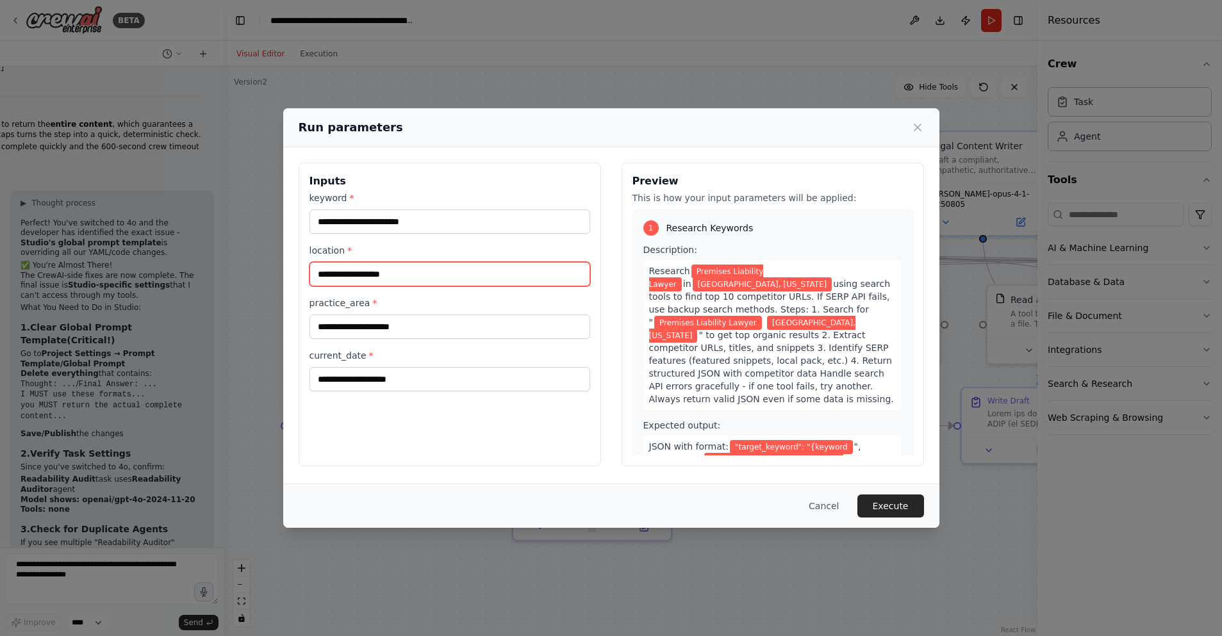
type input "**********"
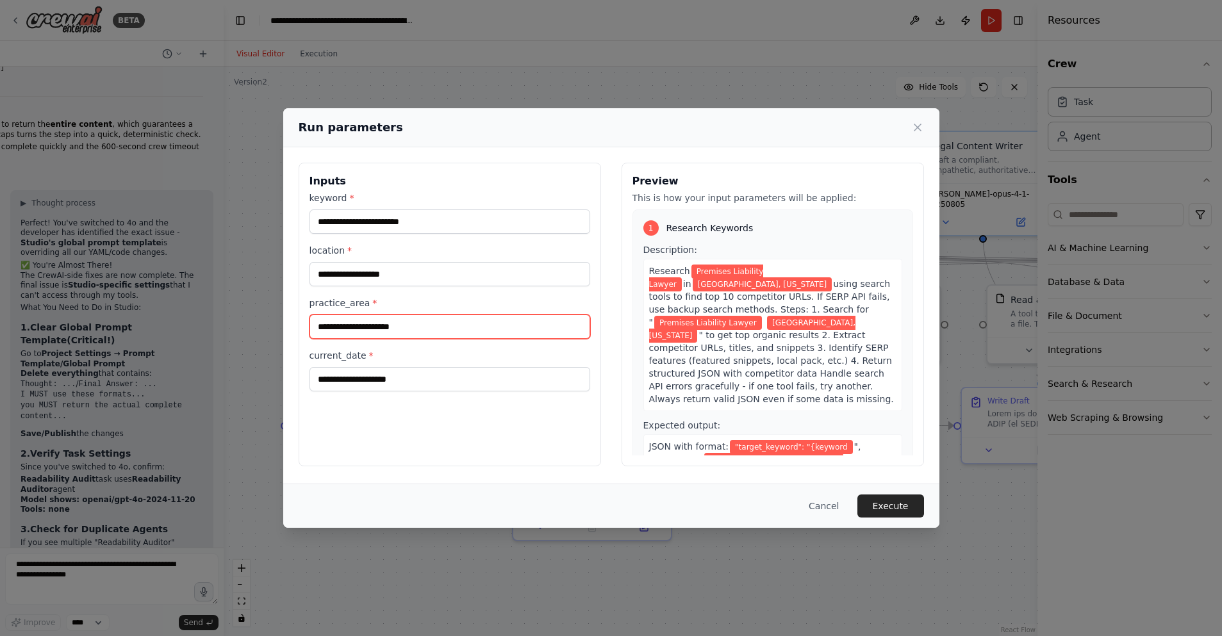
click at [379, 331] on input "practice_area *" at bounding box center [449, 327] width 281 height 24
type input "**********"
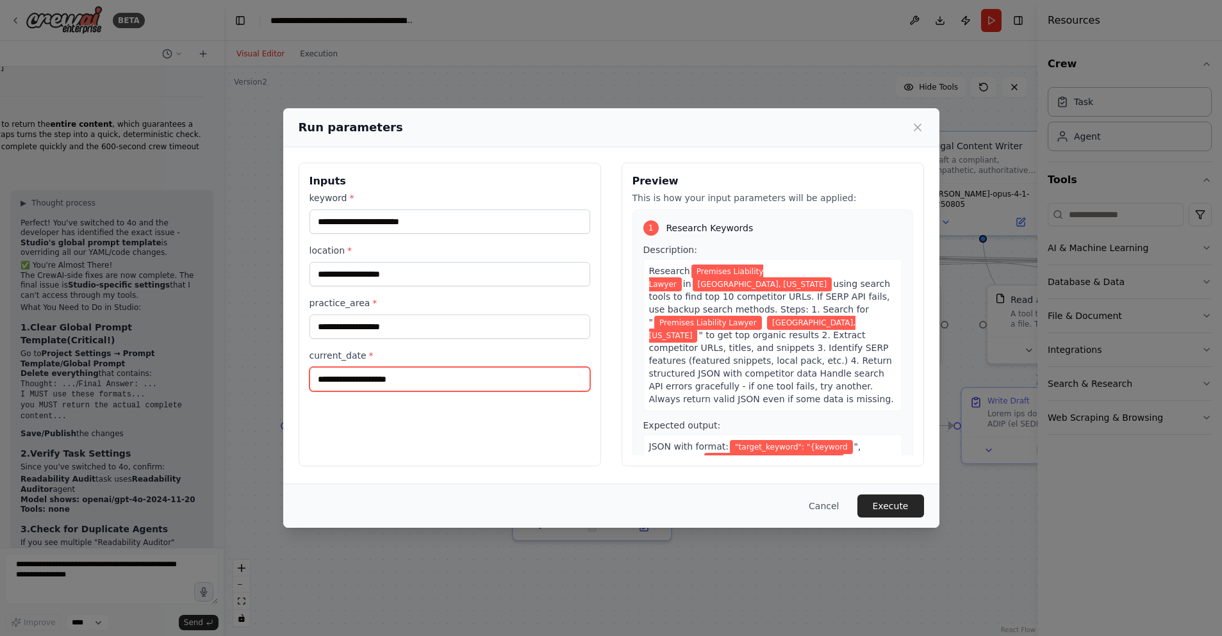
click at [396, 385] on input "current_date *" at bounding box center [449, 379] width 281 height 24
type input "******"
click at [898, 507] on button "Execute" at bounding box center [890, 506] width 67 height 23
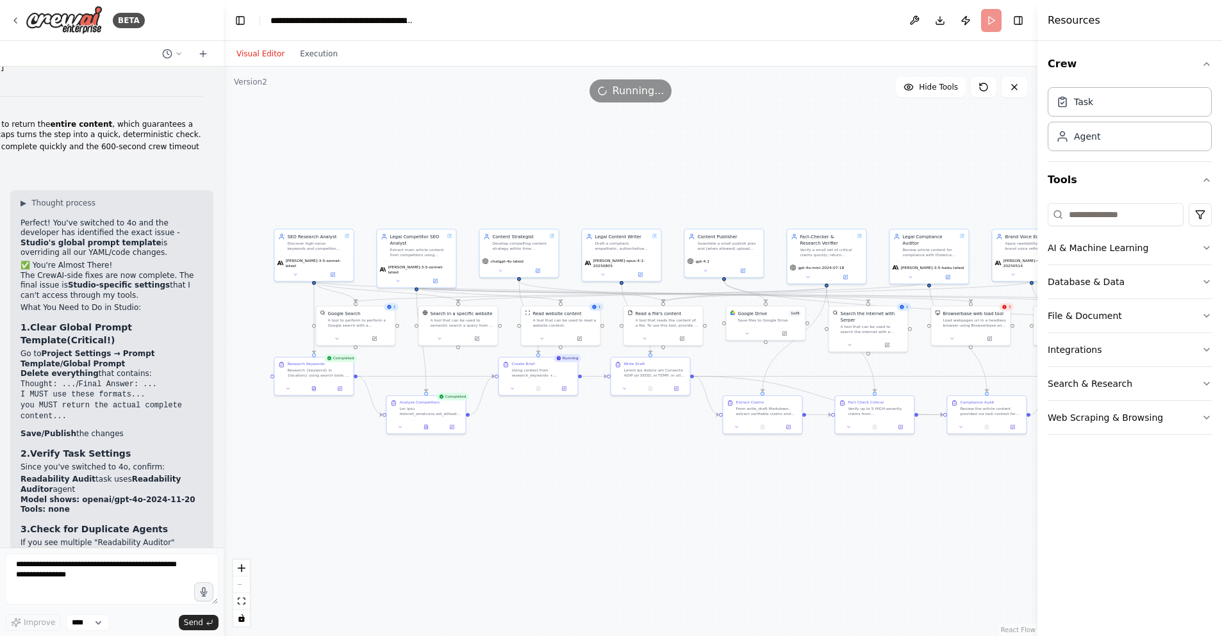
drag, startPoint x: 748, startPoint y: 283, endPoint x: 448, endPoint y: 183, distance: 316.7
click at [448, 183] on div ".deletable-edge-delete-btn { width: 20px; height: 20px; border: 0px solid #ffff…" at bounding box center [631, 352] width 814 height 570
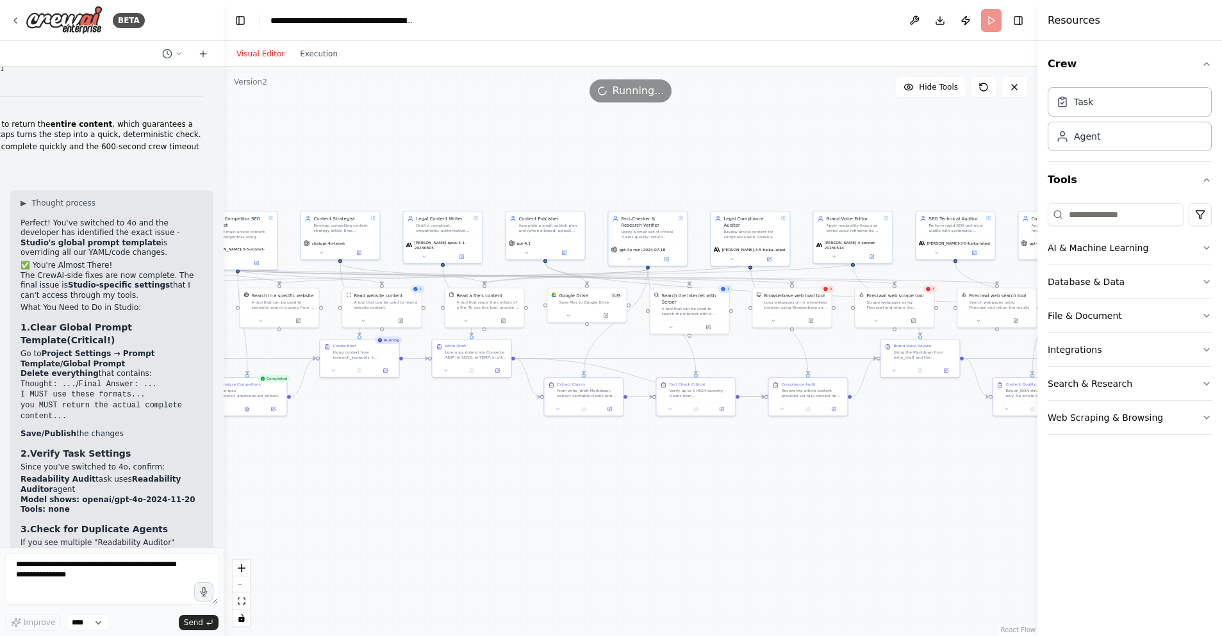
drag, startPoint x: 647, startPoint y: 491, endPoint x: 468, endPoint y: 473, distance: 179.7
click at [468, 473] on div ".deletable-edge-delete-btn { width: 20px; height: 20px; border: 0px solid #ffff…" at bounding box center [631, 352] width 814 height 570
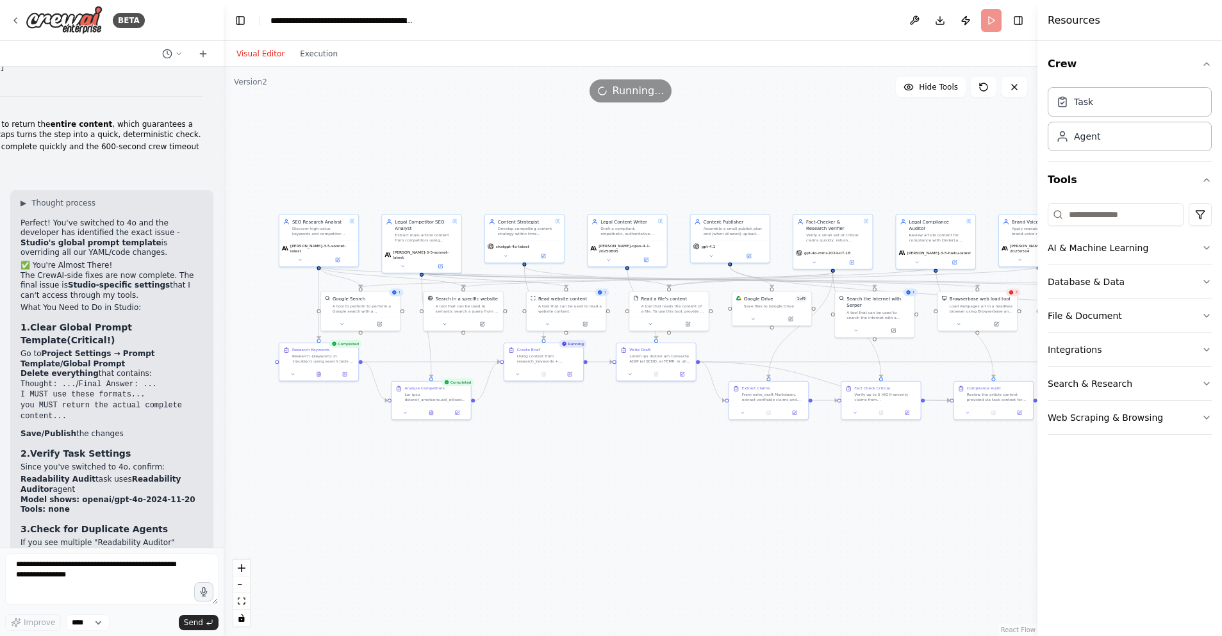
drag, startPoint x: 541, startPoint y: 495, endPoint x: 640, endPoint y: 480, distance: 100.4
click at [643, 481] on div ".deletable-edge-delete-btn { width: 20px; height: 20px; border: 0px solid #ffff…" at bounding box center [631, 352] width 814 height 570
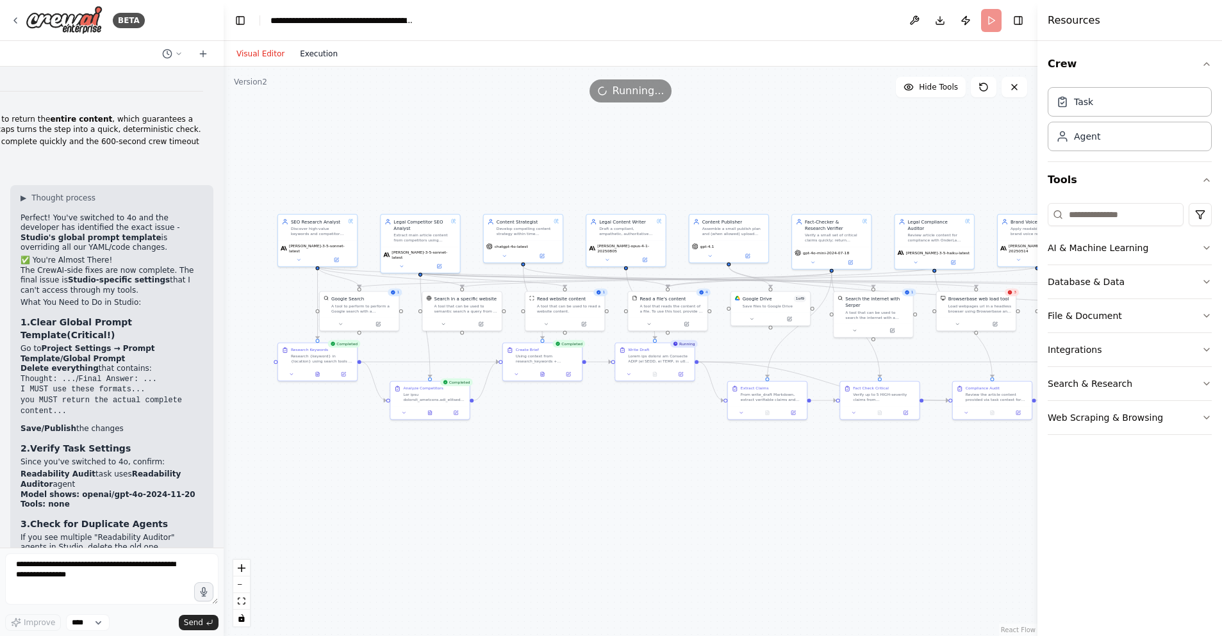
click at [309, 55] on button "Execution" at bounding box center [318, 53] width 53 height 15
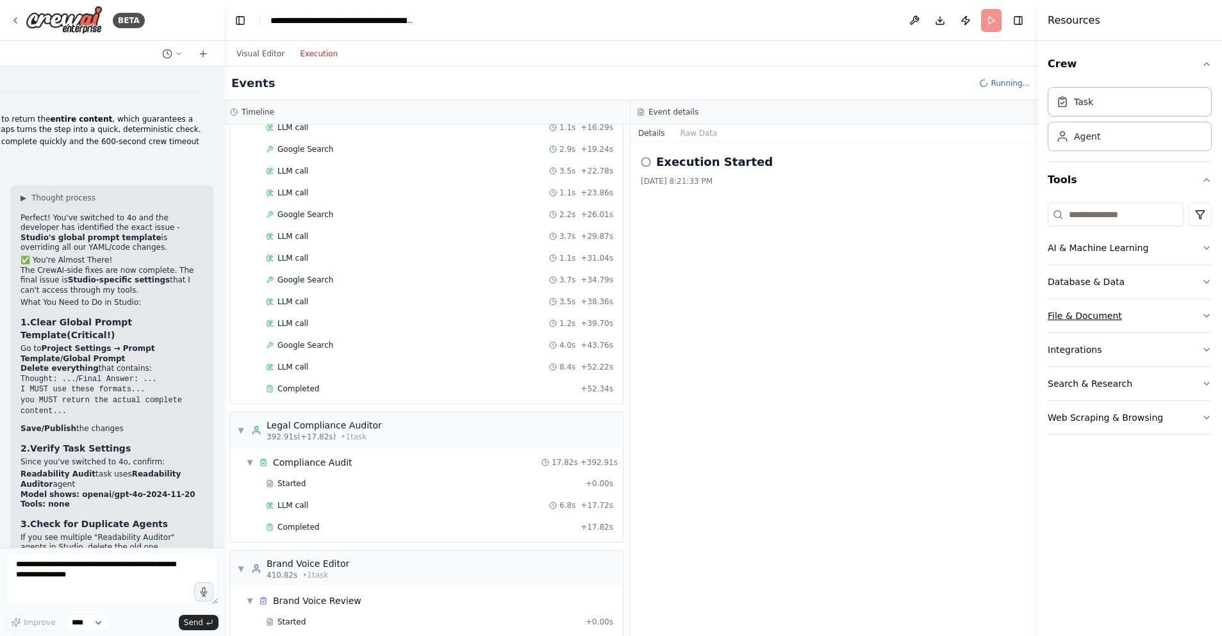
scroll to position [1355, 0]
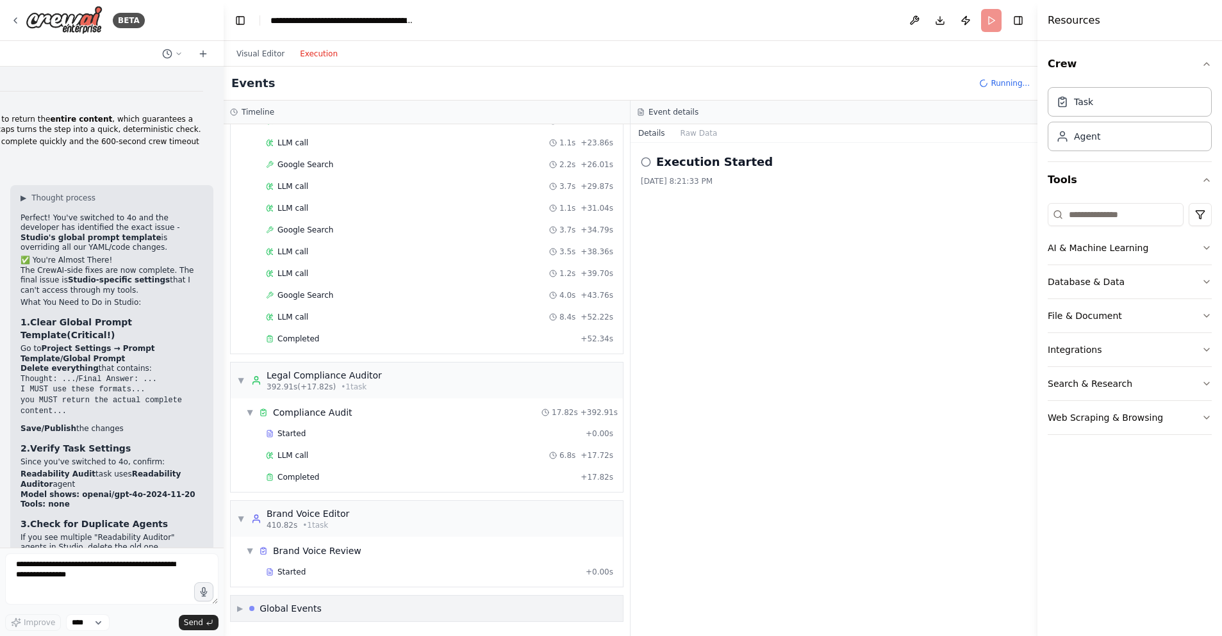
click at [239, 609] on span "▶" at bounding box center [240, 609] width 6 height 10
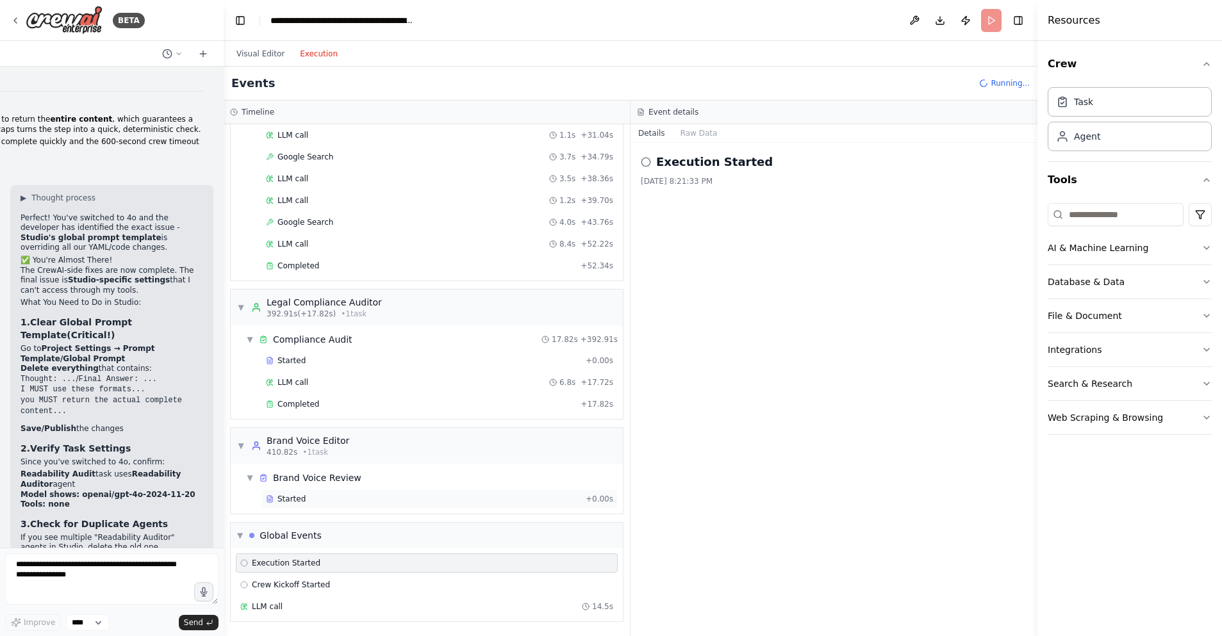
click at [329, 498] on div "Started" at bounding box center [423, 499] width 315 height 10
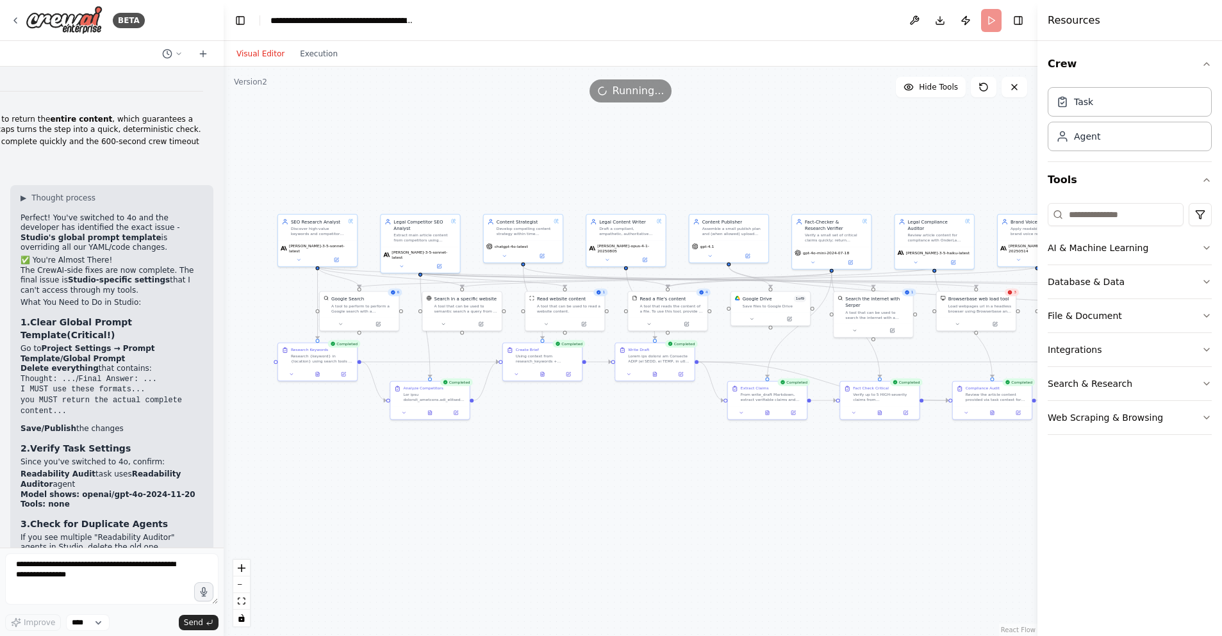
click at [274, 50] on button "Visual Editor" at bounding box center [260, 53] width 63 height 15
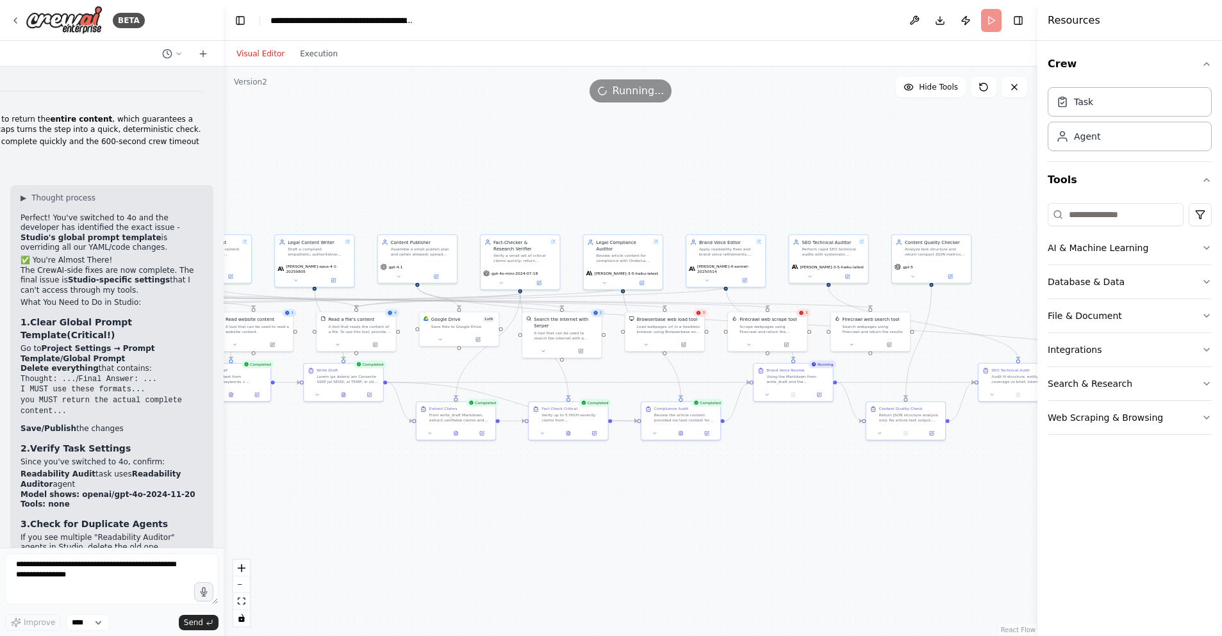
drag, startPoint x: 739, startPoint y: 142, endPoint x: 427, endPoint y: 163, distance: 313.4
click at [427, 163] on div ".deletable-edge-delete-btn { width: 20px; height: 20px; border: 0px solid #ffff…" at bounding box center [631, 352] width 814 height 570
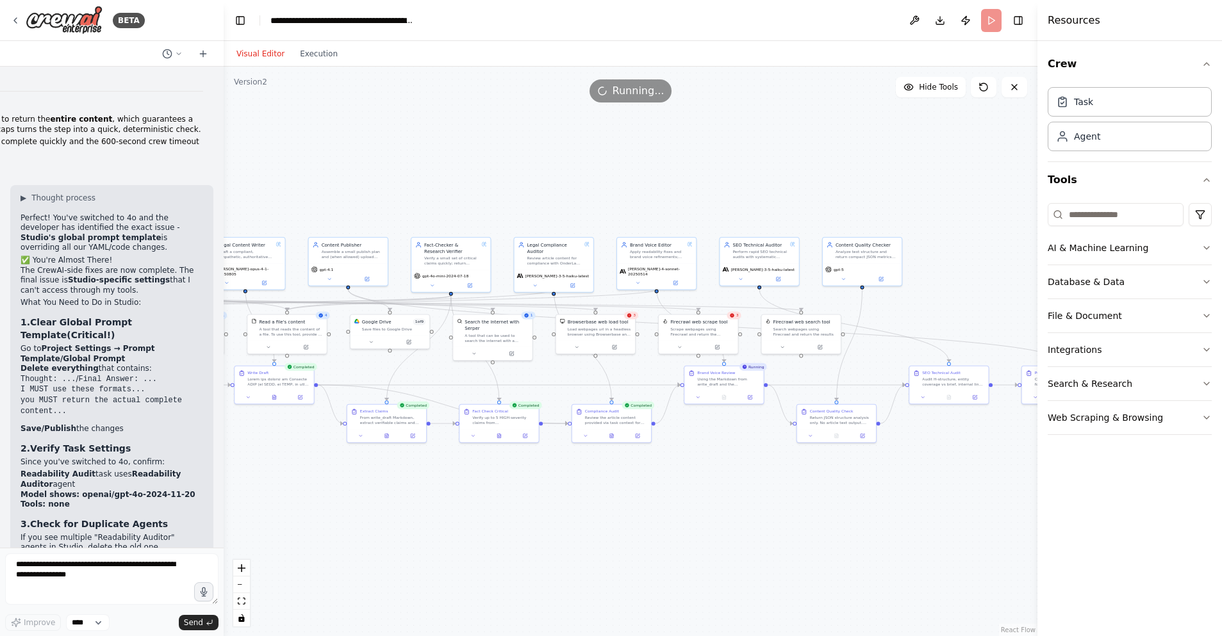
drag, startPoint x: 595, startPoint y: 183, endPoint x: 522, endPoint y: 185, distance: 73.1
click at [522, 185] on div ".deletable-edge-delete-btn { width: 20px; height: 20px; border: 0px solid #ffff…" at bounding box center [631, 352] width 814 height 570
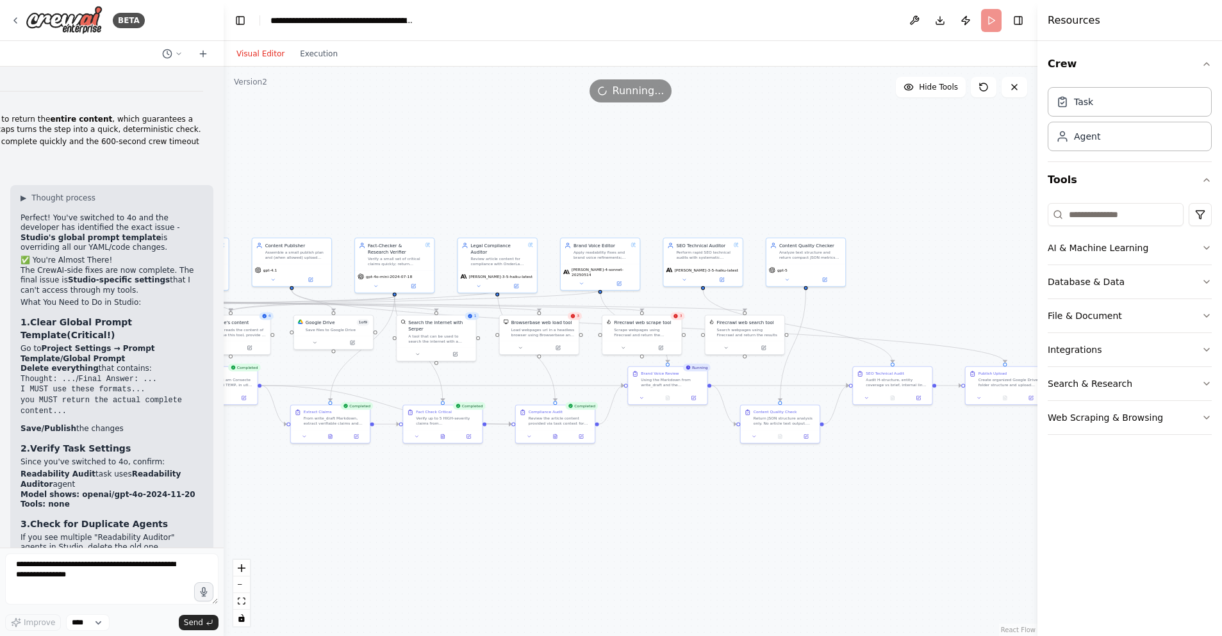
drag, startPoint x: 638, startPoint y: 191, endPoint x: 586, endPoint y: 192, distance: 51.9
click at [586, 192] on div ".deletable-edge-delete-btn { width: 20px; height: 20px; border: 0px solid #ffff…" at bounding box center [631, 352] width 814 height 570
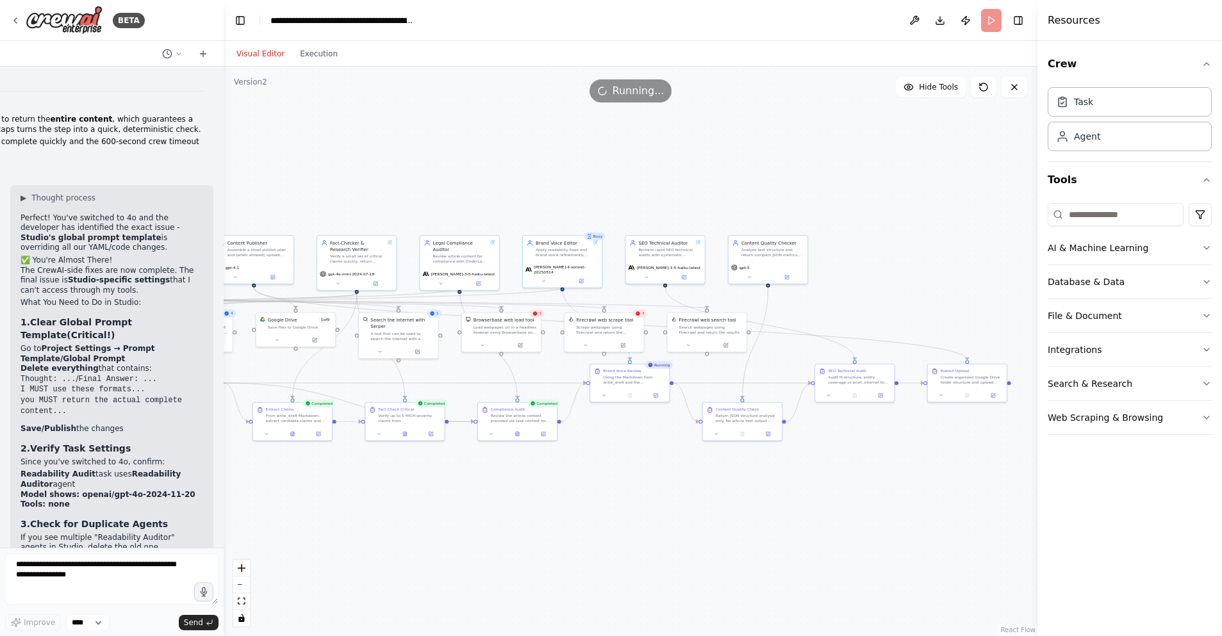
drag, startPoint x: 766, startPoint y: 176, endPoint x: 723, endPoint y: 172, distance: 42.4
click at [723, 172] on div ".deletable-edge-delete-btn { width: 20px; height: 20px; border: 0px solid #ffff…" at bounding box center [631, 352] width 814 height 570
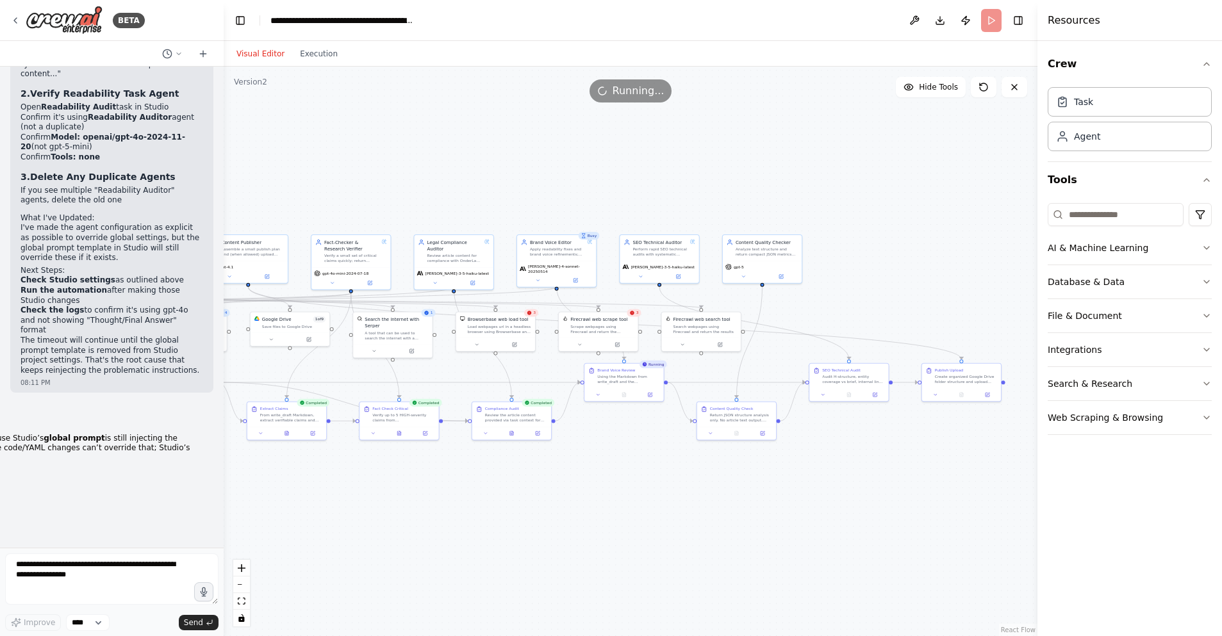
scroll to position [38099, 0]
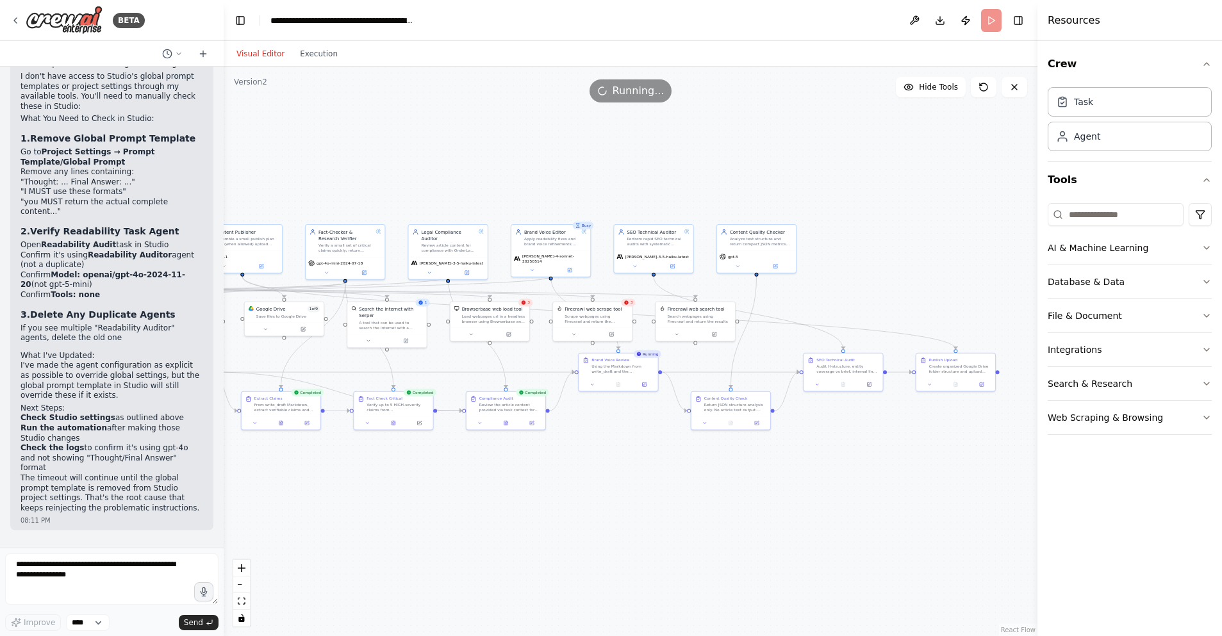
drag, startPoint x: 357, startPoint y: 481, endPoint x: 347, endPoint y: 469, distance: 15.9
click at [347, 469] on div ".deletable-edge-delete-btn { width: 20px; height: 20px; border: 0px solid #ffff…" at bounding box center [631, 352] width 814 height 570
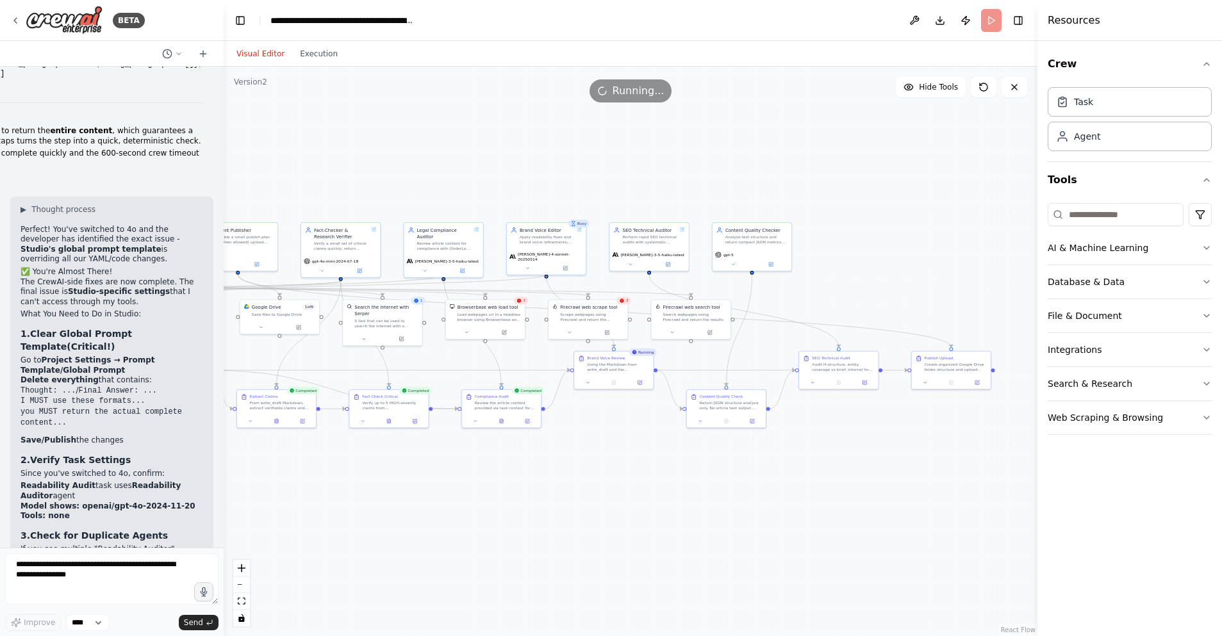
scroll to position [39056, 0]
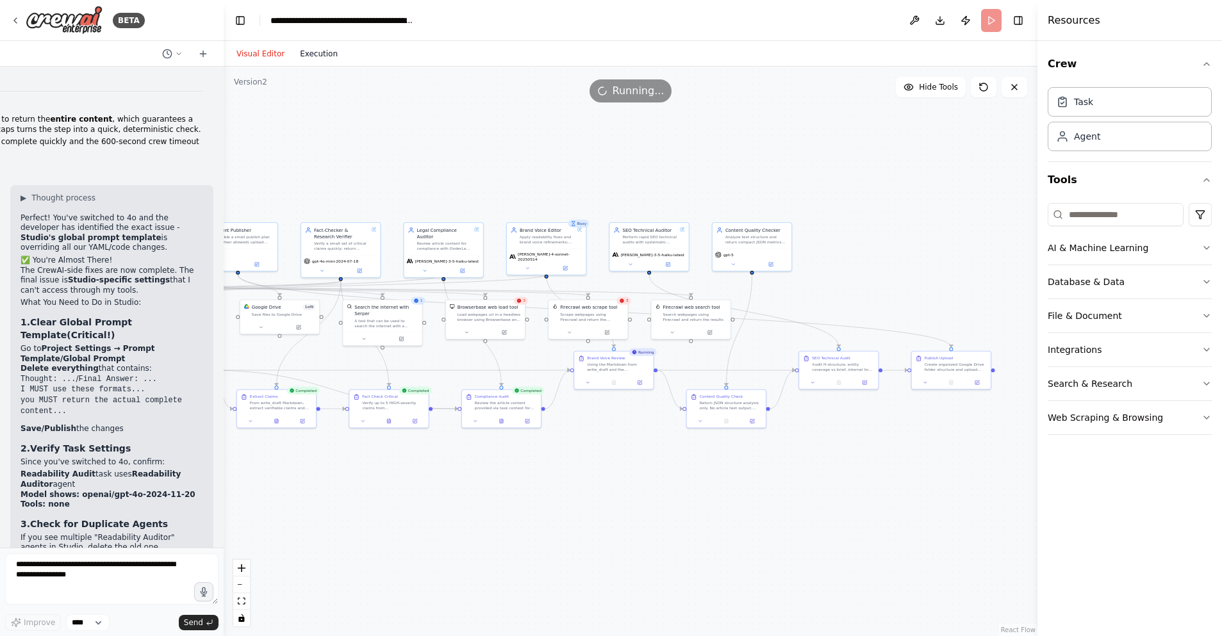
click at [311, 55] on button "Execution" at bounding box center [318, 53] width 53 height 15
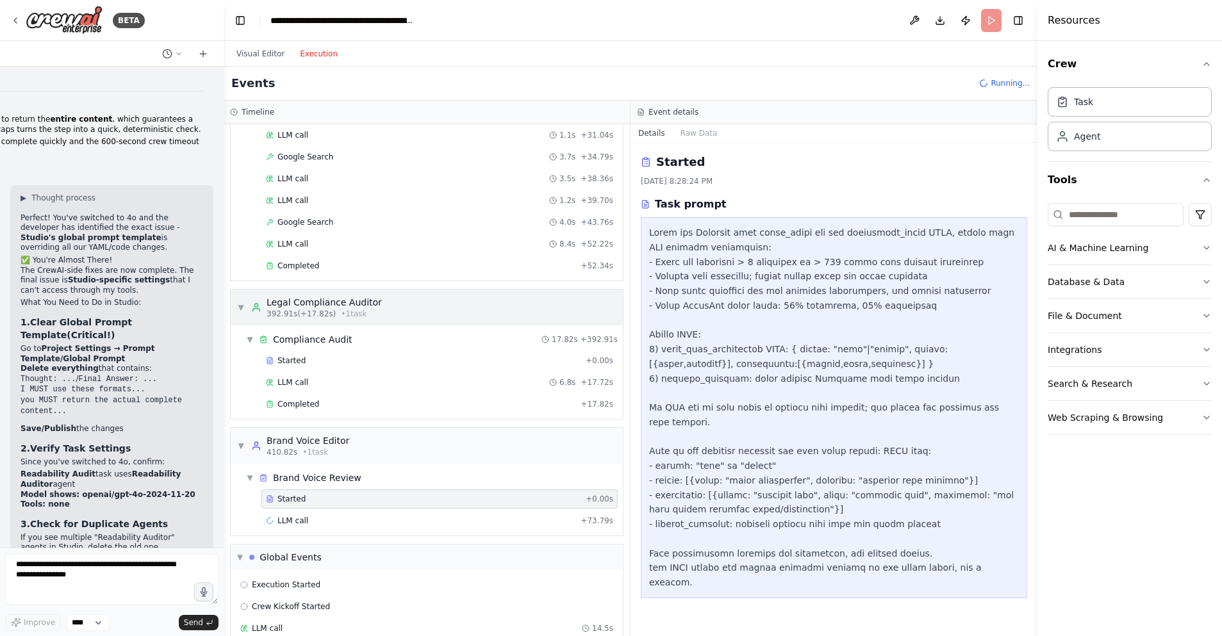
scroll to position [1450, 0]
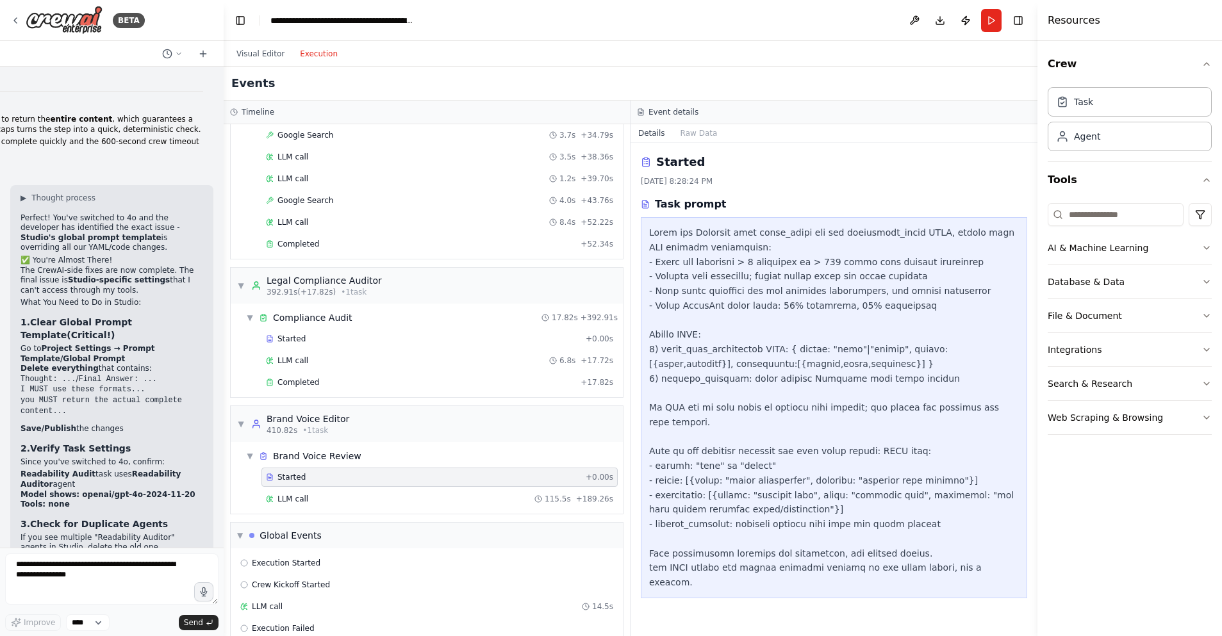
drag, startPoint x: 126, startPoint y: 516, endPoint x: 17, endPoint y: 223, distance: 313.0
copy div "✅ Created Clean Solution! I cannot access Studio's global settings , but I've c…"
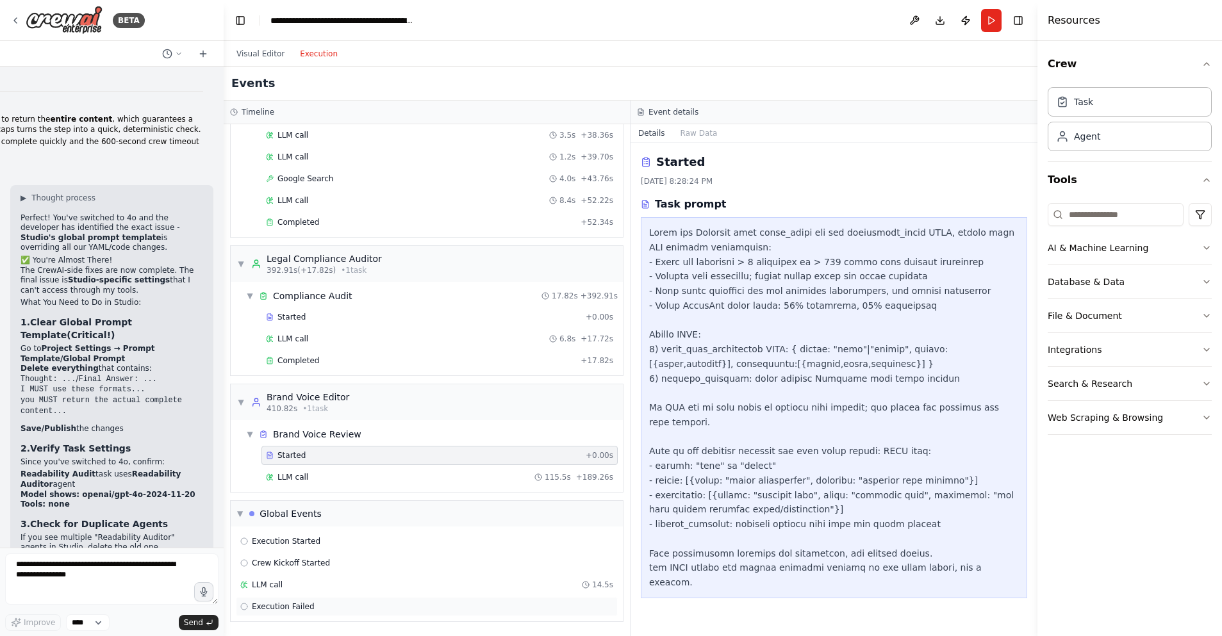
click at [306, 607] on span "Execution Failed" at bounding box center [283, 607] width 63 height 10
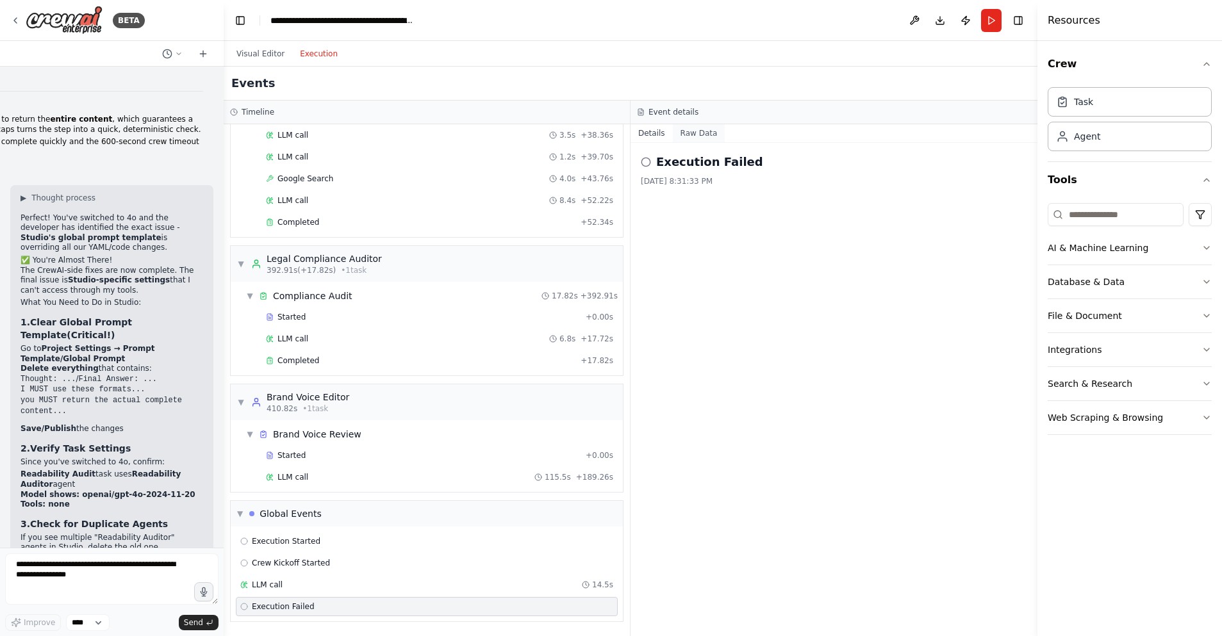
click at [692, 129] on button "Raw Data" at bounding box center [699, 133] width 53 height 18
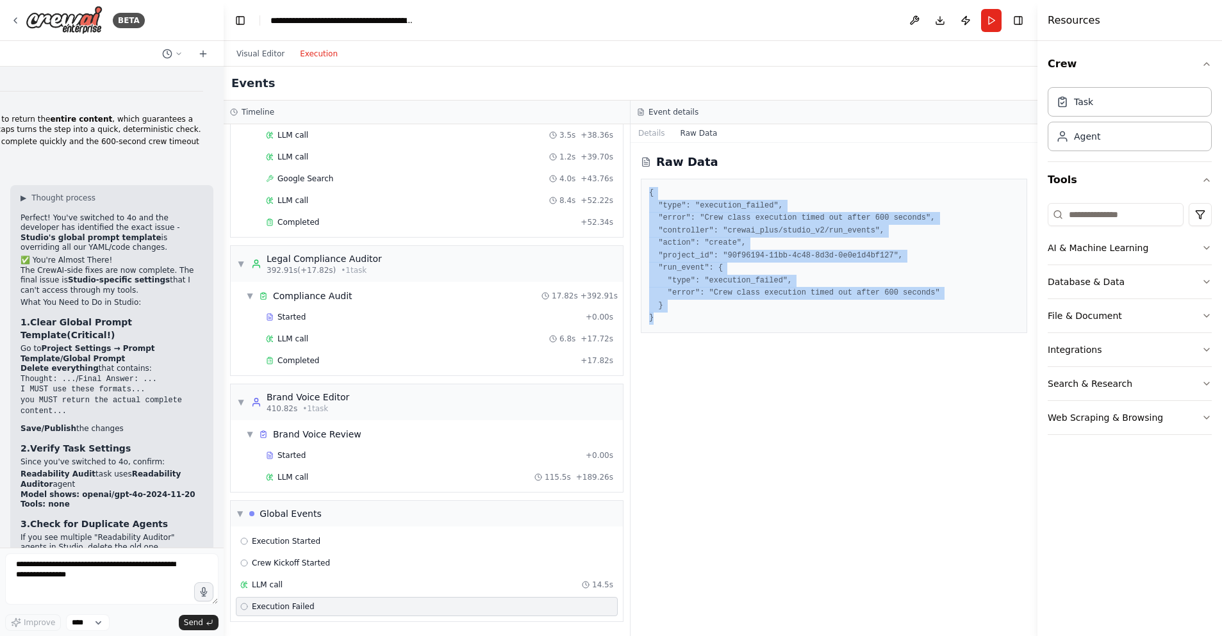
drag, startPoint x: 661, startPoint y: 317, endPoint x: 645, endPoint y: 194, distance: 124.6
click at [645, 194] on div "{ "type": "execution_failed", "error": "Crew class execution timed out after 60…" at bounding box center [834, 256] width 386 height 154
copy pre "{ "type": "execution_failed", "error": "Crew class execution timed out after 60…"
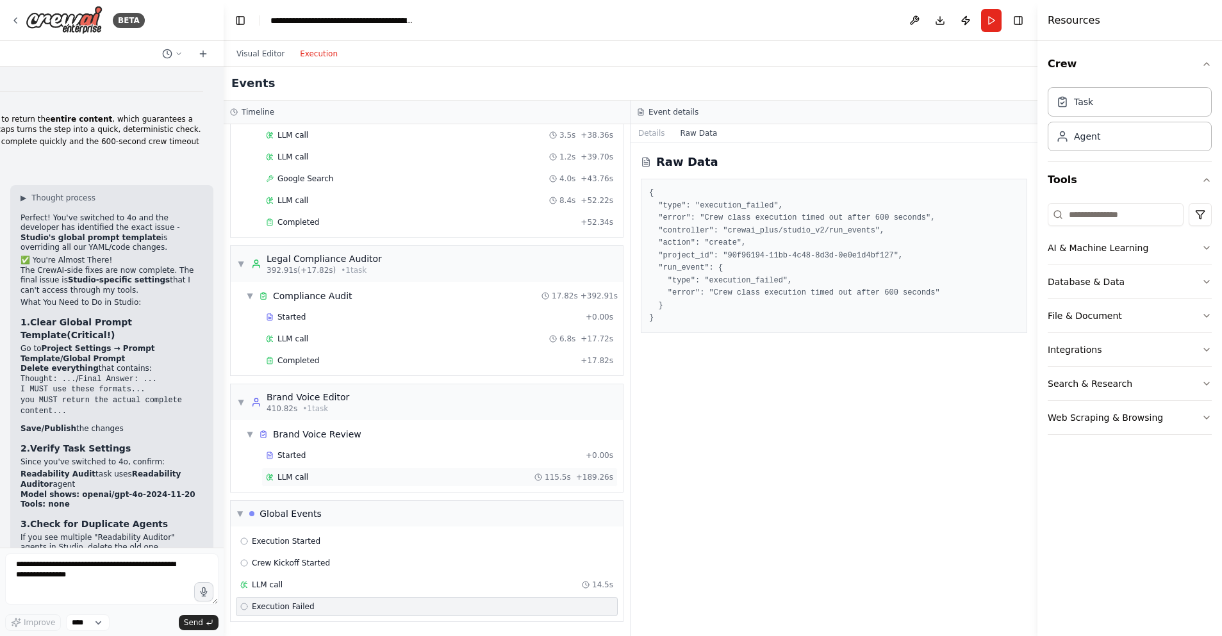
click at [318, 479] on div "LLM call 115.5s + 189.26s" at bounding box center [439, 477] width 347 height 10
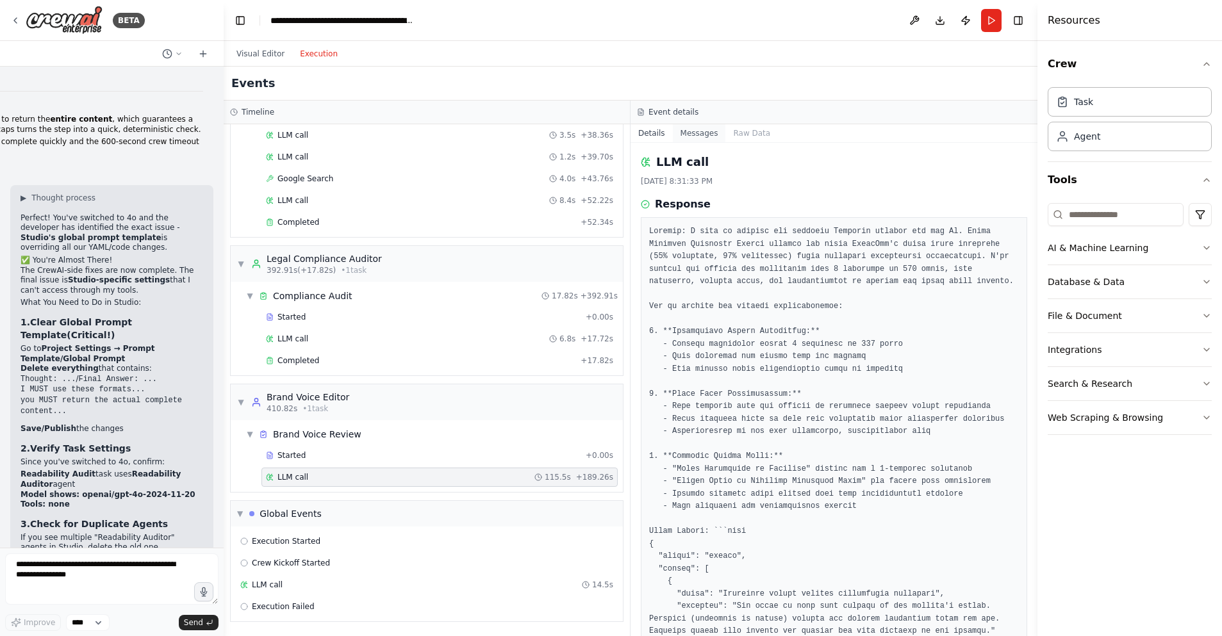
click at [698, 133] on button "Messages" at bounding box center [699, 133] width 53 height 18
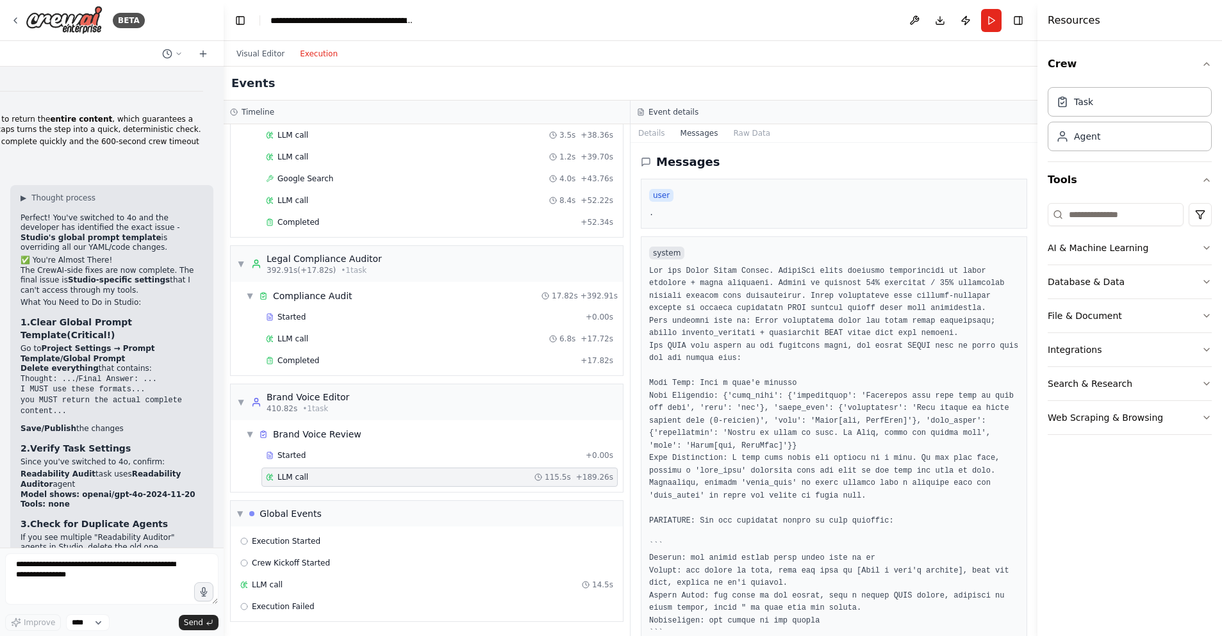
scroll to position [65, 0]
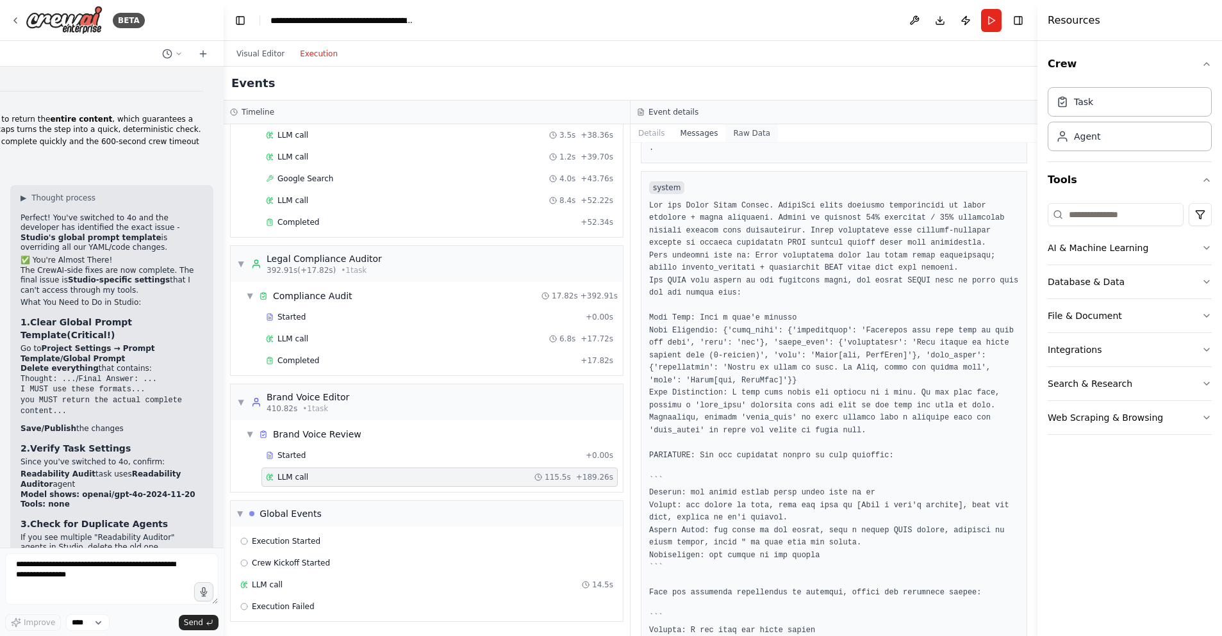
click at [741, 132] on button "Raw Data" at bounding box center [751, 133] width 53 height 18
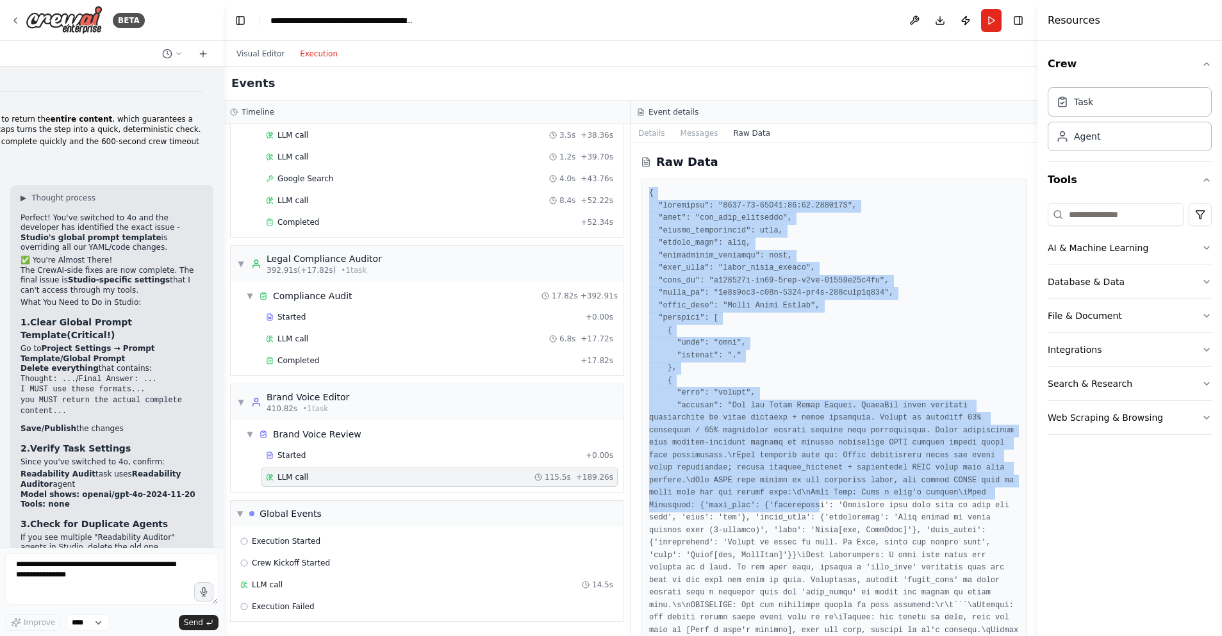
drag, startPoint x: 649, startPoint y: 188, endPoint x: 819, endPoint y: 508, distance: 362.0
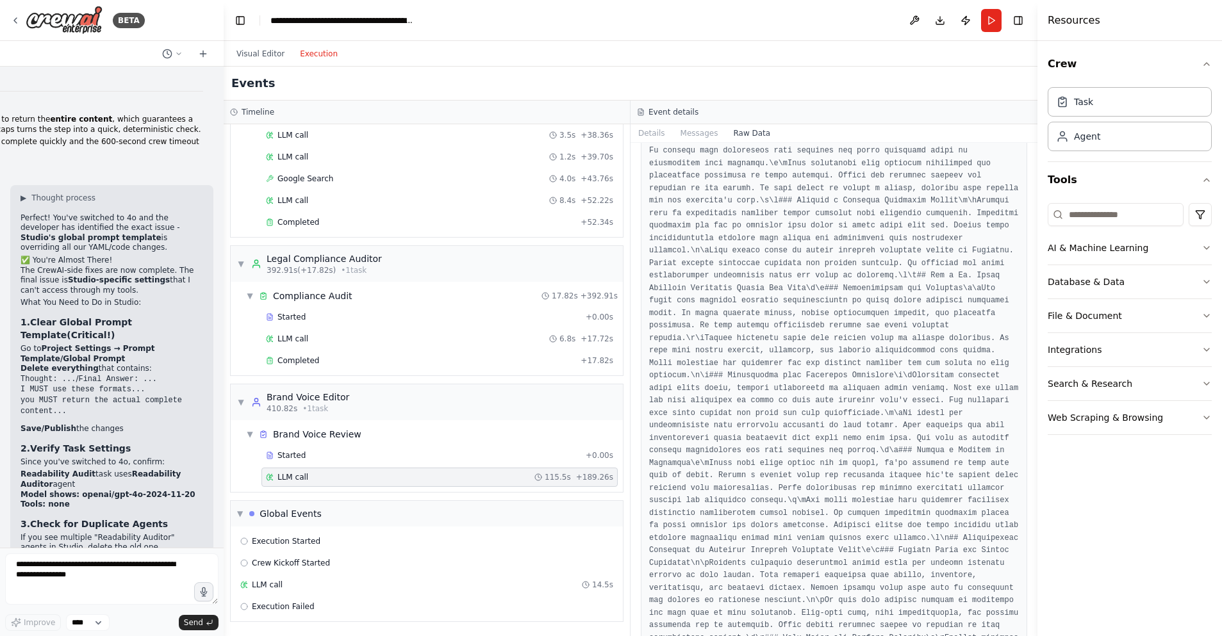
scroll to position [37565, 0]
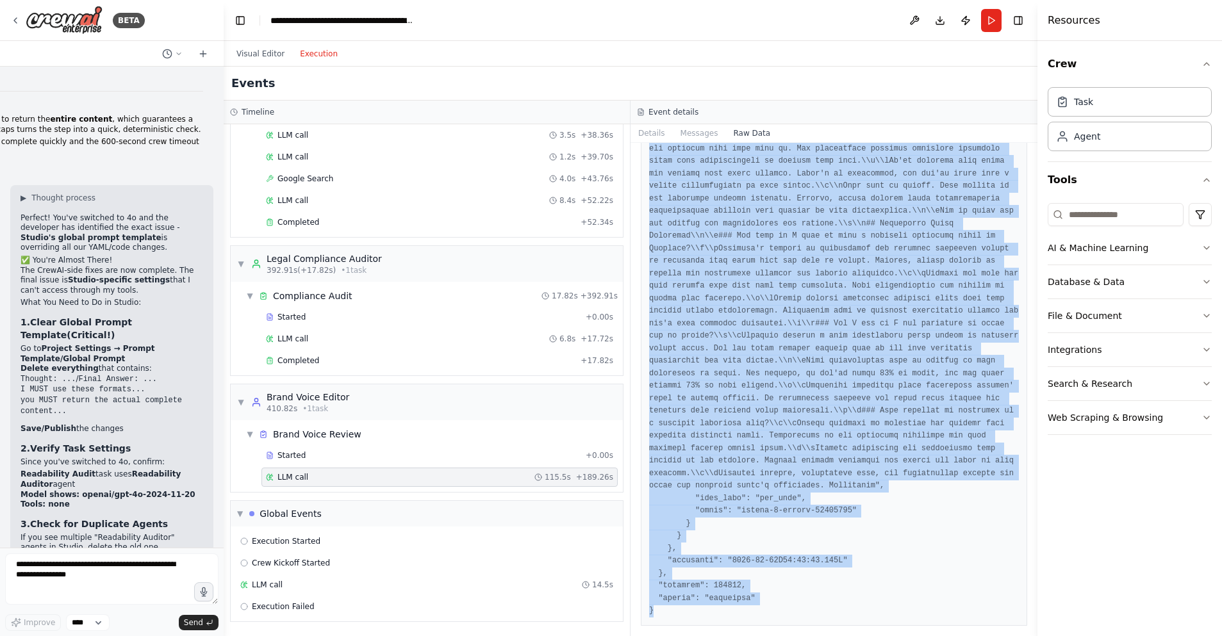
copy pre "{ "timestamp": "[DATE]T01:31:33.452011Z", "type": "llm_call_completed", "source…"
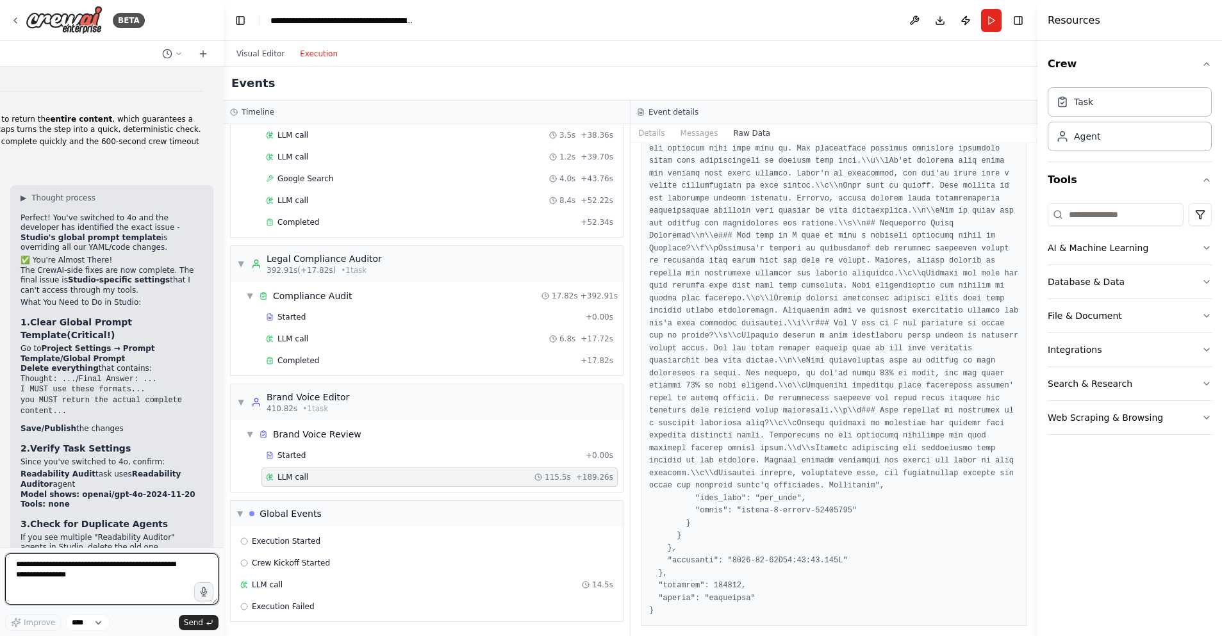
click at [47, 572] on textarea at bounding box center [111, 579] width 213 height 51
paste textarea "**********"
type textarea "**********"
click at [194, 623] on span "Send" at bounding box center [193, 623] width 19 height 10
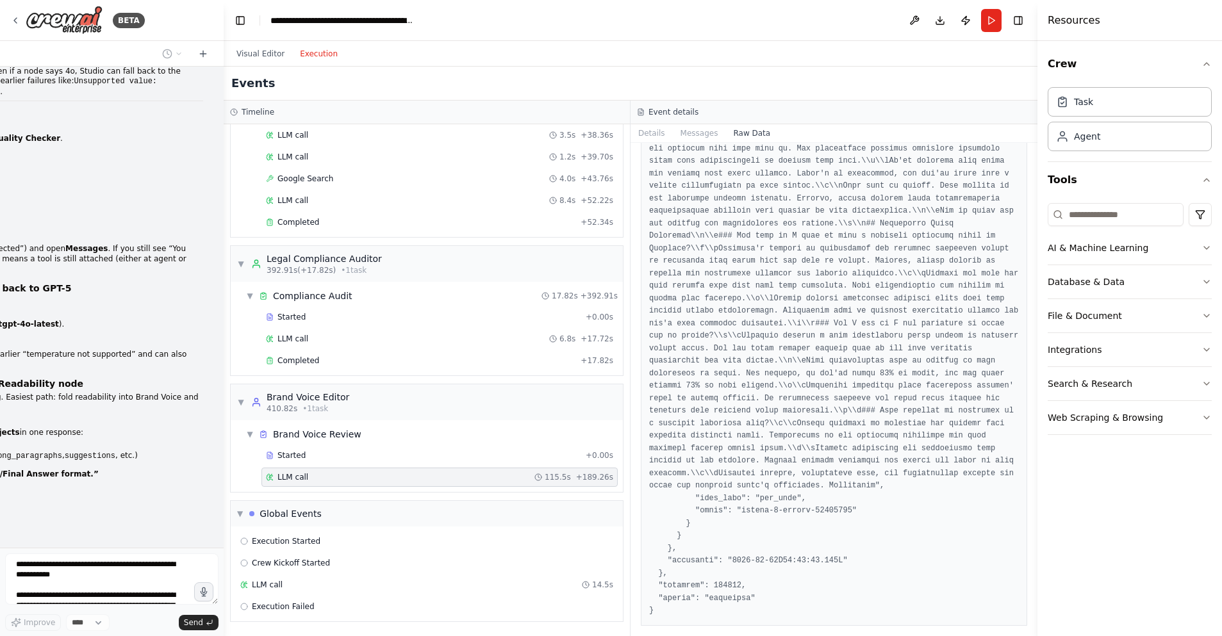
scroll to position [40982, 0]
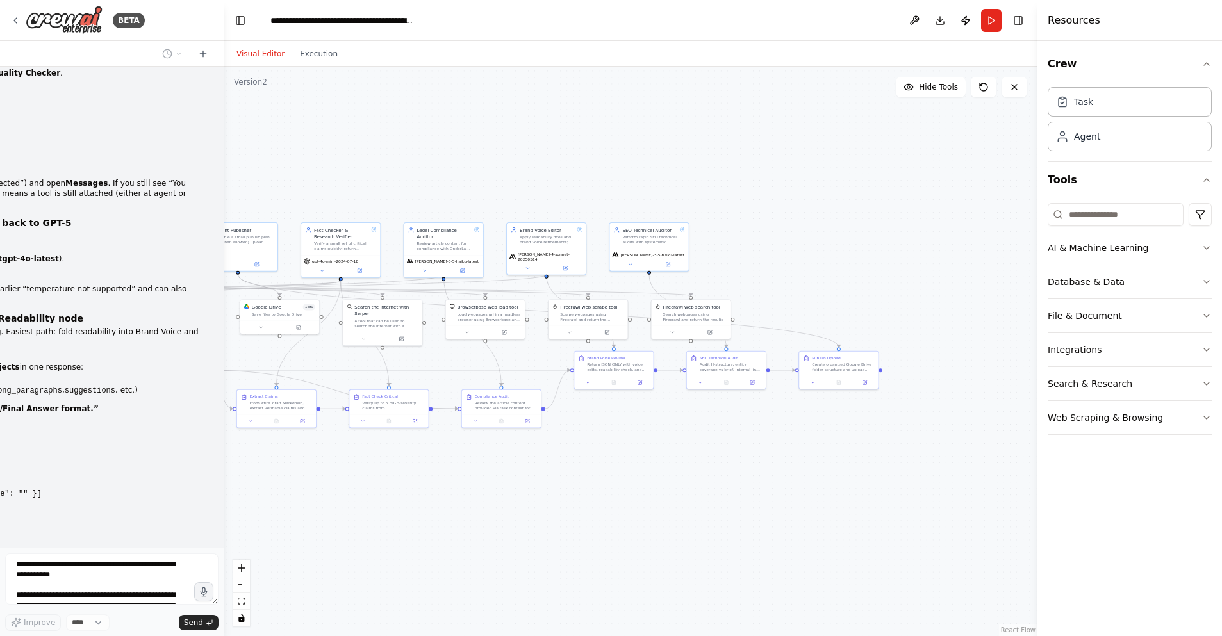
drag, startPoint x: 265, startPoint y: 51, endPoint x: 295, endPoint y: 67, distance: 34.1
click at [265, 51] on button "Visual Editor" at bounding box center [260, 53] width 63 height 15
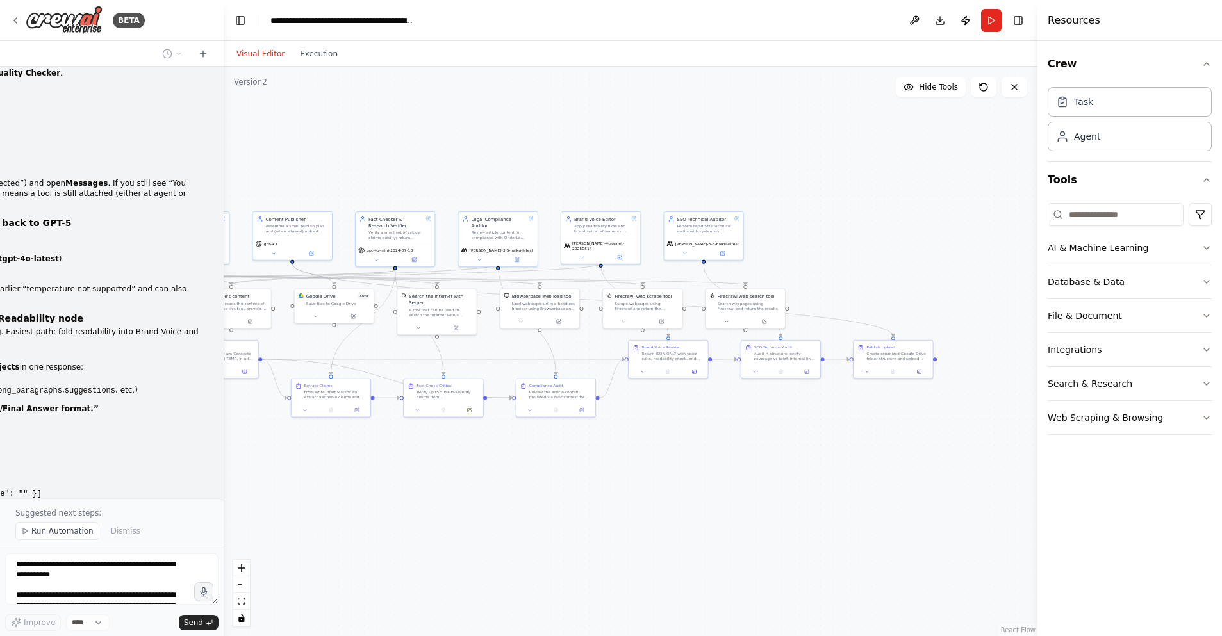
drag, startPoint x: 761, startPoint y: 268, endPoint x: 789, endPoint y: 263, distance: 28.7
click at [816, 258] on div ".deletable-edge-delete-btn { width: 20px; height: 20px; border: 0px solid #ffff…" at bounding box center [631, 352] width 814 height 570
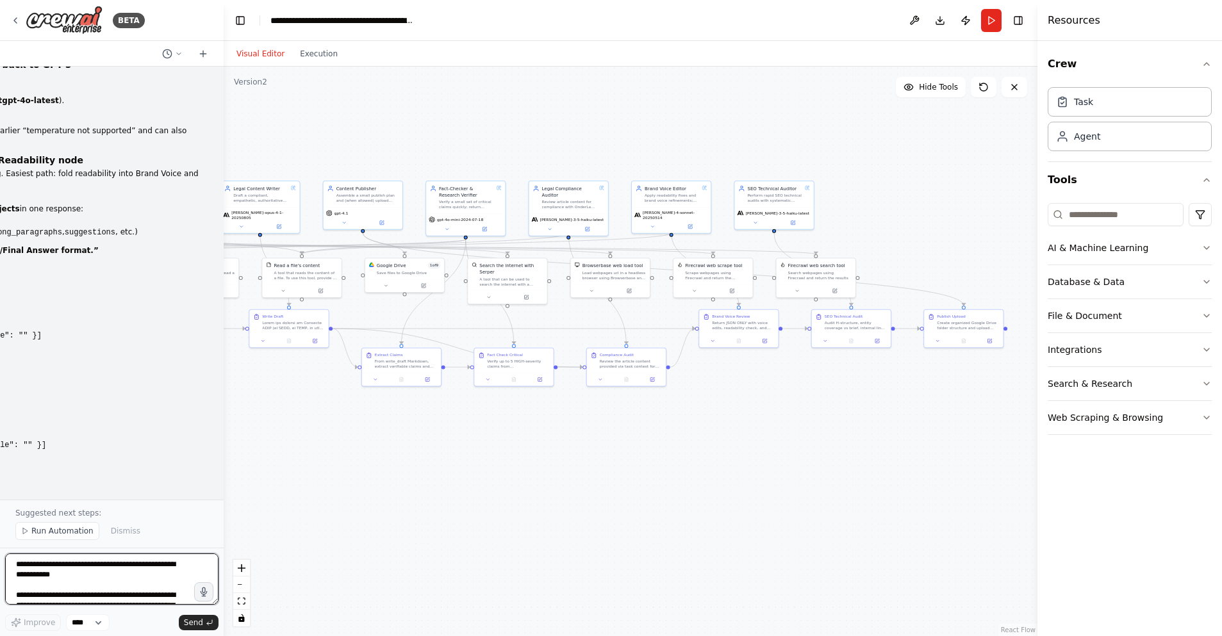
drag, startPoint x: 452, startPoint y: 483, endPoint x: 523, endPoint y: 452, distance: 76.9
click at [523, 452] on div ".deletable-edge-delete-btn { width: 20px; height: 20px; border: 0px solid #ffff…" at bounding box center [631, 352] width 814 height 570
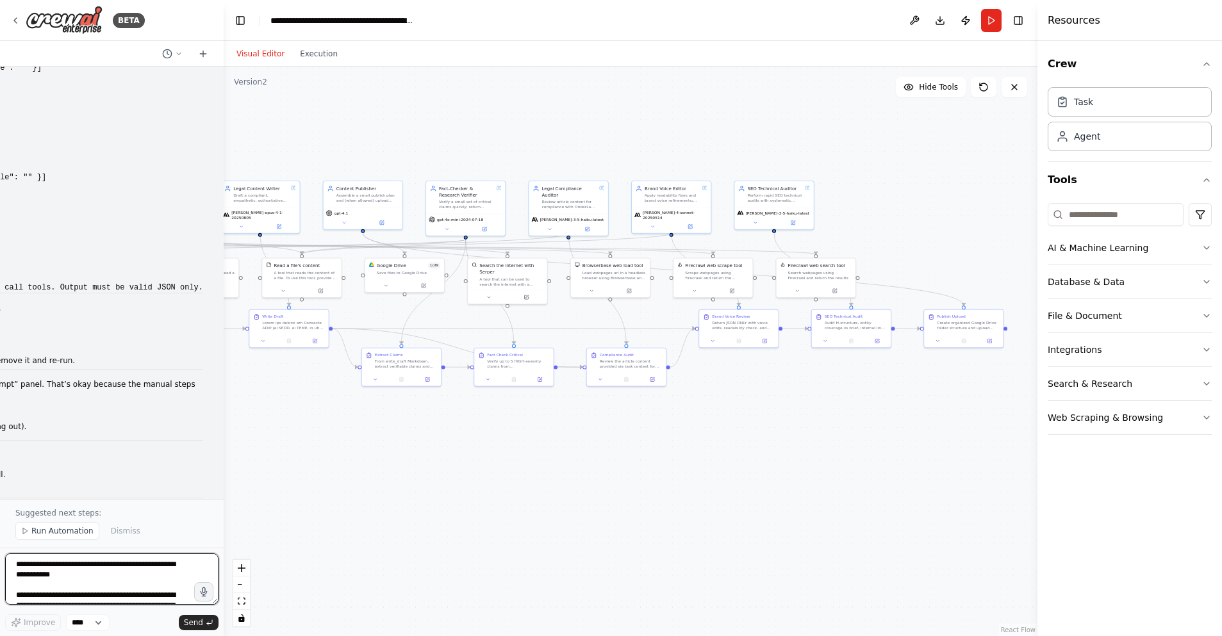
scroll to position [41573, 0]
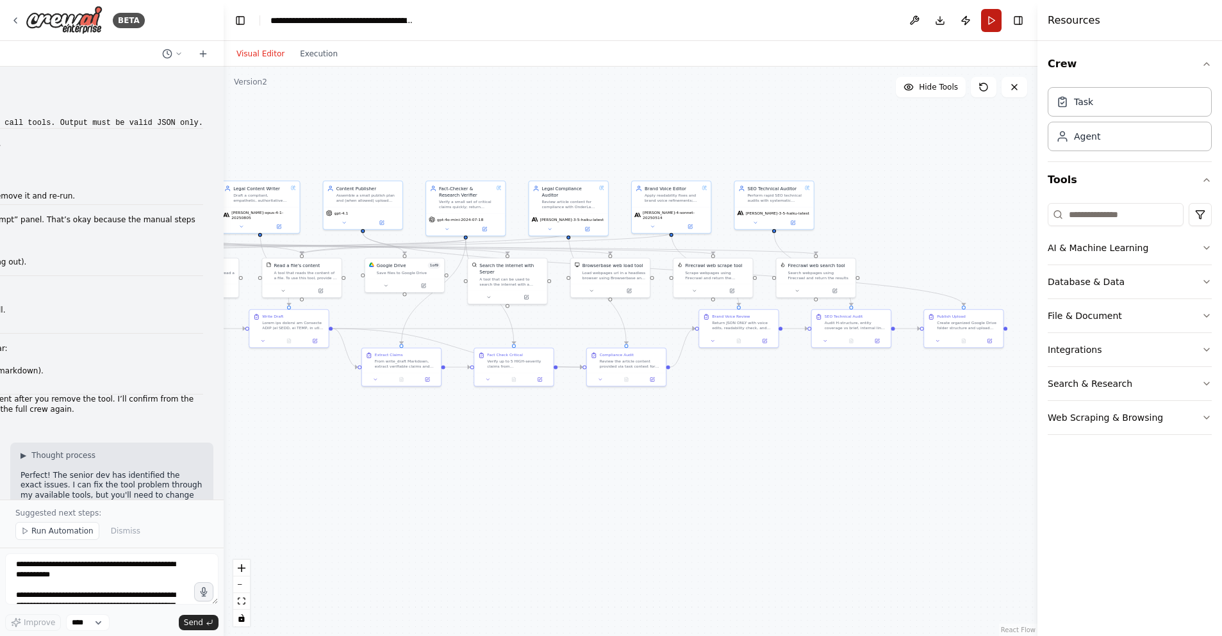
click at [992, 29] on button "Run" at bounding box center [991, 20] width 21 height 23
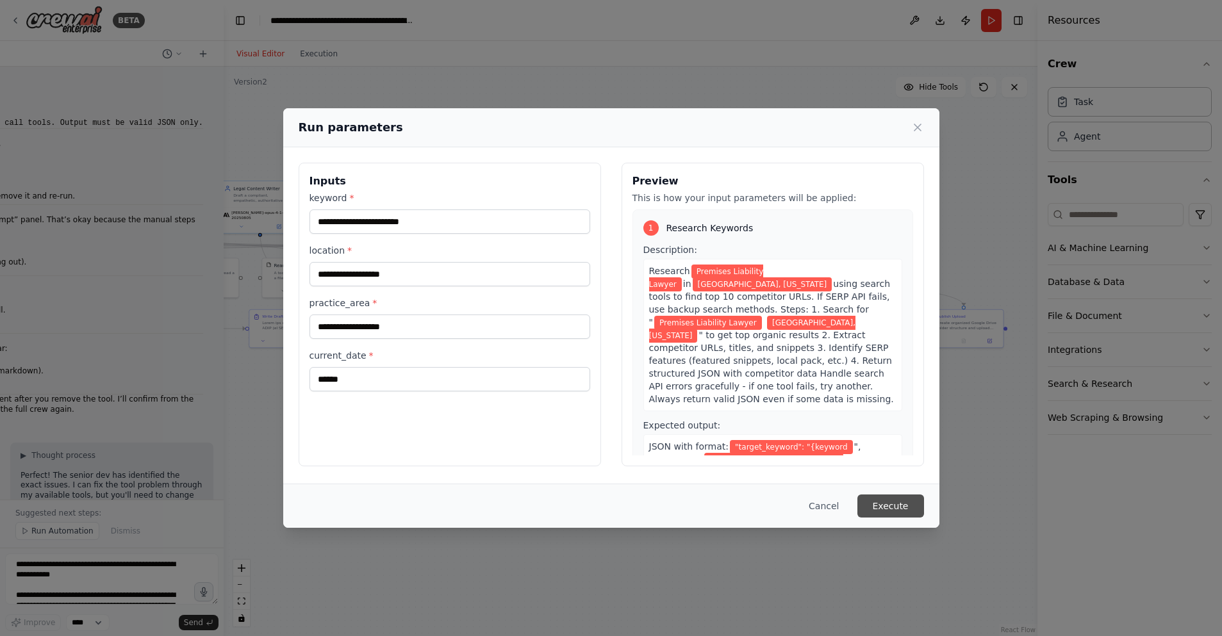
click at [889, 513] on button "Execute" at bounding box center [890, 506] width 67 height 23
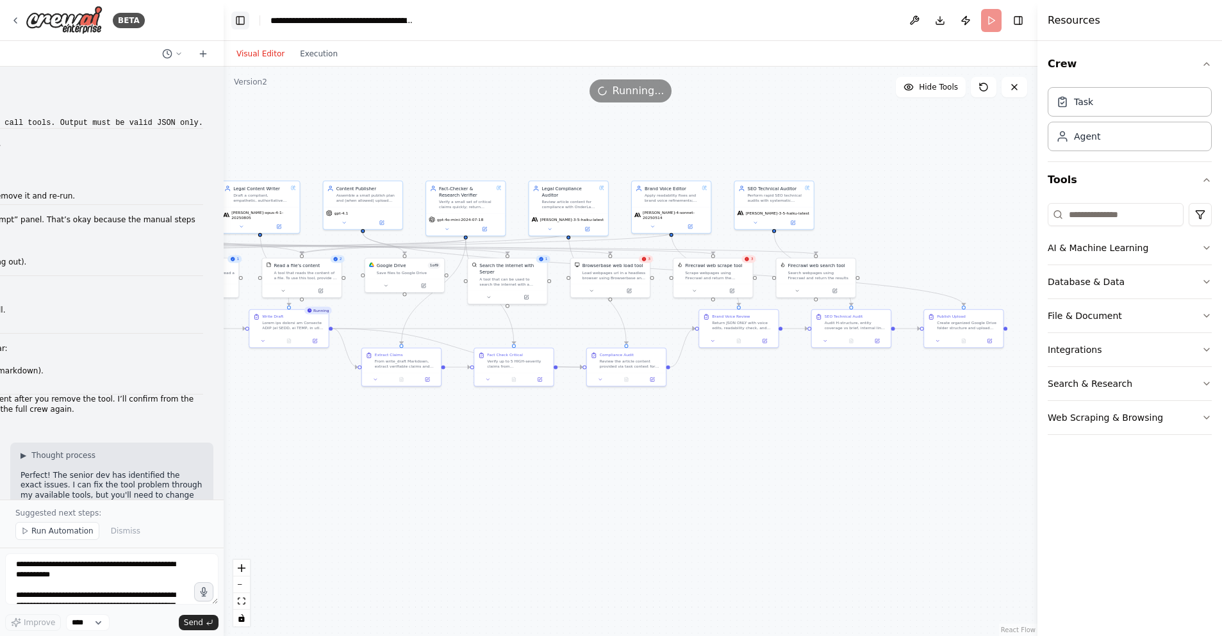
click at [237, 17] on button "Toggle Left Sidebar" at bounding box center [240, 21] width 18 height 18
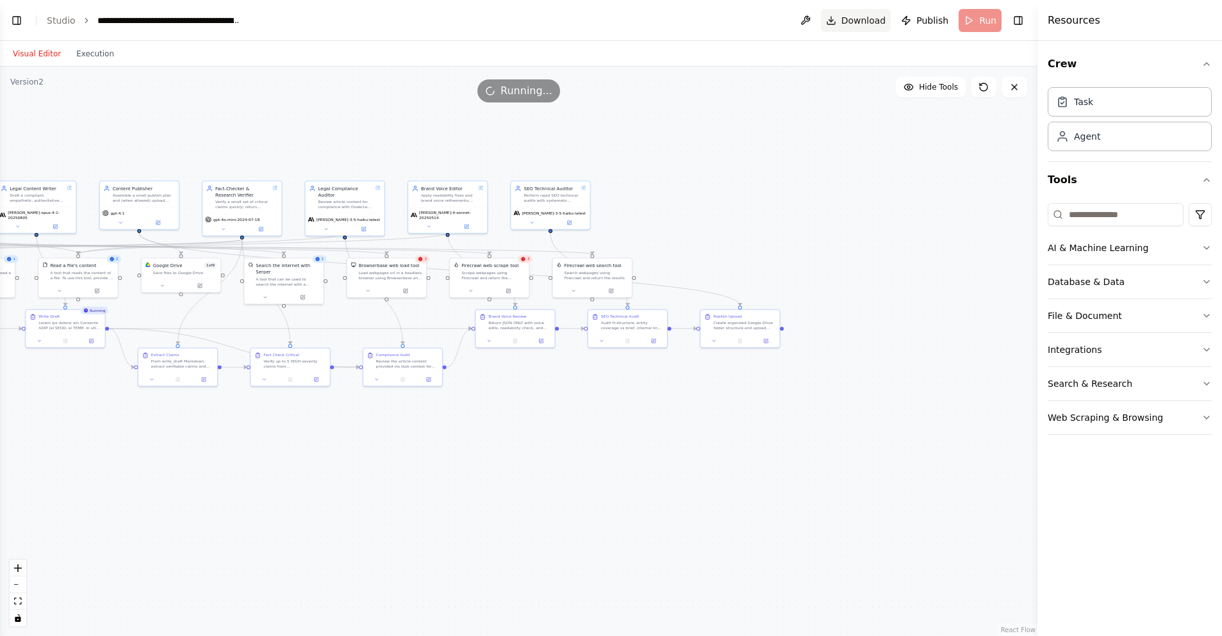
click at [1017, 20] on button "Toggle Right Sidebar" at bounding box center [1018, 21] width 18 height 18
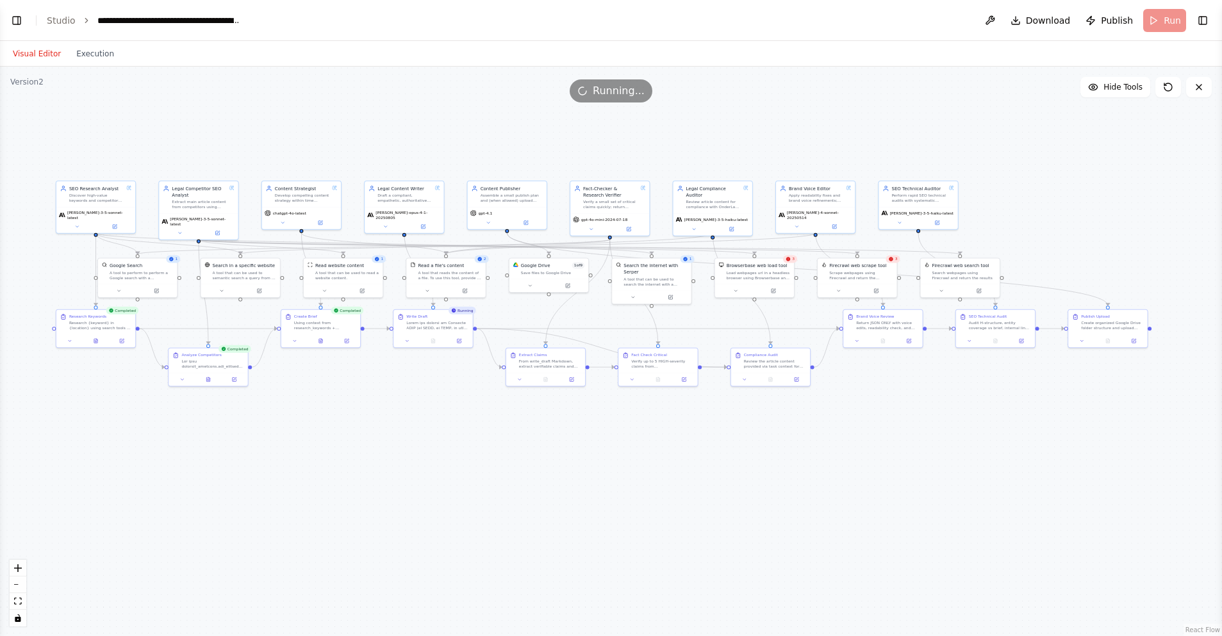
drag, startPoint x: 852, startPoint y: 174, endPoint x: 1219, endPoint y: 175, distance: 366.5
click at [1220, 174] on div "BETA Hello! I'm the CrewAI assistant. What kind of automation do you want to bu…" at bounding box center [611, 318] width 1222 height 636
click at [21, 22] on button "Toggle Left Sidebar" at bounding box center [17, 21] width 18 height 18
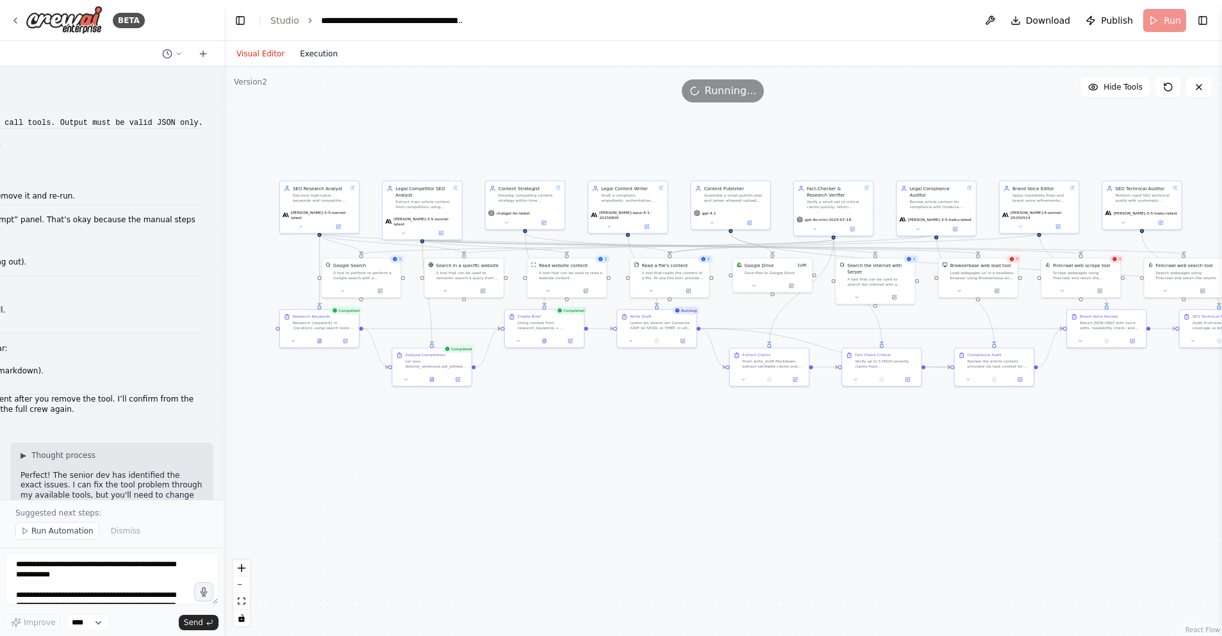
click at [327, 56] on button "Execution" at bounding box center [318, 53] width 53 height 15
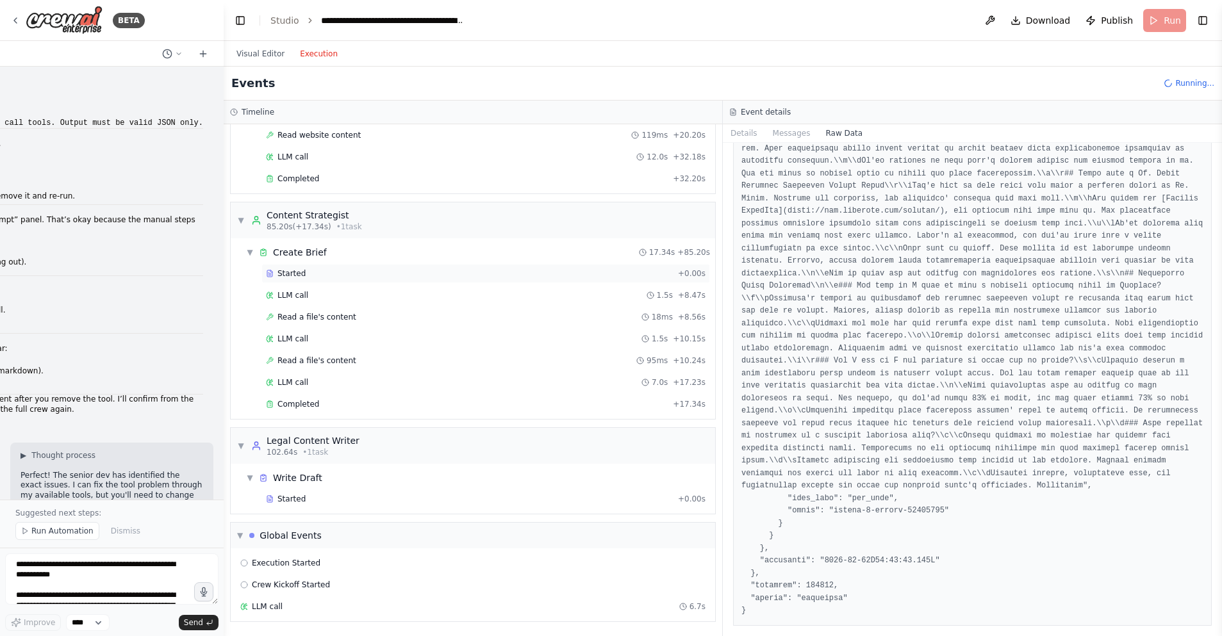
scroll to position [29968, 0]
click at [324, 500] on div "Started" at bounding box center [469, 499] width 407 height 10
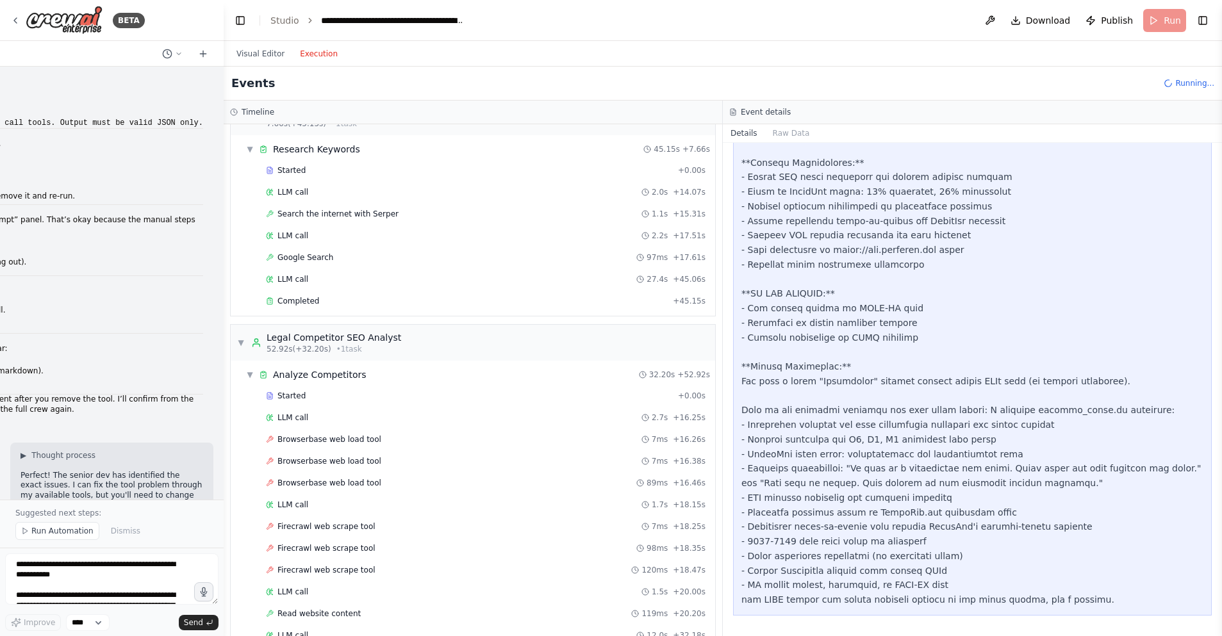
scroll to position [0, 0]
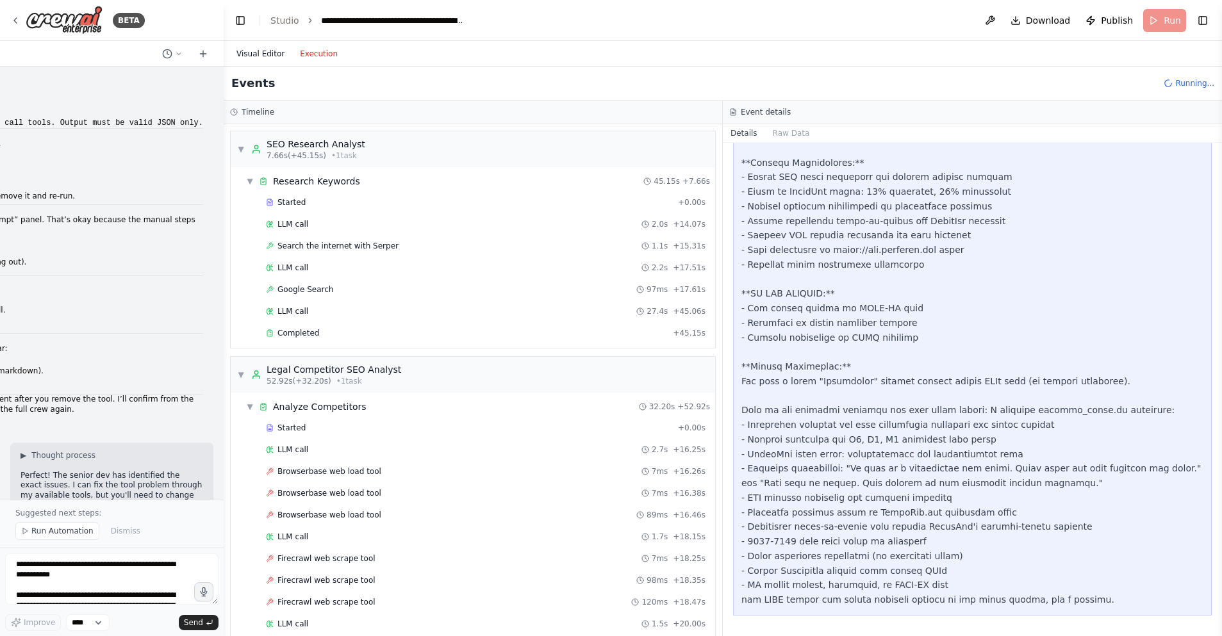
click at [256, 54] on button "Visual Editor" at bounding box center [260, 53] width 63 height 15
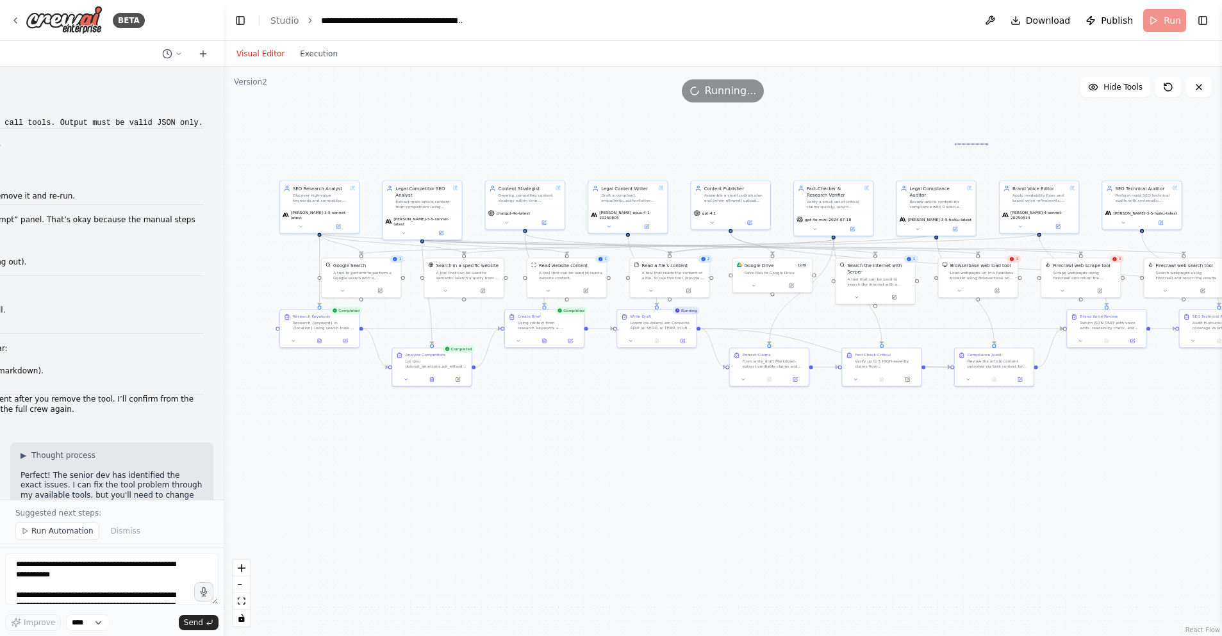
drag, startPoint x: 987, startPoint y: 143, endPoint x: 955, endPoint y: 145, distance: 32.7
click at [955, 145] on div ".deletable-edge-delete-btn { width: 20px; height: 20px; border: 0px solid #ffff…" at bounding box center [723, 352] width 998 height 570
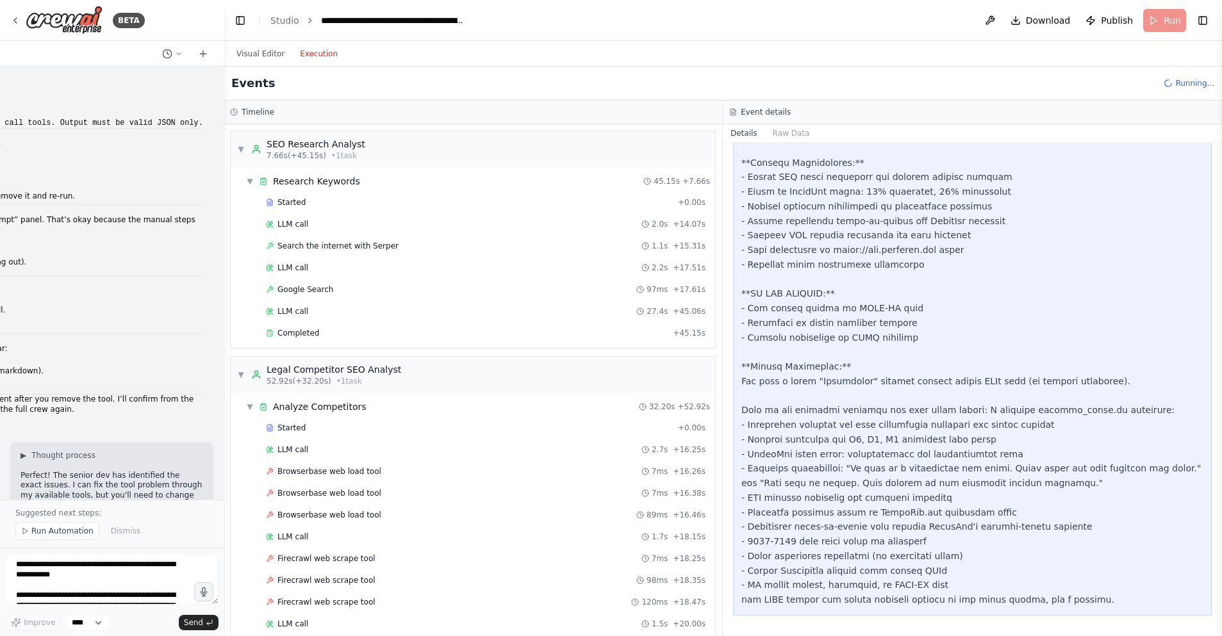
click at [326, 53] on button "Execution" at bounding box center [318, 53] width 53 height 15
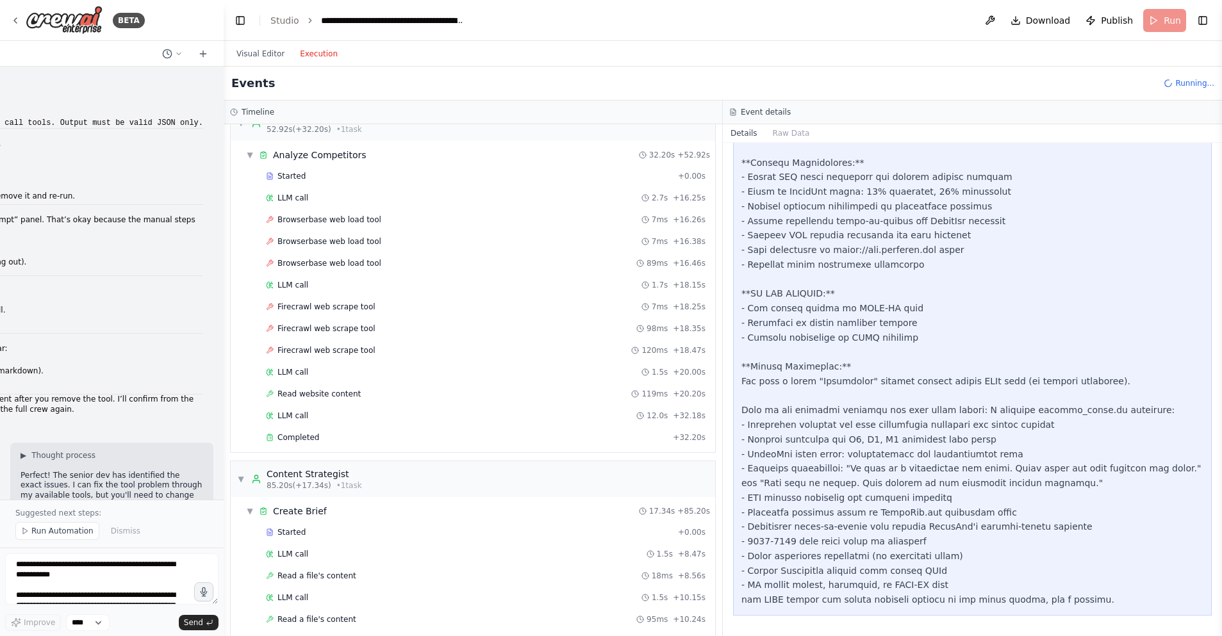
scroll to position [511, 0]
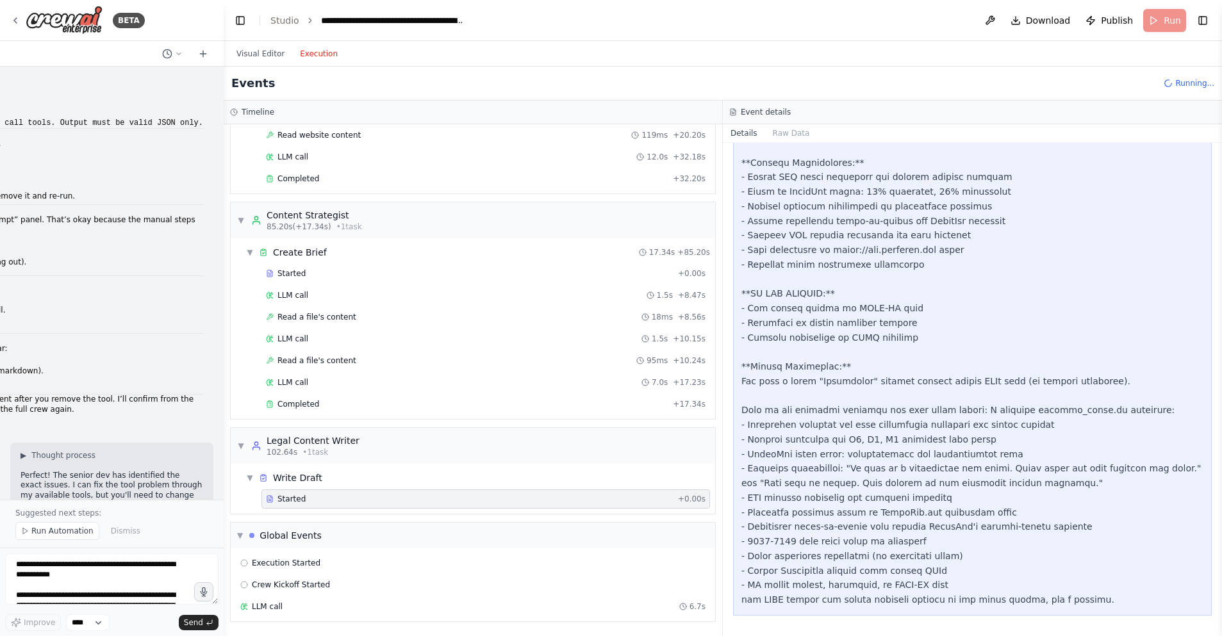
click at [377, 500] on div "Started" at bounding box center [469, 499] width 407 height 10
click at [799, 137] on button "Raw Data" at bounding box center [791, 133] width 53 height 18
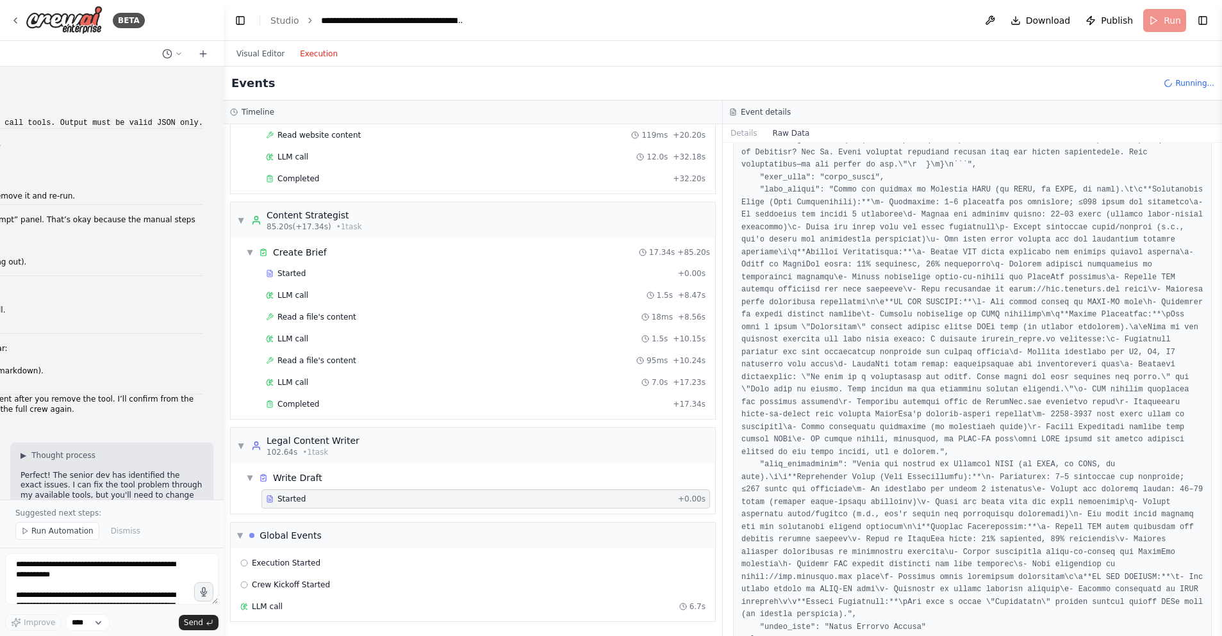
scroll to position [1768, 0]
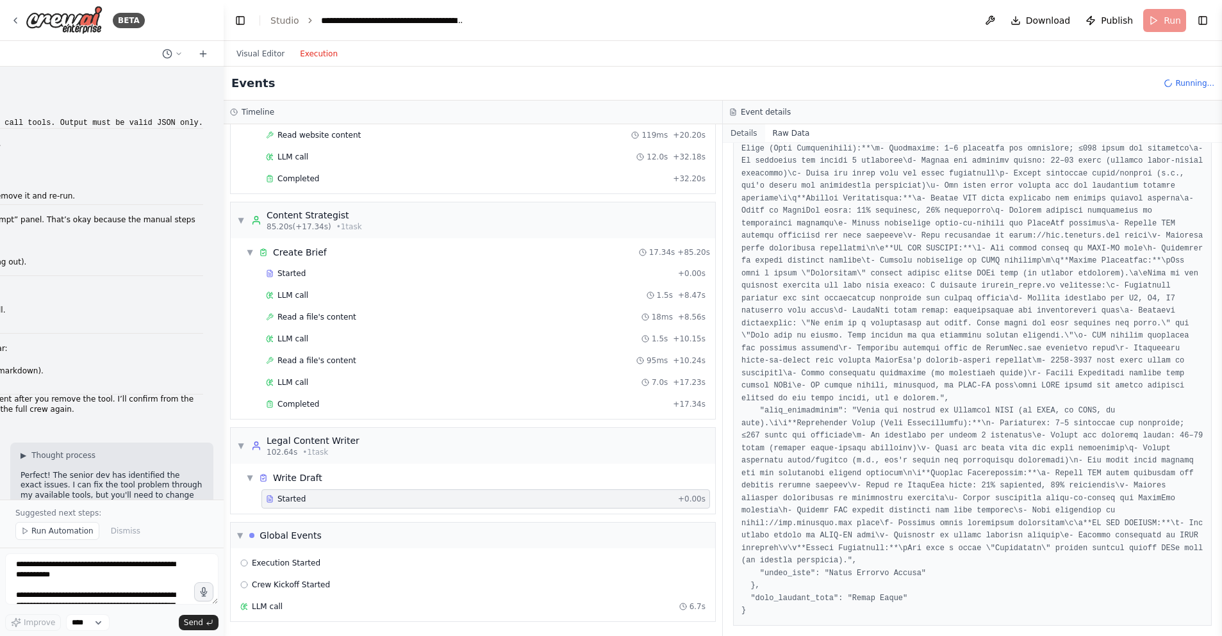
click at [743, 132] on button "Details" at bounding box center [744, 133] width 42 height 18
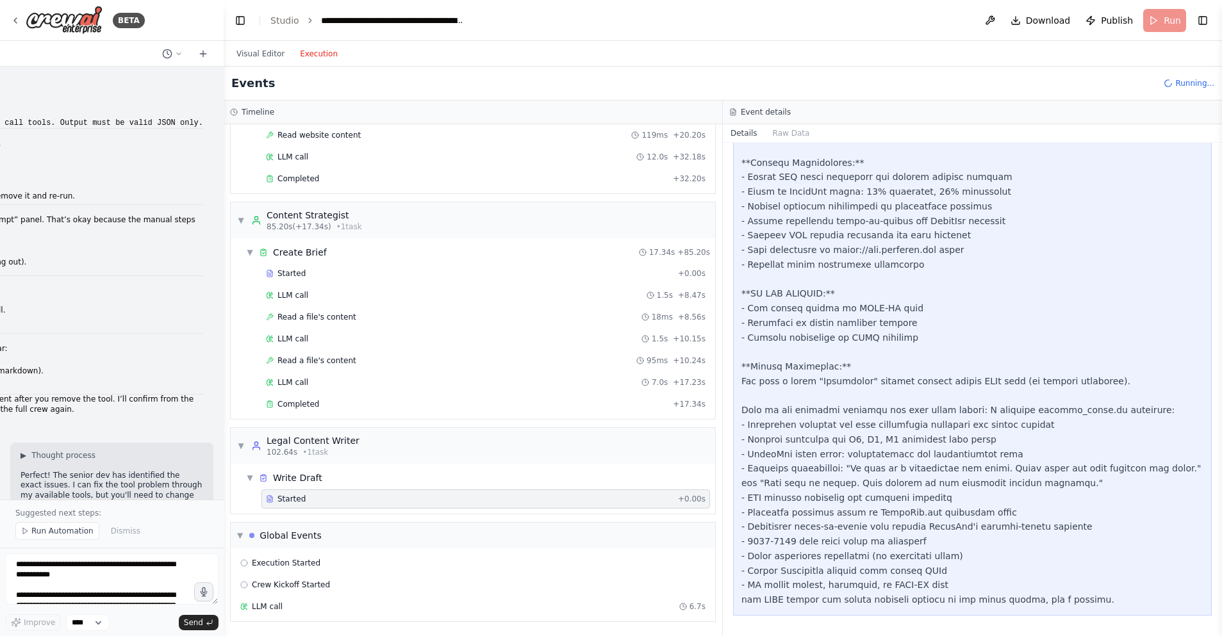
scroll to position [0, 0]
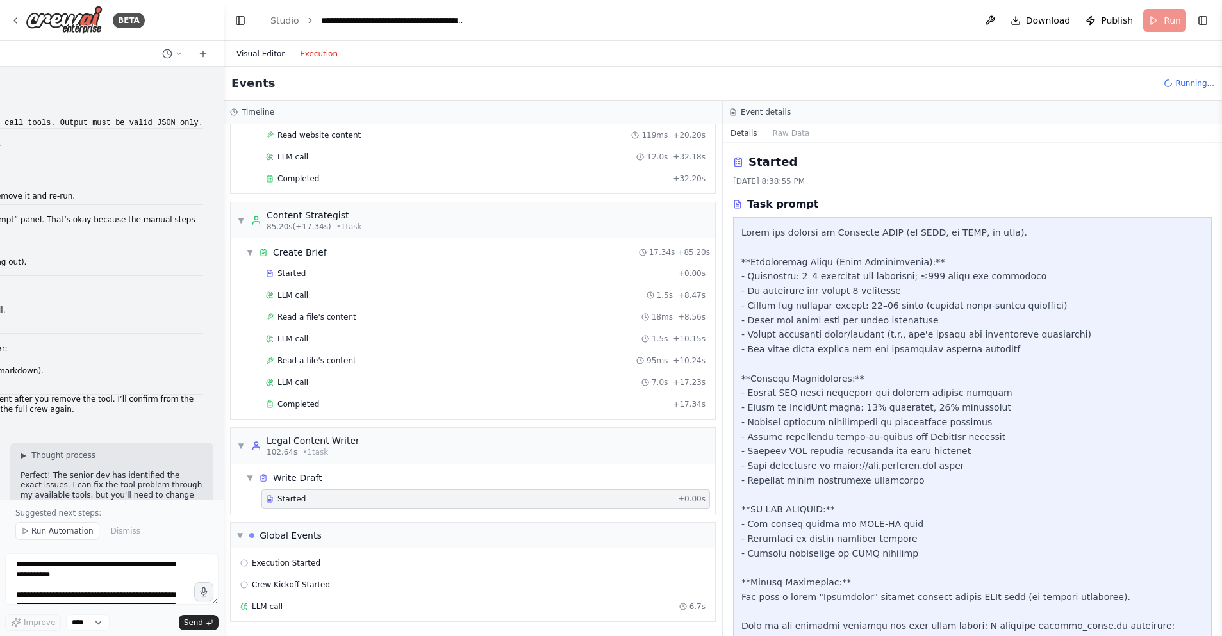
click at [265, 54] on button "Visual Editor" at bounding box center [260, 53] width 63 height 15
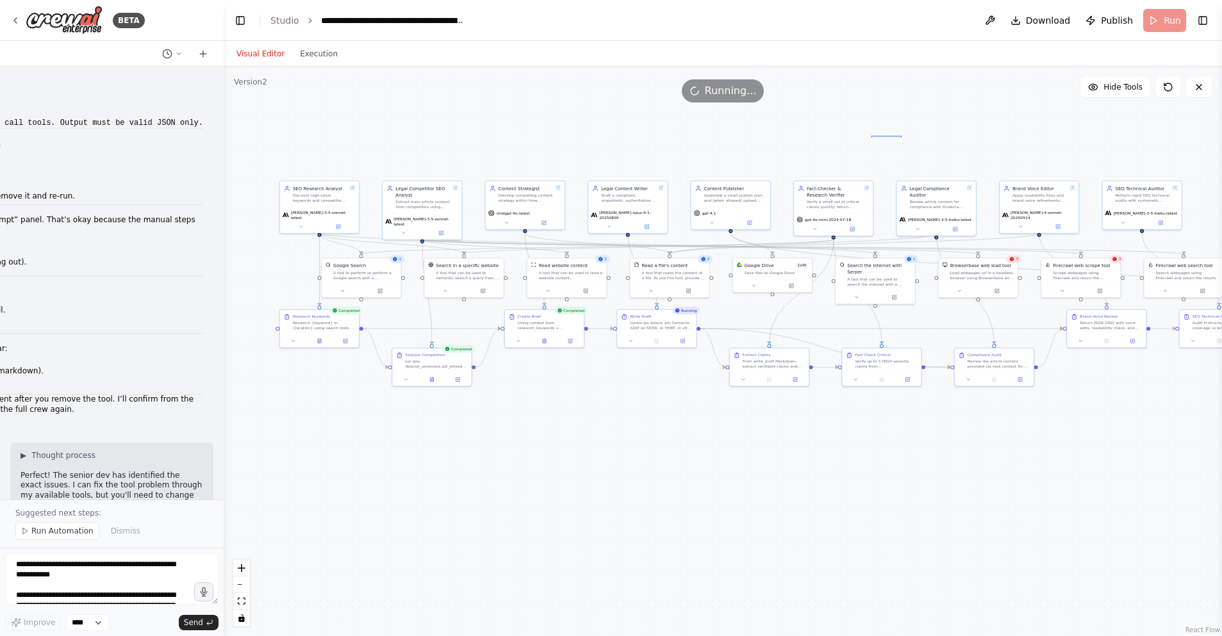
drag, startPoint x: 901, startPoint y: 135, endPoint x: 871, endPoint y: 136, distance: 30.1
click at [871, 136] on div ".deletable-edge-delete-btn { width: 20px; height: 20px; border: 0px solid #ffff…" at bounding box center [723, 352] width 998 height 570
drag, startPoint x: 835, startPoint y: 140, endPoint x: 823, endPoint y: 145, distance: 13.2
click at [823, 145] on div ".deletable-edge-delete-btn { width: 20px; height: 20px; border: 0px solid #ffff…" at bounding box center [723, 352] width 998 height 570
drag, startPoint x: 1038, startPoint y: 483, endPoint x: 992, endPoint y: 488, distance: 46.4
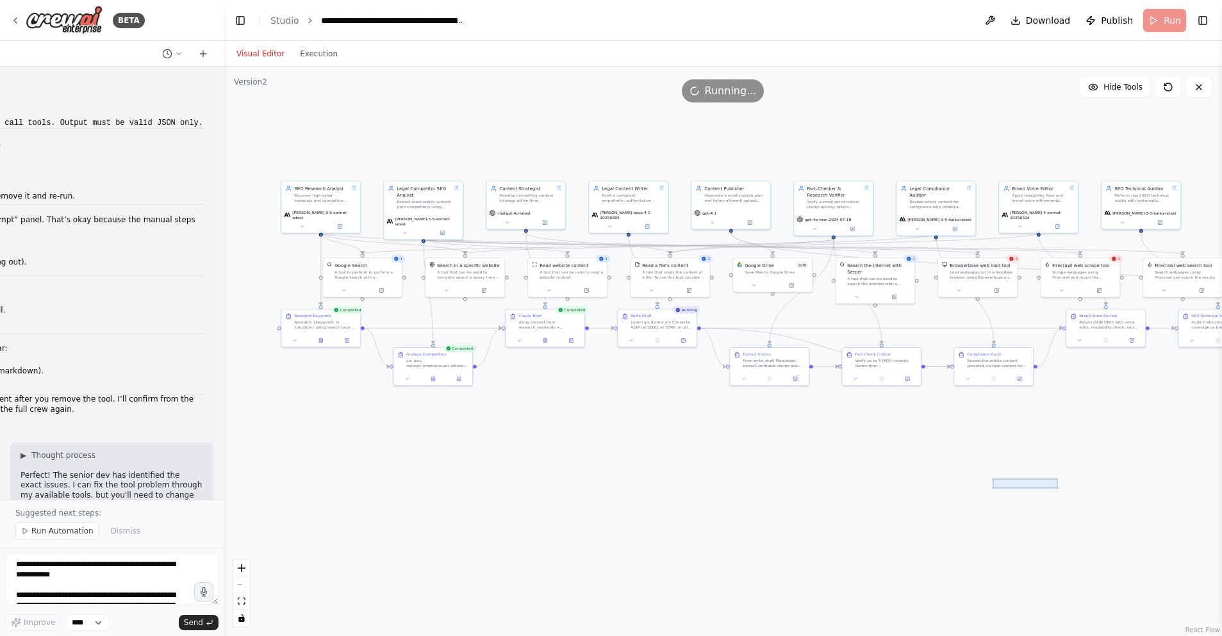
click at [993, 488] on div ".deletable-edge-delete-btn { width: 20px; height: 20px; border: 0px solid #ffff…" at bounding box center [723, 352] width 998 height 570
